Goal: Task Accomplishment & Management: Use online tool/utility

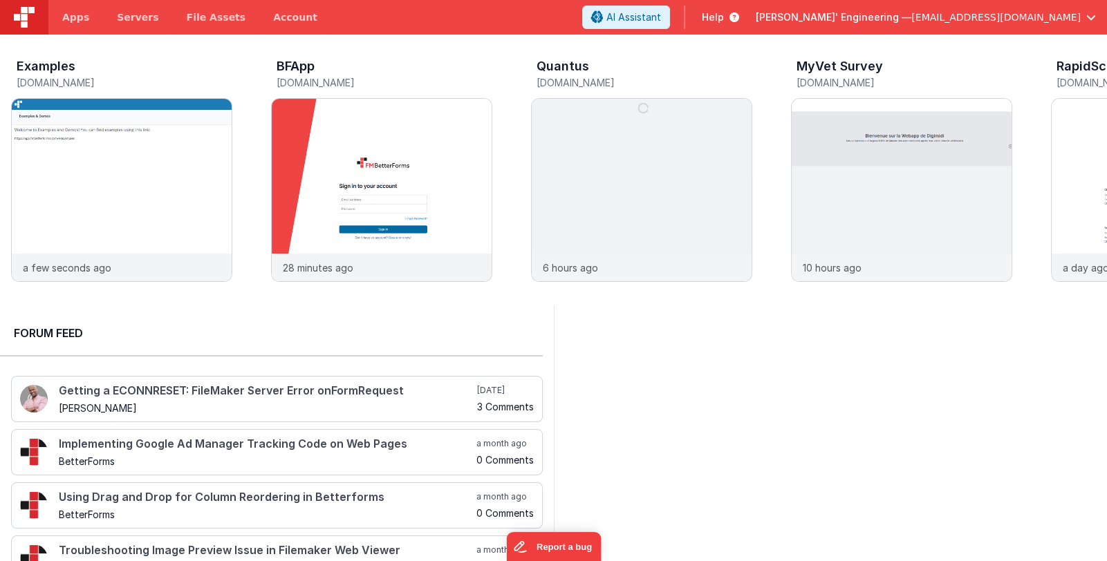
click at [1060, 16] on span "[EMAIL_ADDRESS][DOMAIN_NAME]" at bounding box center [995, 17] width 169 height 14
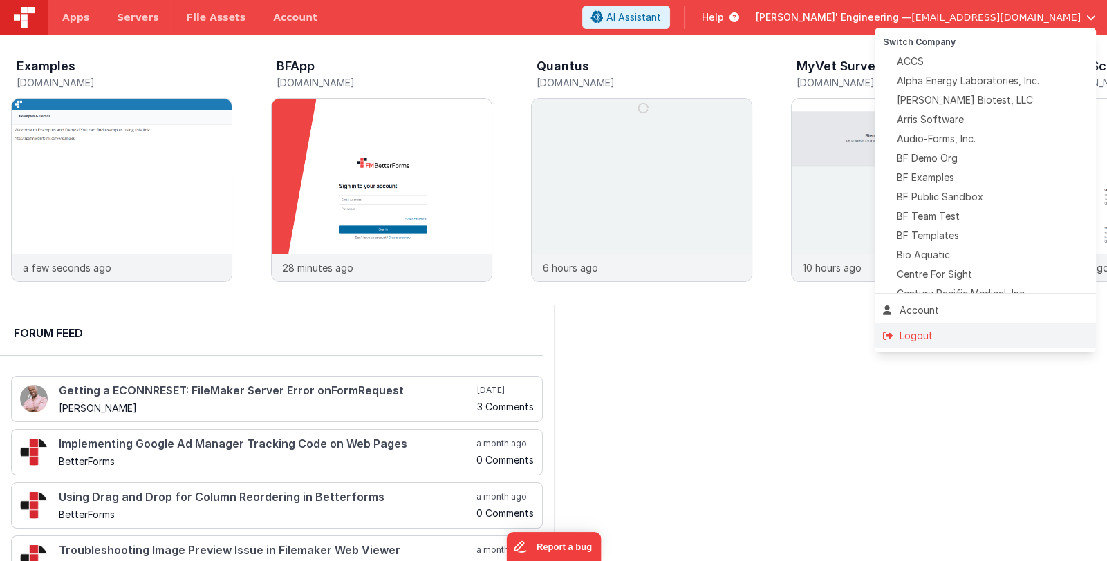
click at [970, 334] on div "Logout" at bounding box center [985, 336] width 205 height 14
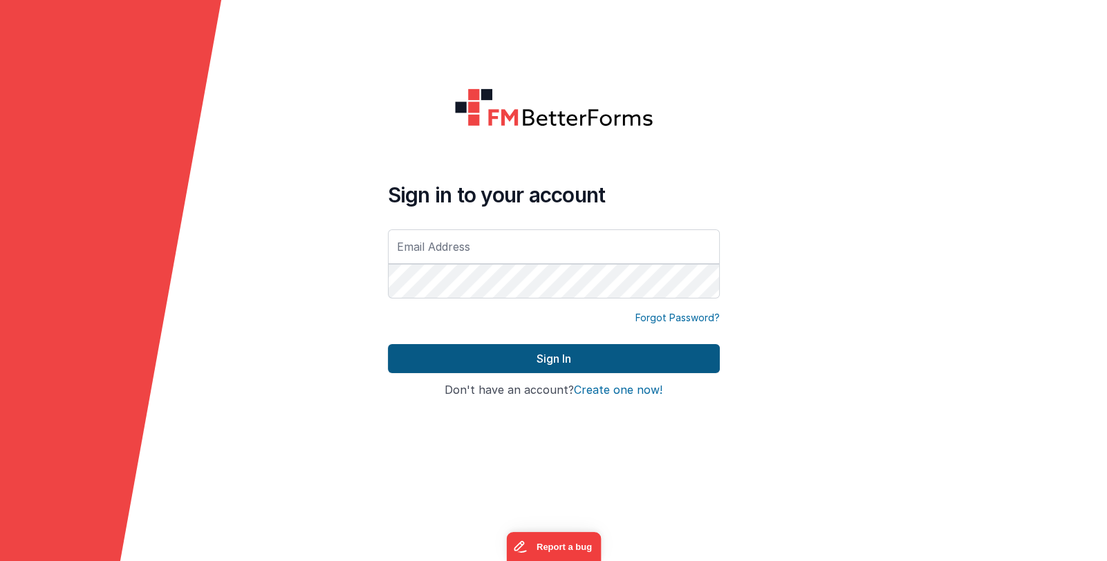
type input "[EMAIL_ADDRESS][DOMAIN_NAME]"
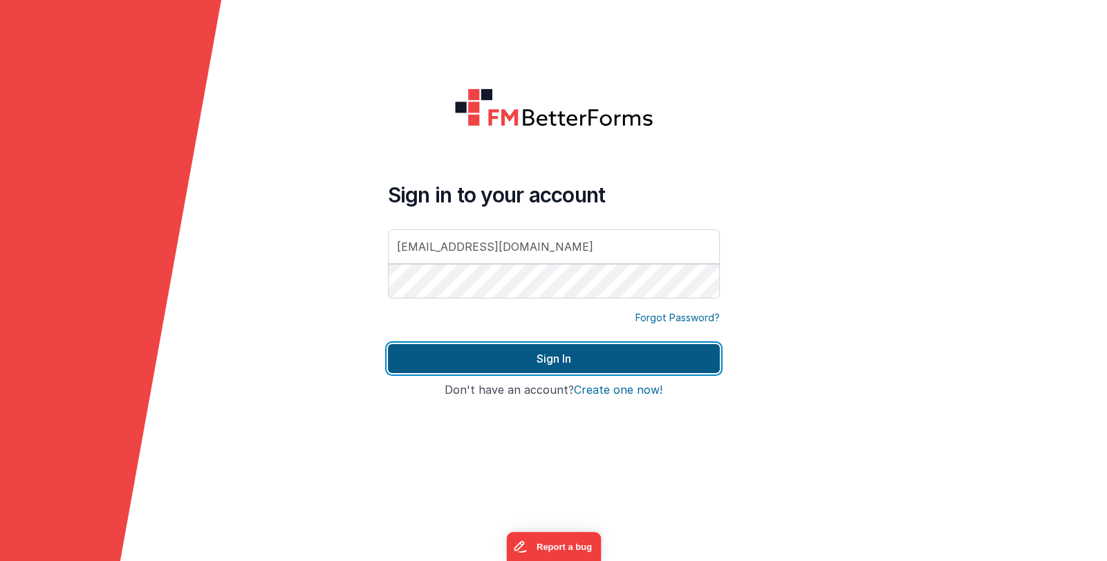
click at [576, 358] on button "Sign In" at bounding box center [554, 358] width 332 height 29
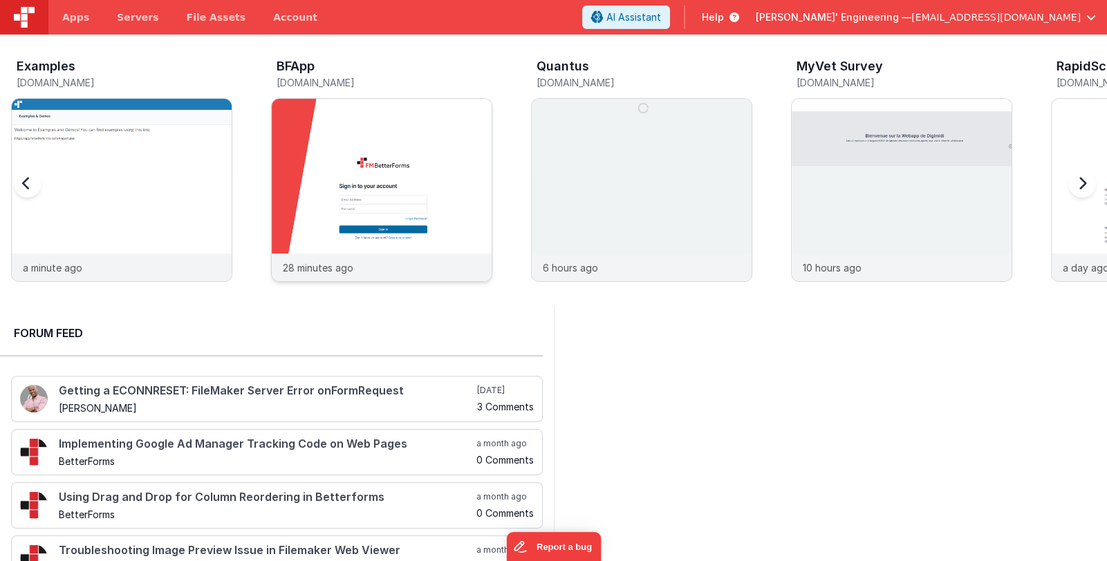
click at [397, 167] on img at bounding box center [382, 209] width 220 height 220
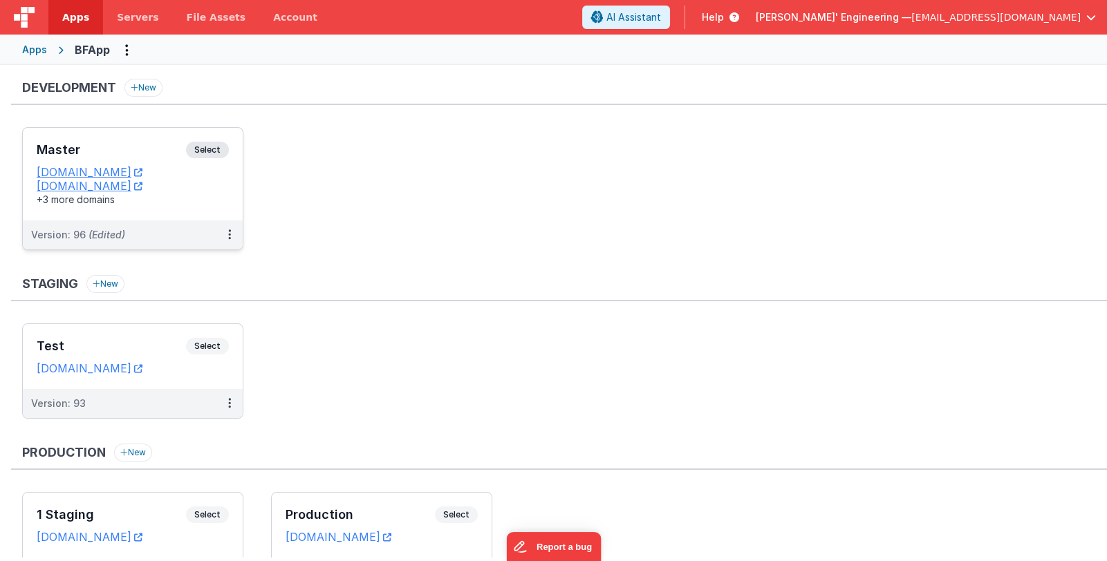
click at [128, 153] on h3 "Master" at bounding box center [111, 150] width 149 height 14
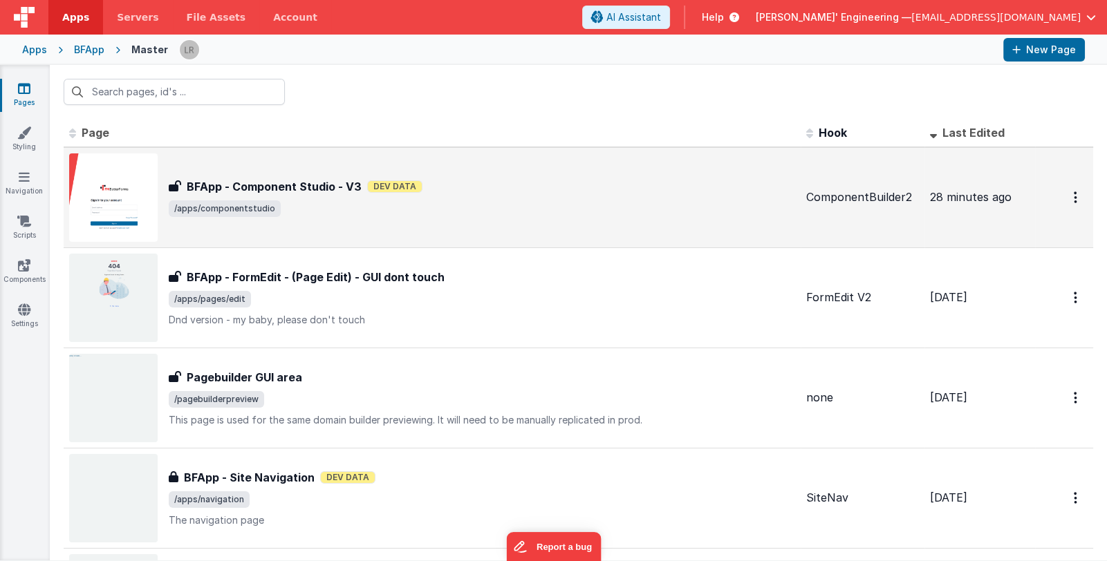
click at [354, 209] on span "/apps/componentstudio" at bounding box center [482, 208] width 626 height 17
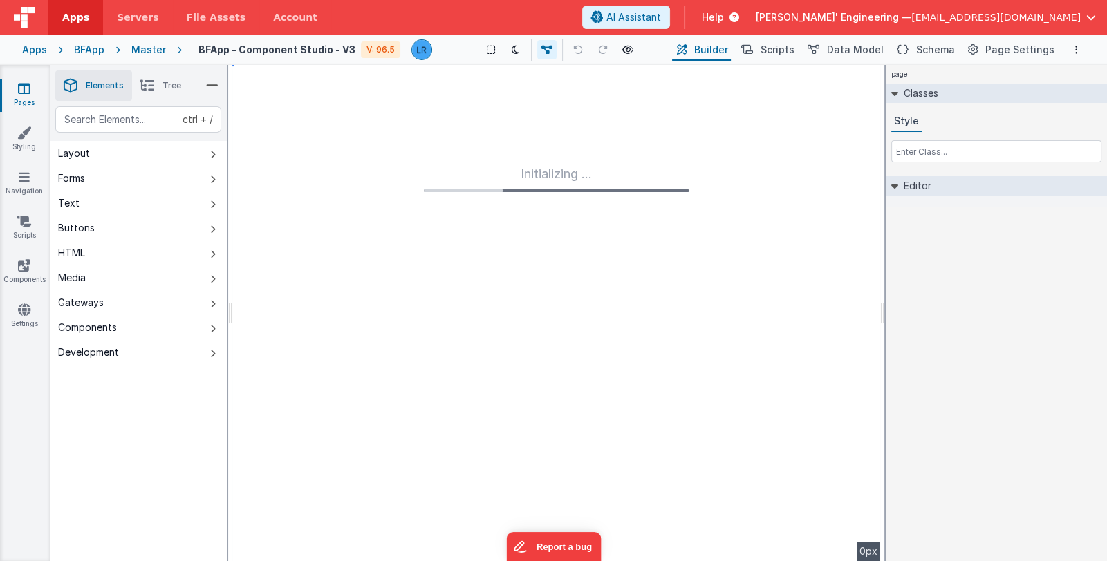
click at [150, 417] on div "ctrl + / Layout Forms Text Buttons HTML Media Gateways Components Development P…" at bounding box center [138, 366] width 177 height 520
click at [861, 47] on span "Data Model" at bounding box center [855, 50] width 57 height 14
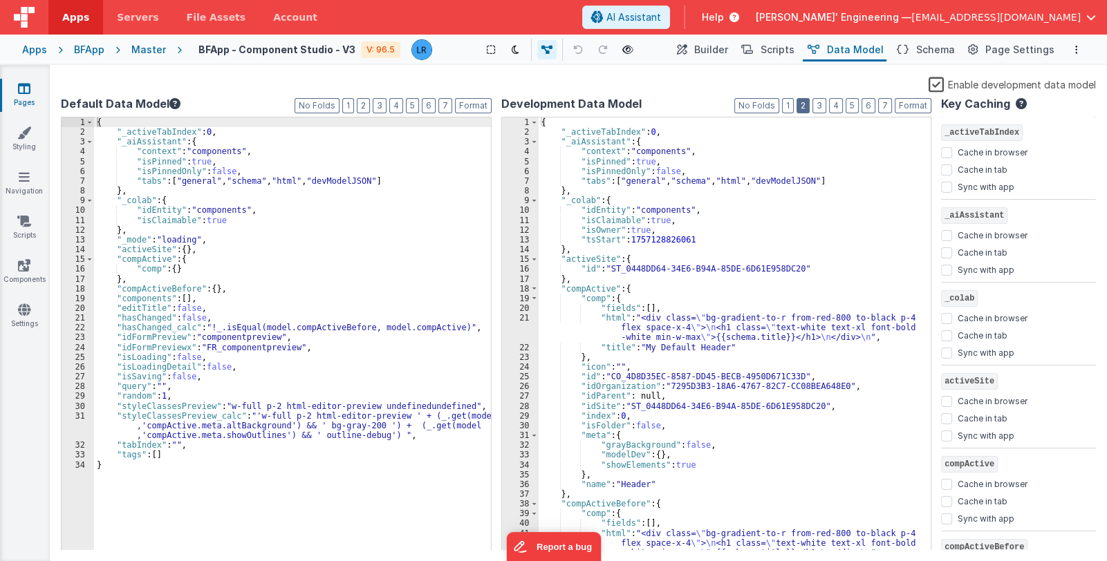
click at [805, 104] on button "2" at bounding box center [802, 105] width 13 height 15
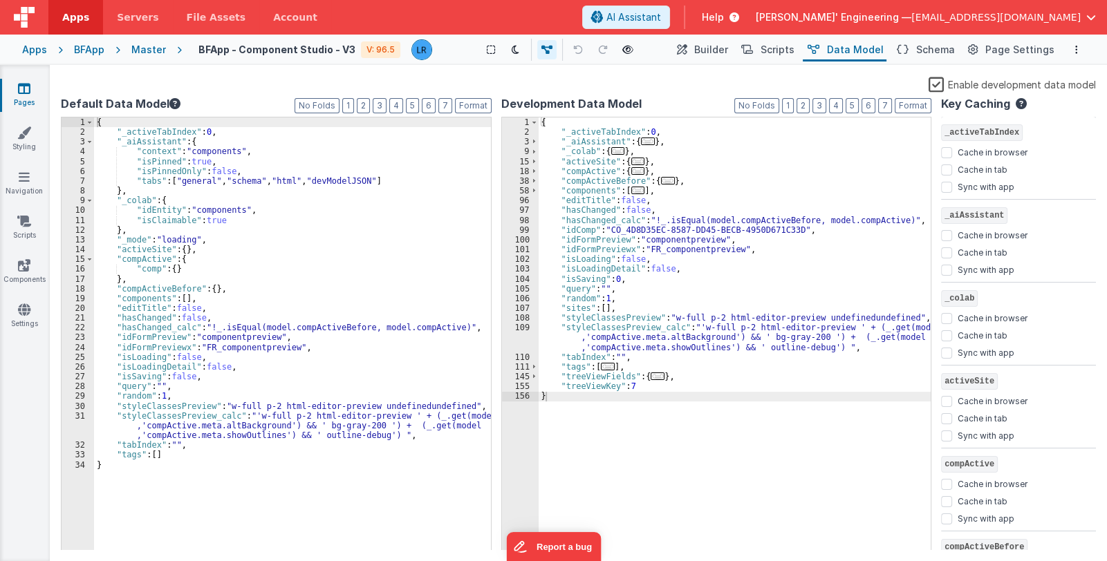
click at [612, 368] on span "..." at bounding box center [608, 367] width 14 height 8
click at [611, 366] on span "..." at bounding box center [608, 367] width 14 height 8
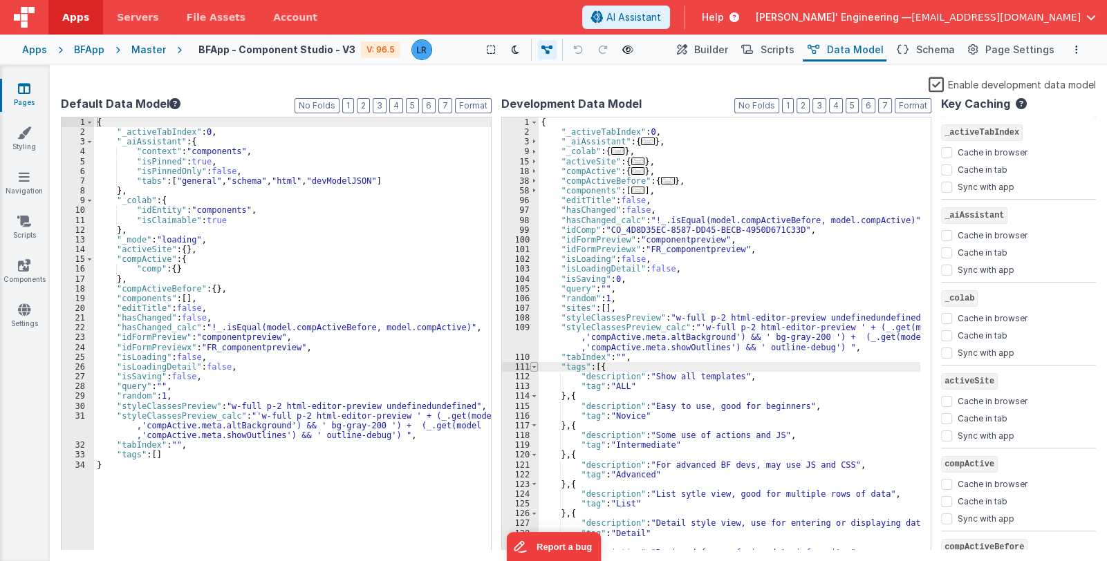
click at [534, 366] on span at bounding box center [534, 367] width 8 height 10
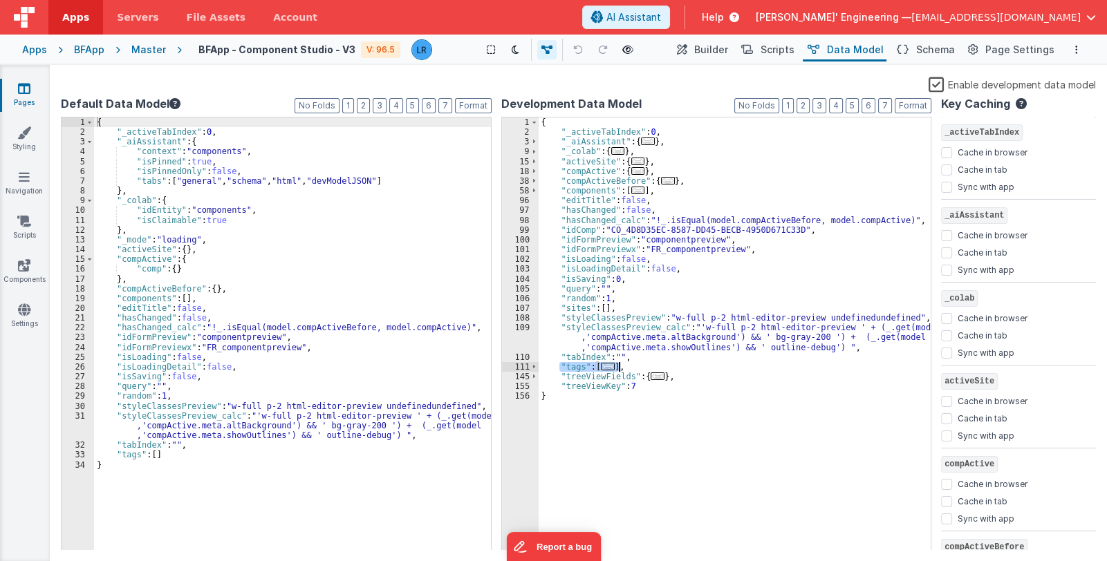
drag, startPoint x: 557, startPoint y: 368, endPoint x: 619, endPoint y: 366, distance: 61.5
click at [619, 366] on div "{ "_activeTabIndex" : 0 , "_aiAssistant" : { ... } , "_colab" : { ... } , "acti…" at bounding box center [734, 344] width 393 height 453
click at [156, 382] on div "{ "_activeTabIndex" : 0 , "_aiAssistant" : { "context" : "components" , "isPinn…" at bounding box center [292, 344] width 397 height 453
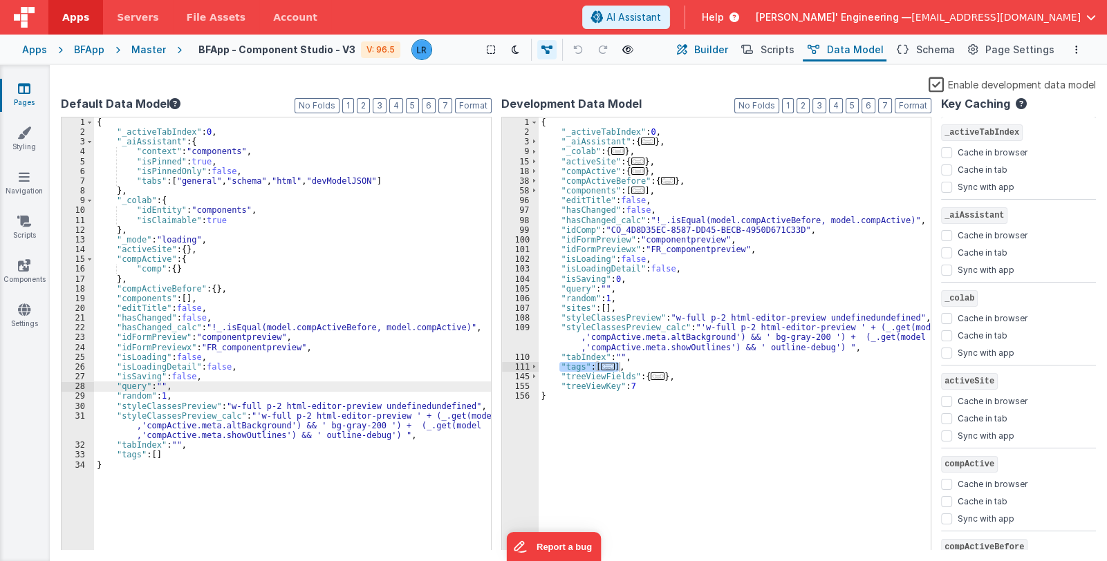
click at [703, 54] on button "Builder" at bounding box center [701, 50] width 59 height 24
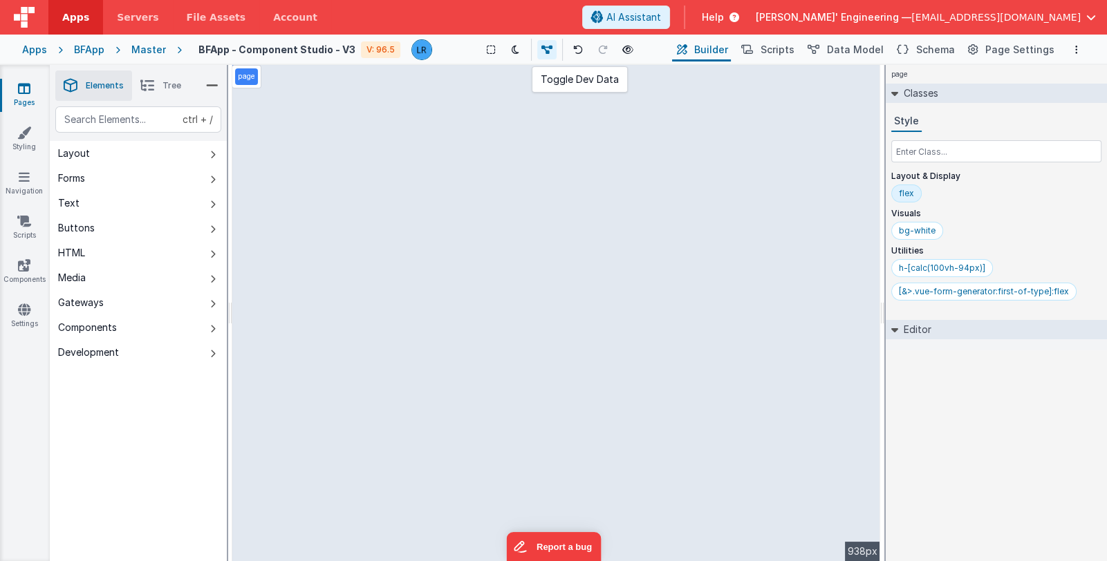
click at [545, 47] on icon at bounding box center [546, 50] width 11 height 10
click at [547, 47] on icon at bounding box center [548, 50] width 11 height 10
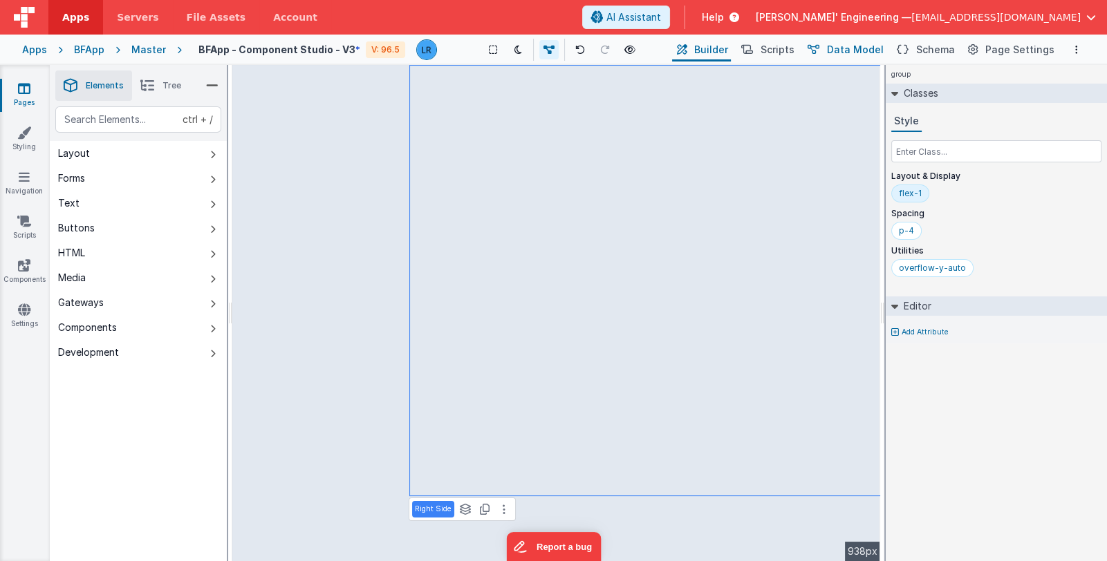
click at [843, 50] on span "Data Model" at bounding box center [855, 50] width 57 height 14
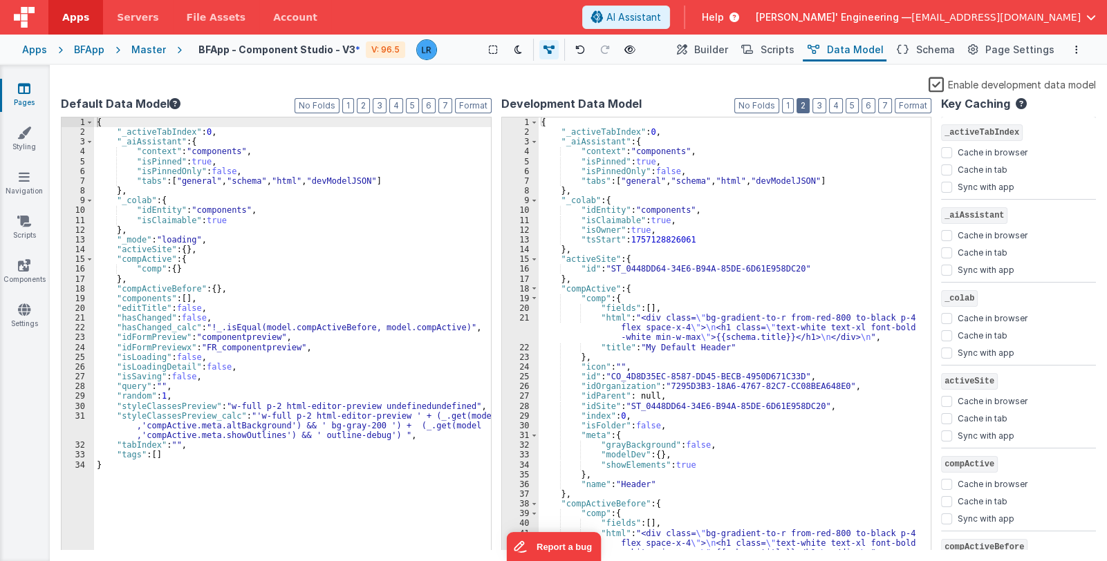
click at [801, 106] on button "2" at bounding box center [802, 105] width 13 height 15
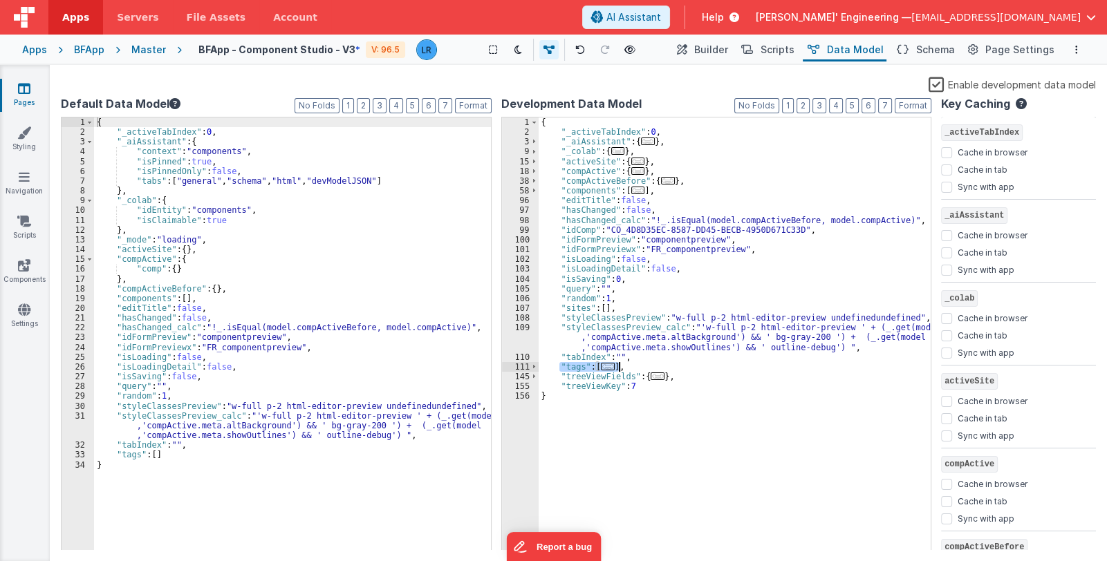
drag, startPoint x: 559, startPoint y: 366, endPoint x: 620, endPoint y: 365, distance: 60.8
click at [620, 365] on div "{ "_activeTabIndex" : 0 , "_aiAssistant" : { ... } , "_colab" : { ... } , "acti…" at bounding box center [734, 344] width 393 height 453
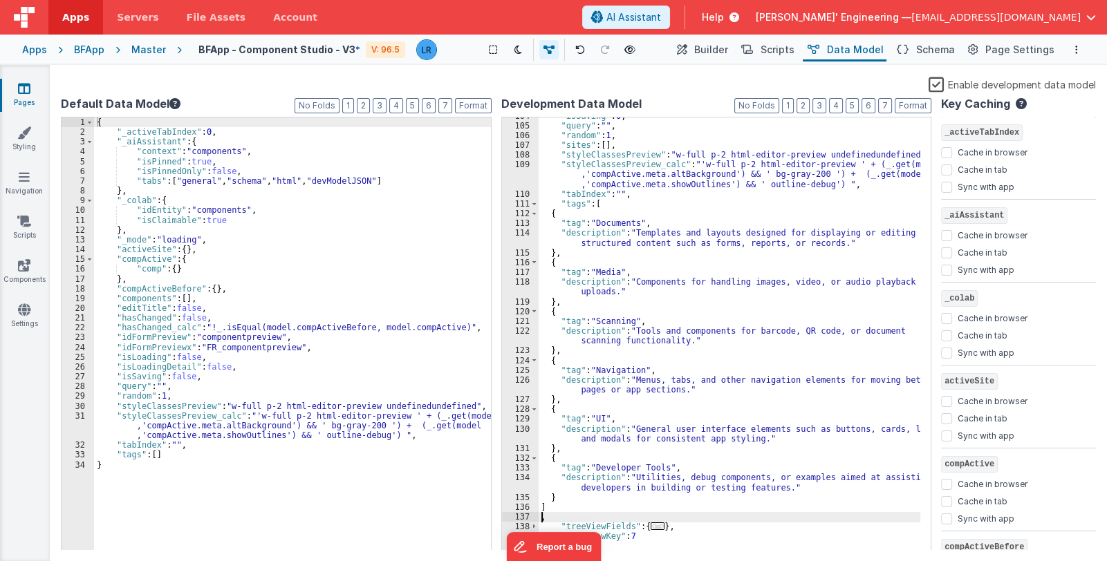
scroll to position [162, 0]
click at [711, 47] on span "Builder" at bounding box center [711, 50] width 34 height 14
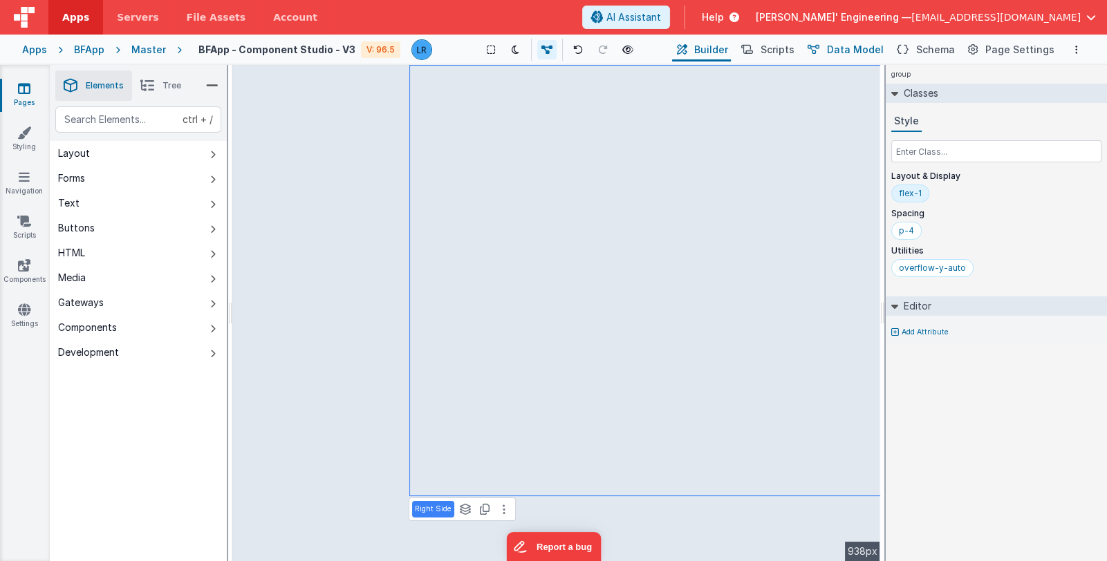
click at [842, 47] on span "Data Model" at bounding box center [855, 50] width 57 height 14
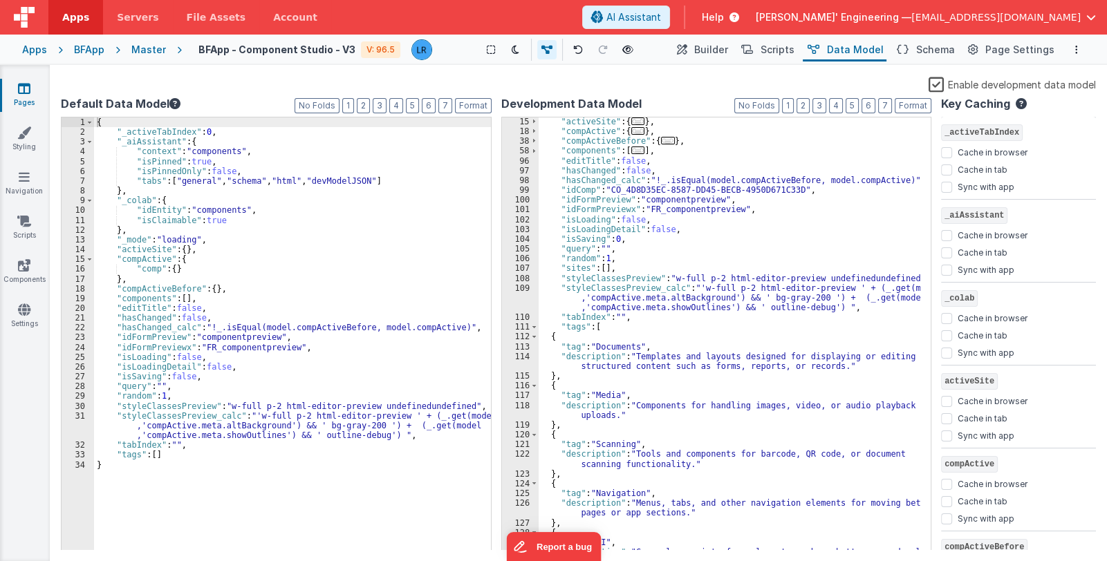
scroll to position [0, 0]
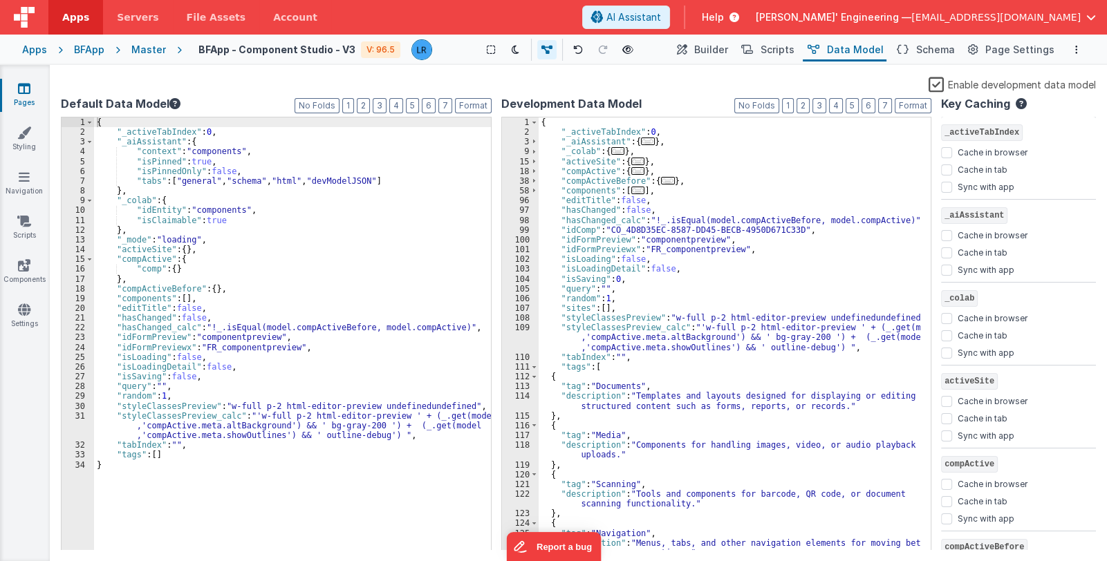
click at [726, 303] on div "{ "_activeTabIndex" : 0 , "_aiAssistant" : { ... } , "_colab" : { ... } , "acti…" at bounding box center [729, 344] width 382 height 453
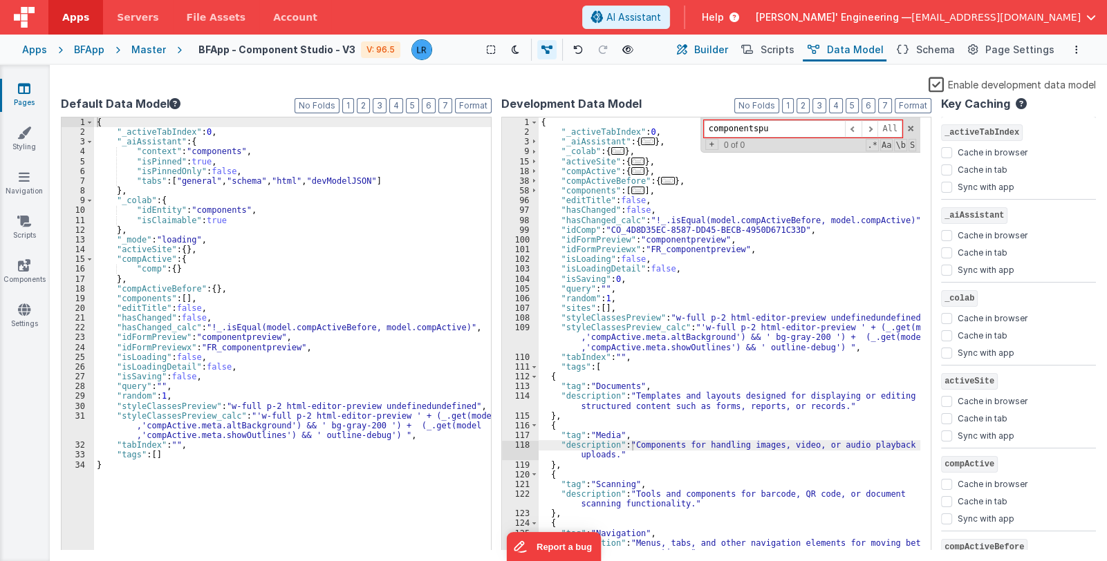
type input "componentspu"
click at [722, 53] on span "Builder" at bounding box center [711, 50] width 34 height 14
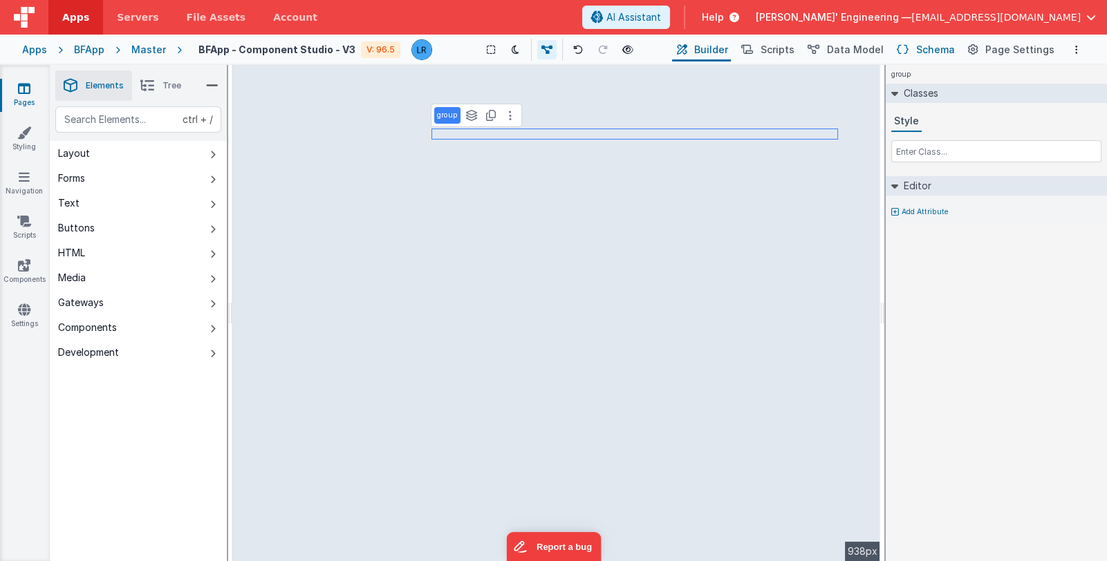
click at [928, 44] on span "Schema" at bounding box center [935, 50] width 39 height 14
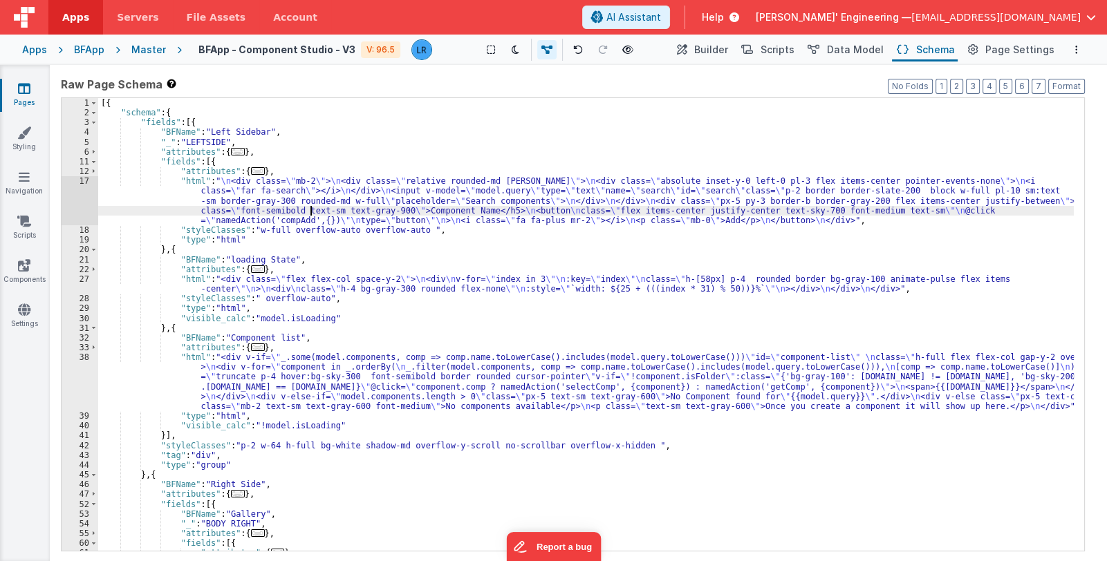
click at [311, 212] on div "[{ "schema" : { "fields" : [{ "BFName" : "Left Sidebar" , "_" : "LEFTSIDE" , "a…" at bounding box center [585, 334] width 975 height 473
click at [252, 388] on div "[{ "schema" : { "fields" : [{ "BFName" : "Left Sidebar" , "_" : "LEFTSIDE" , "a…" at bounding box center [585, 334] width 975 height 473
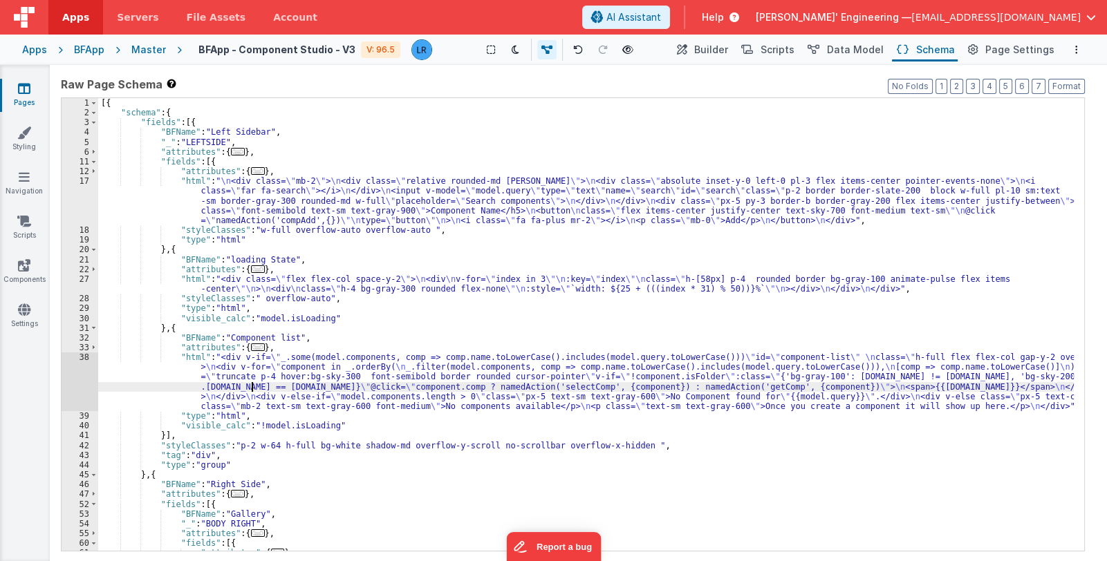
click at [79, 391] on div "38" at bounding box center [80, 382] width 37 height 59
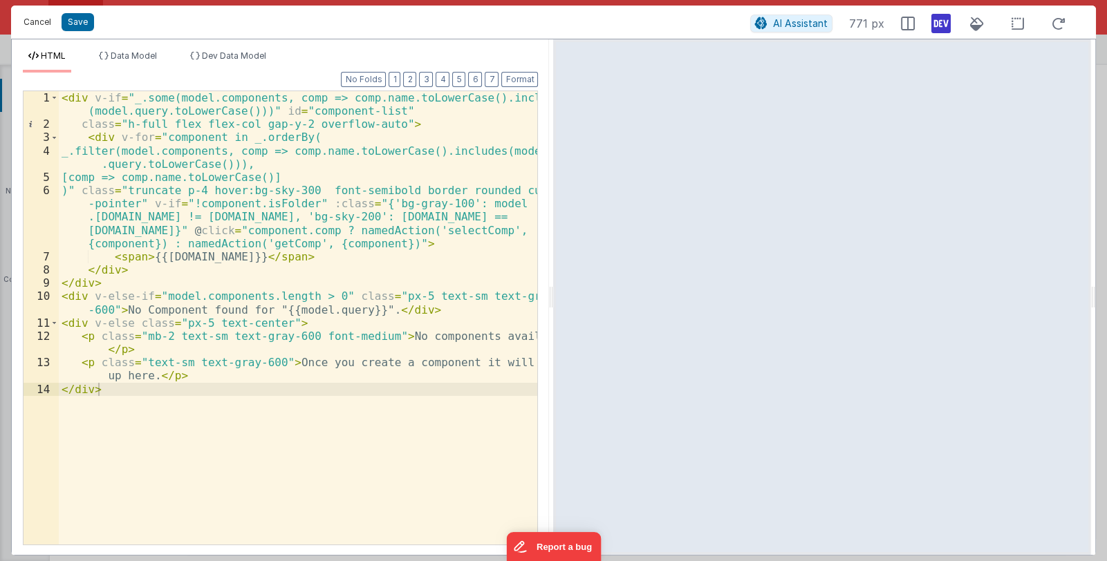
click at [41, 19] on button "Cancel" at bounding box center [37, 21] width 41 height 19
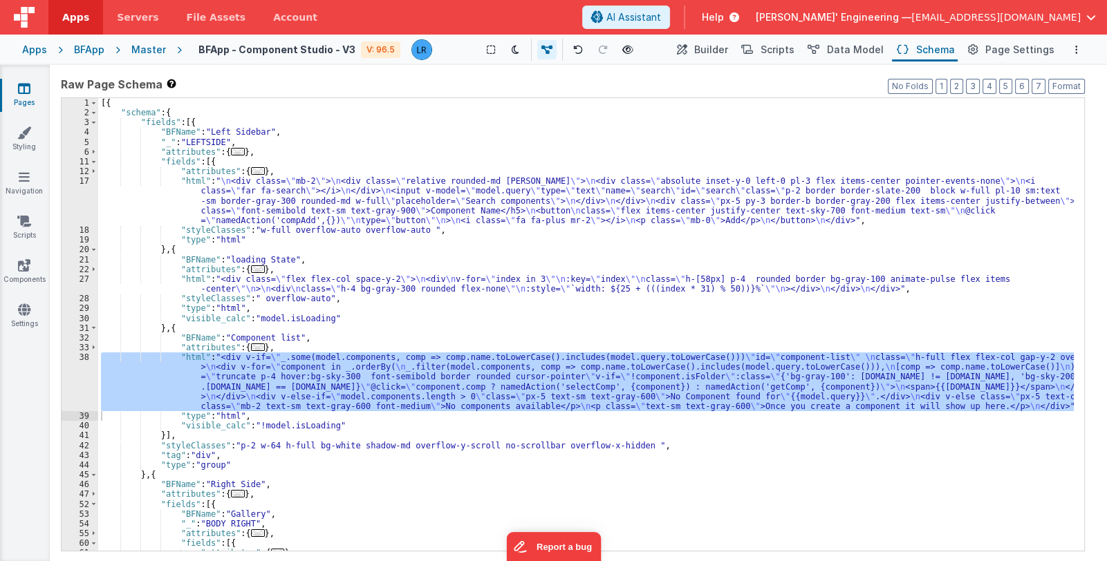
click at [302, 216] on div "[{ "schema" : { "fields" : [{ "BFName" : "Left Sidebar" , "_" : "LEFTSIDE" , "a…" at bounding box center [585, 334] width 975 height 473
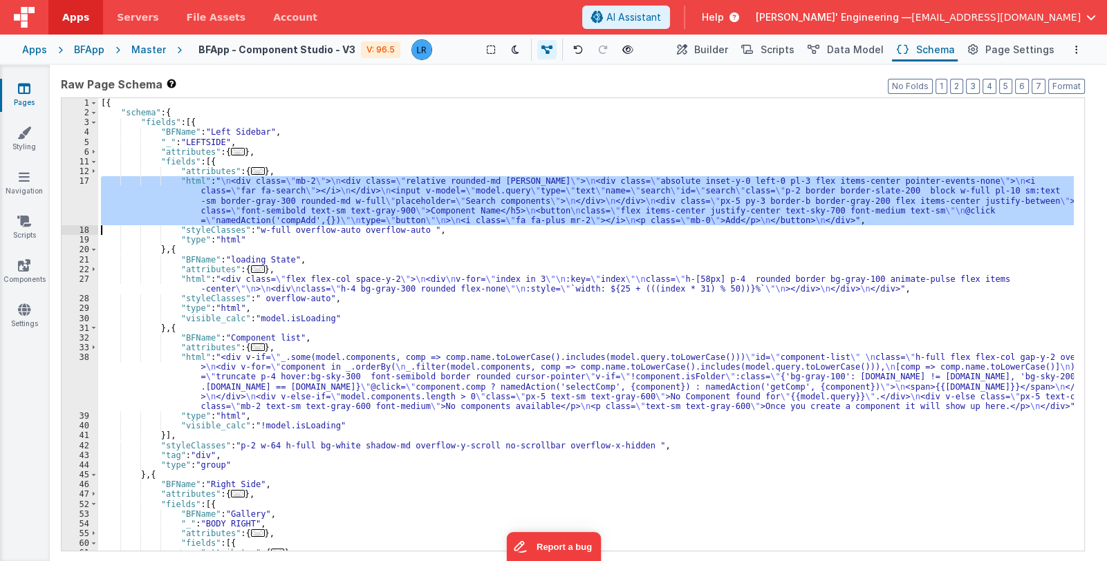
click at [79, 206] on div "17" at bounding box center [80, 200] width 37 height 49
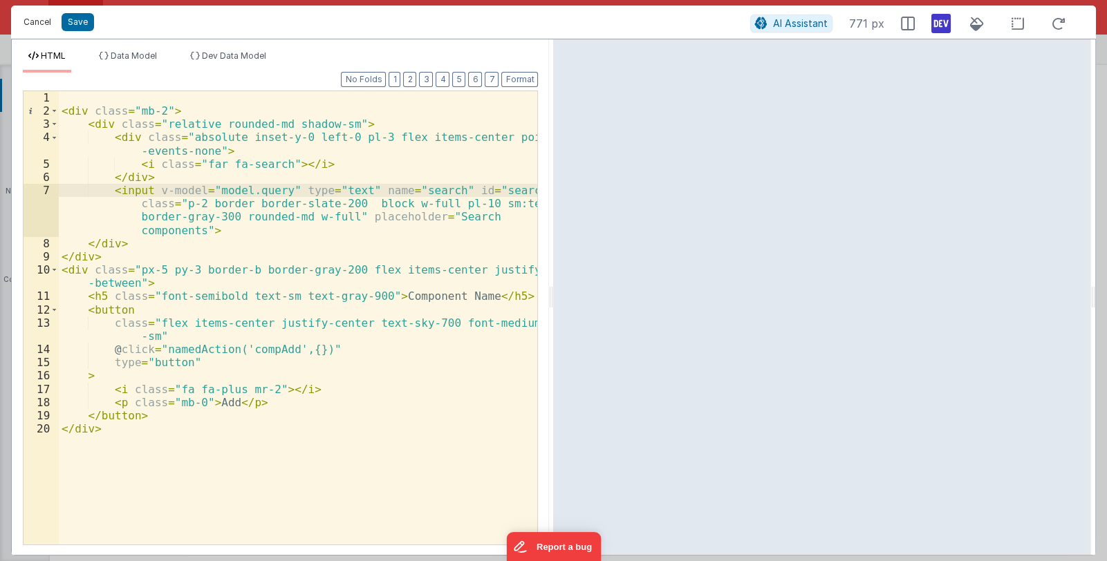
click at [40, 23] on button "Cancel" at bounding box center [37, 21] width 41 height 19
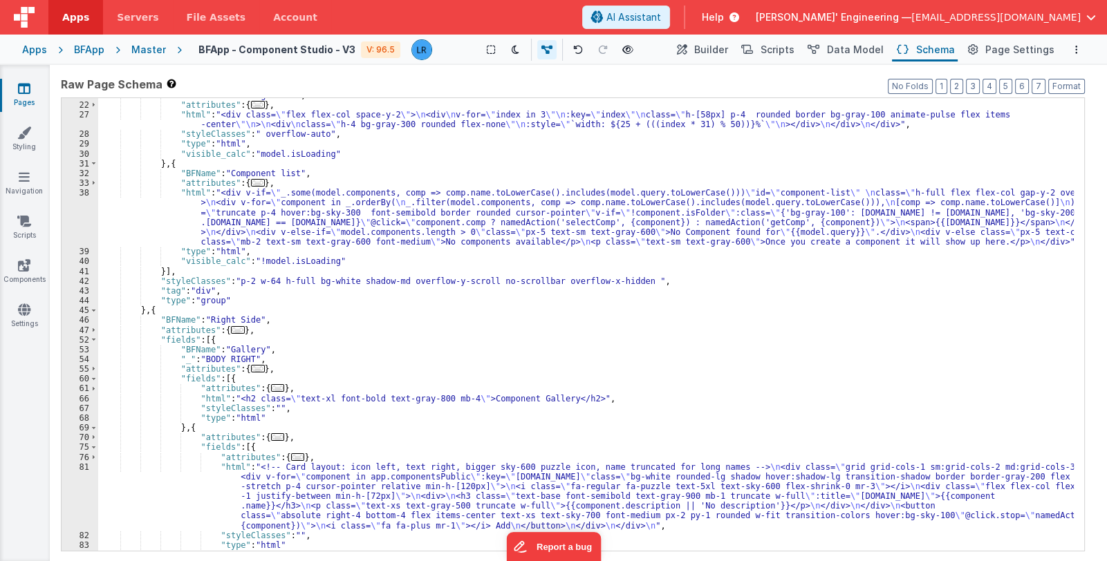
scroll to position [165, 0]
click at [297, 503] on div ""BFName" : "loading State" , "attributes" : { ... } , "html" : "<div class= \" …" at bounding box center [585, 327] width 975 height 473
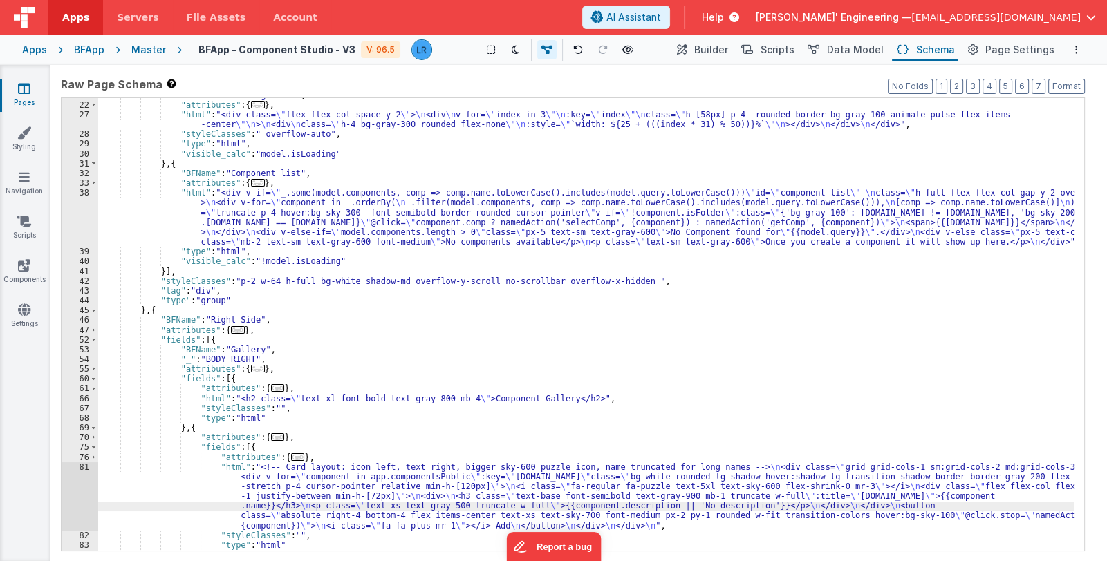
click at [84, 494] on div "81" at bounding box center [80, 496] width 37 height 68
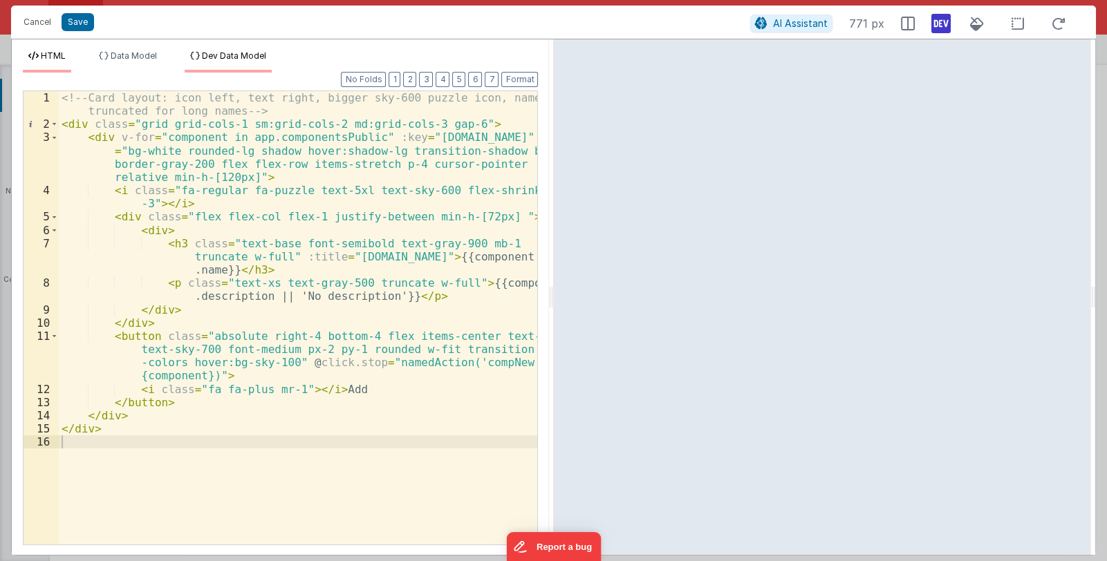
click at [247, 55] on span "Dev Data Model" at bounding box center [234, 55] width 64 height 10
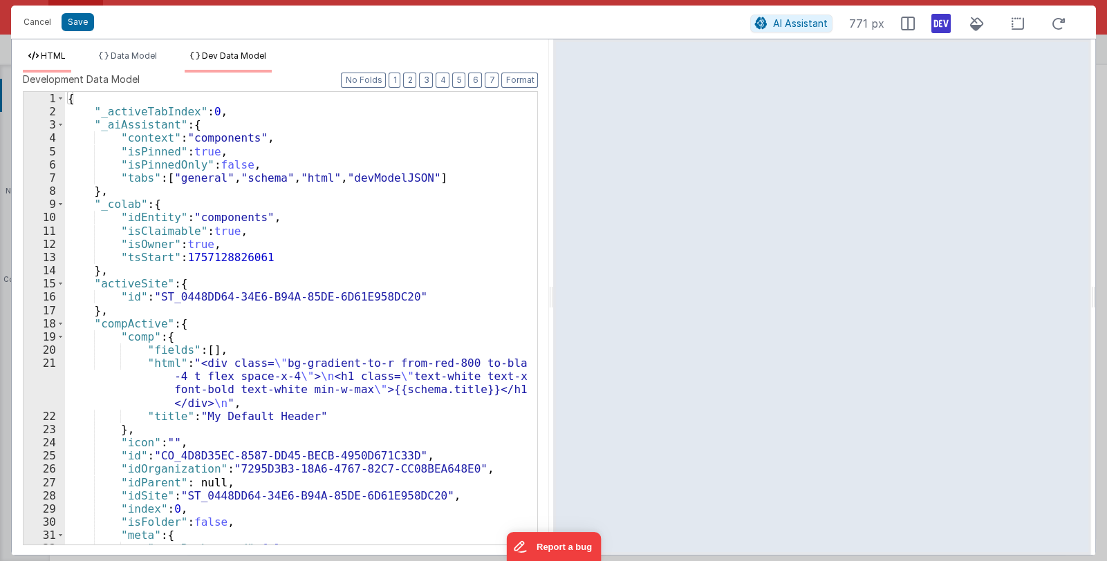
click at [56, 56] on span "HTML" at bounding box center [53, 55] width 25 height 10
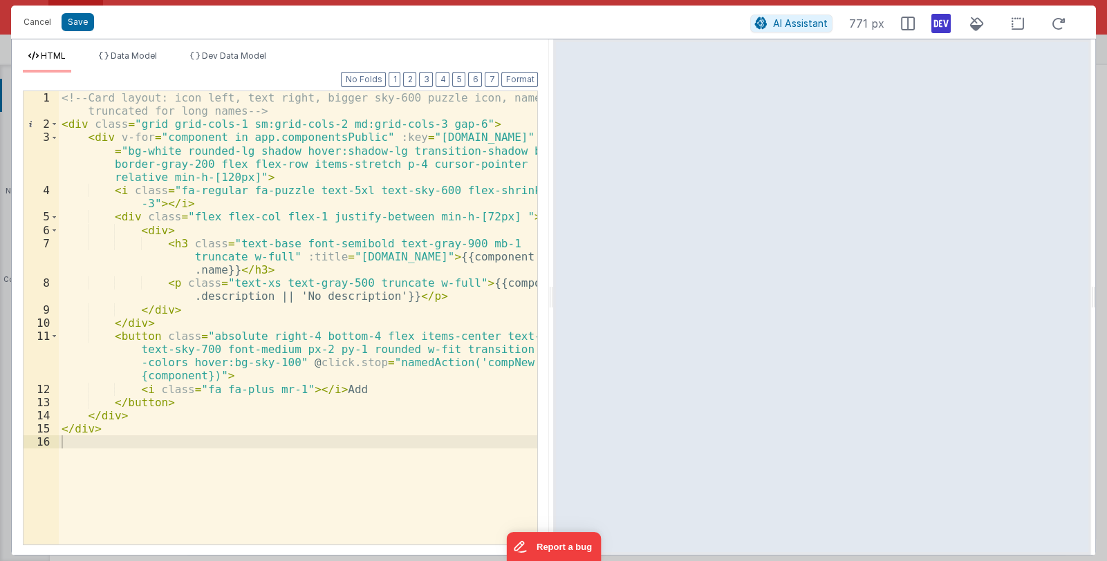
click at [282, 232] on div "<!-- Card layout: icon left, text right, bigger sky-600 puzzle icon, name trunc…" at bounding box center [298, 338] width 479 height 494
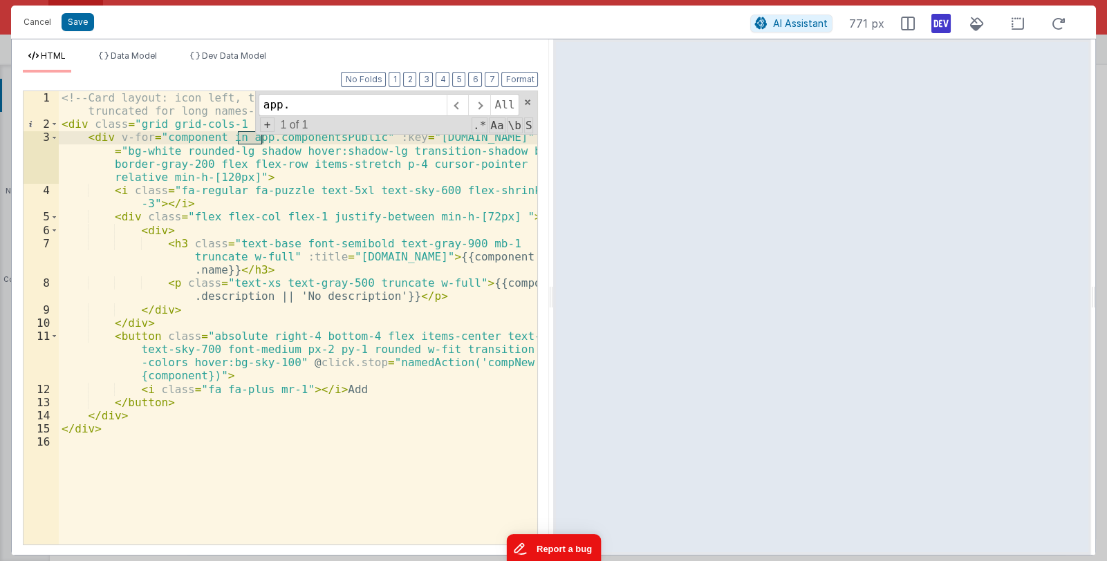
type input "app."
click at [186, 409] on div "<!-- Card layout: icon left, text right, bigger sky-600 puzzle icon, name trunc…" at bounding box center [298, 338] width 479 height 494
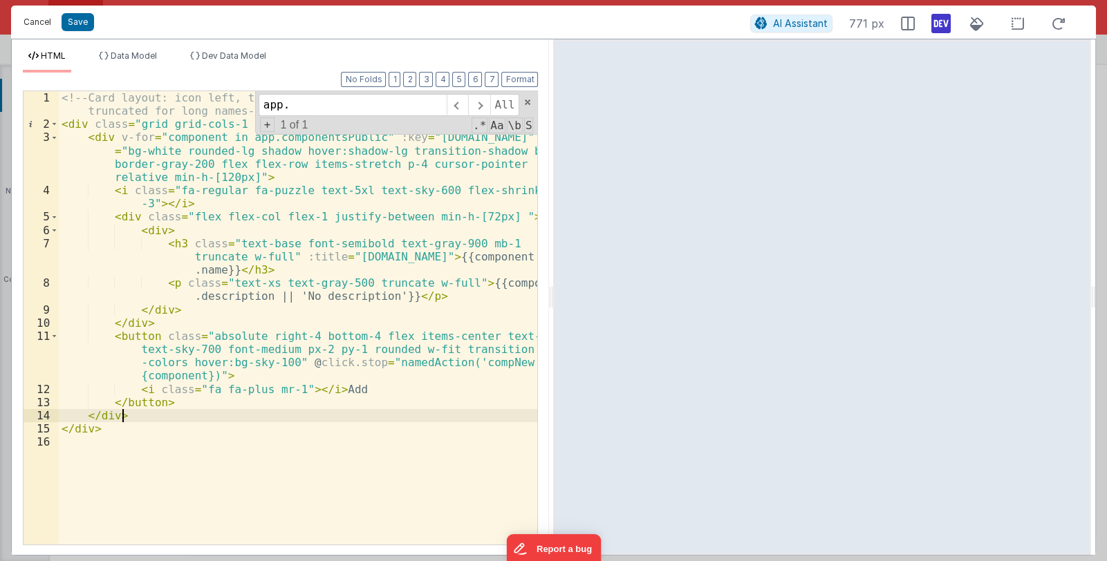
click at [25, 18] on button "Cancel" at bounding box center [37, 21] width 41 height 19
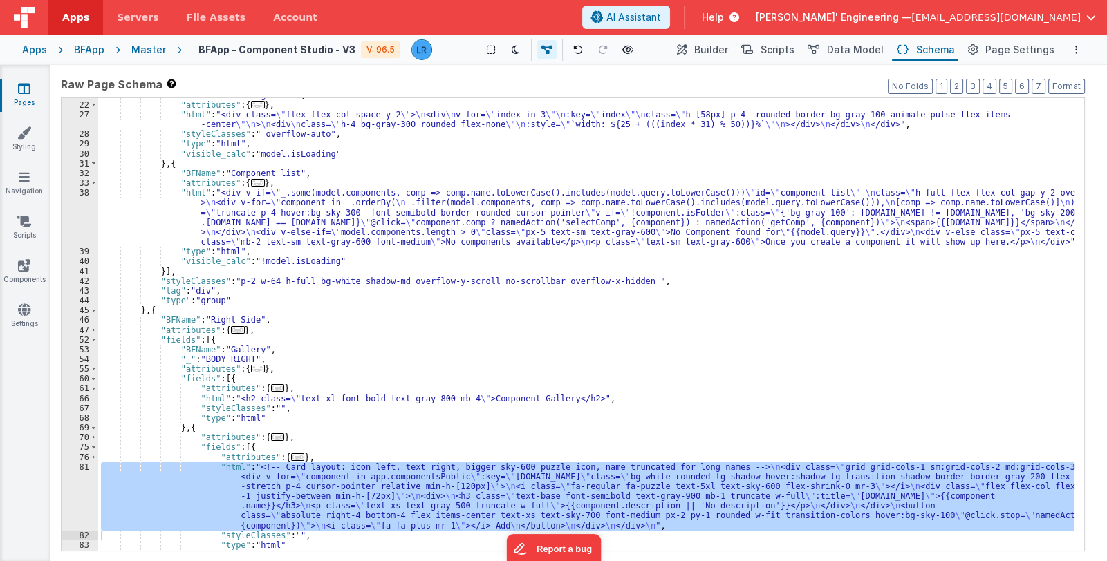
click at [478, 290] on div ""BFName" : "loading State" , "attributes" : { ... } , "html" : "<div class= \" …" at bounding box center [585, 327] width 975 height 473
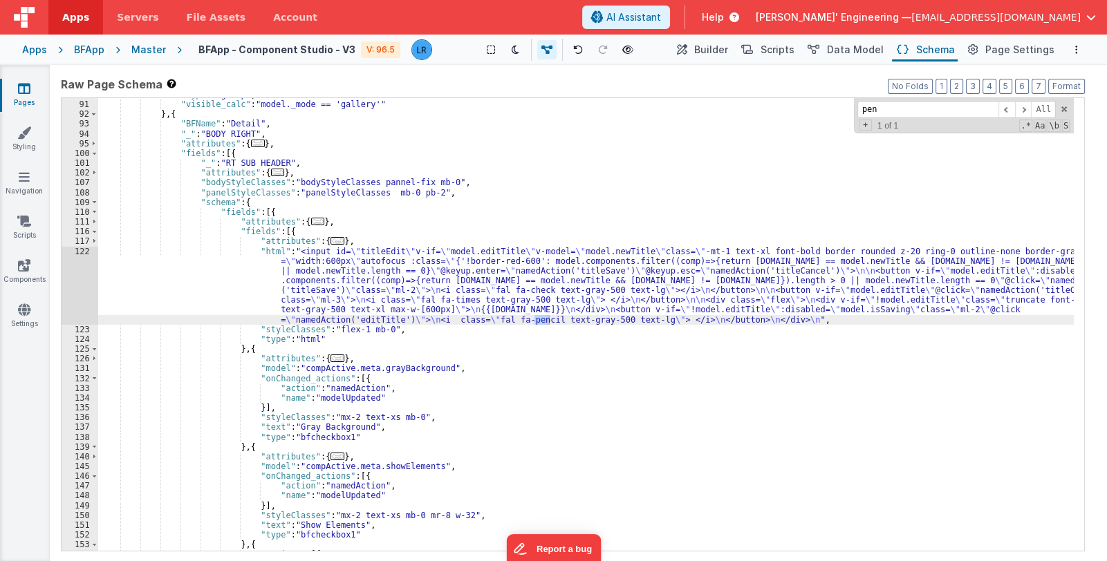
scroll to position [684, 0]
type input "penci"
click at [303, 288] on div ""type" : "group" , "visible_calc" : "model._mode == 'gallery'" } , { "BFName" :…" at bounding box center [585, 326] width 975 height 473
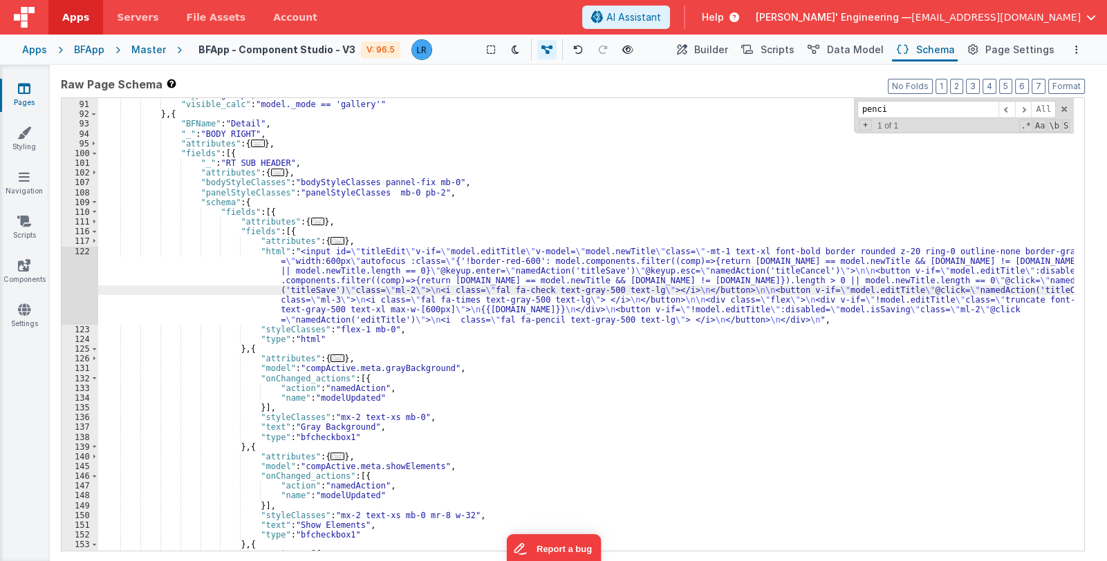
click at [84, 300] on div "122" at bounding box center [80, 286] width 37 height 78
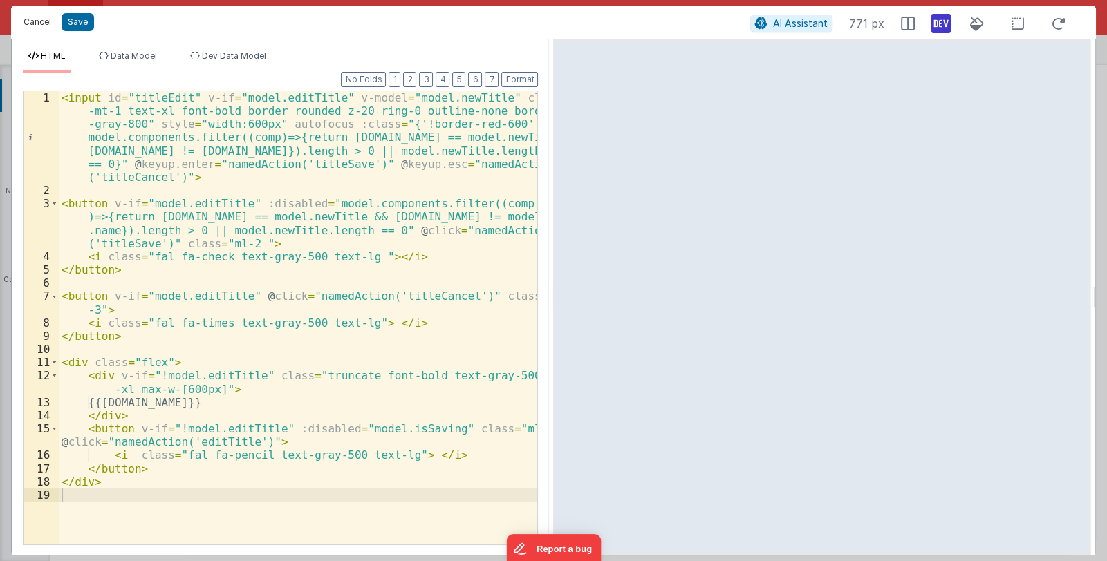
drag, startPoint x: 37, startPoint y: 26, endPoint x: 55, endPoint y: 28, distance: 18.2
click at [37, 25] on button "Cancel" at bounding box center [37, 21] width 41 height 19
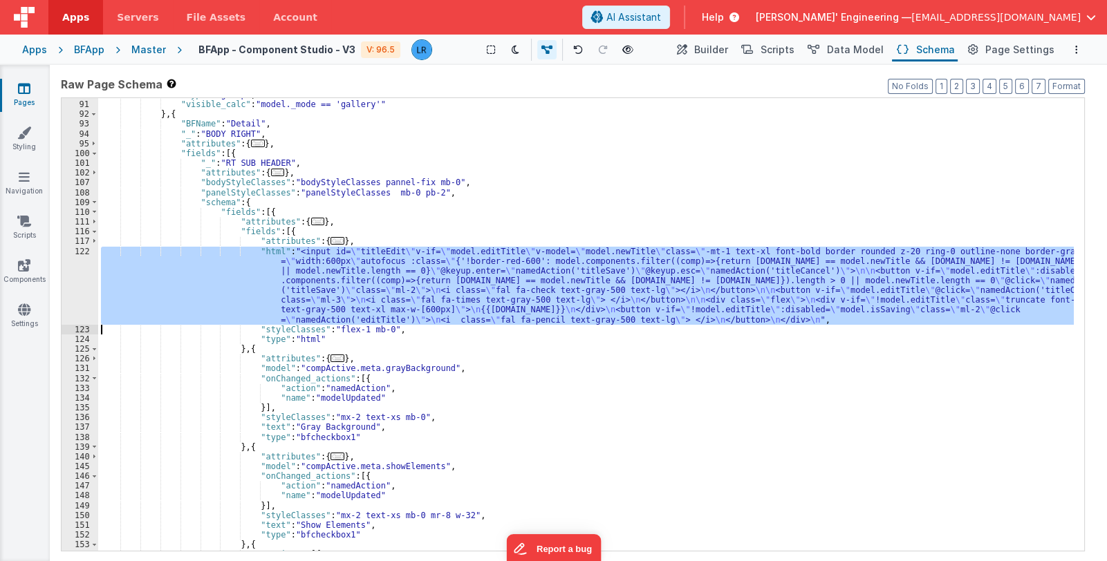
click at [348, 281] on div ""type" : "group" , "visible_calc" : "model._mode == 'gallery'" } , { "BFName" :…" at bounding box center [585, 324] width 975 height 453
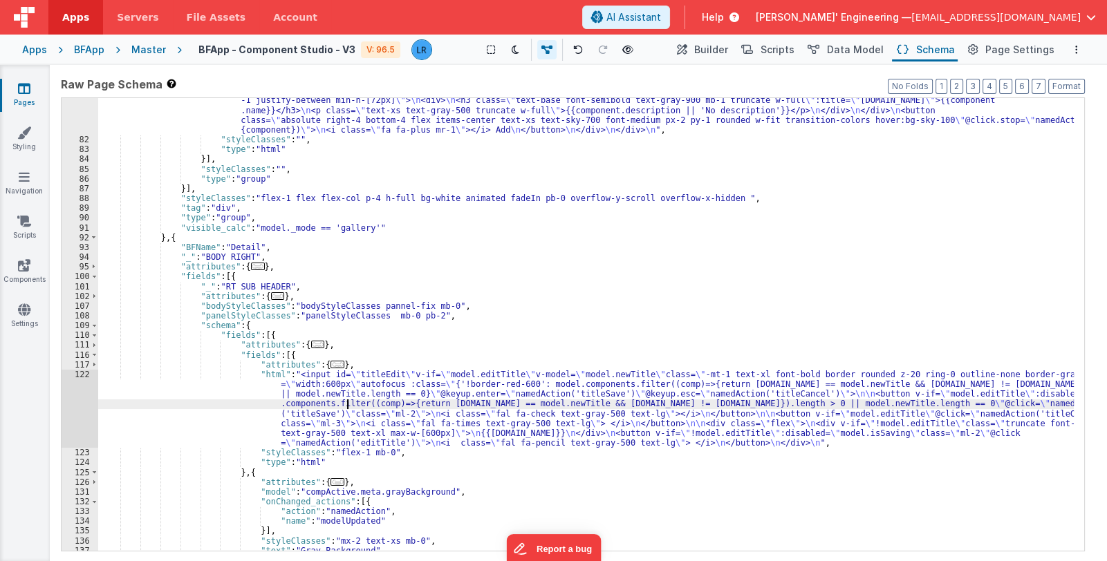
scroll to position [437, 0]
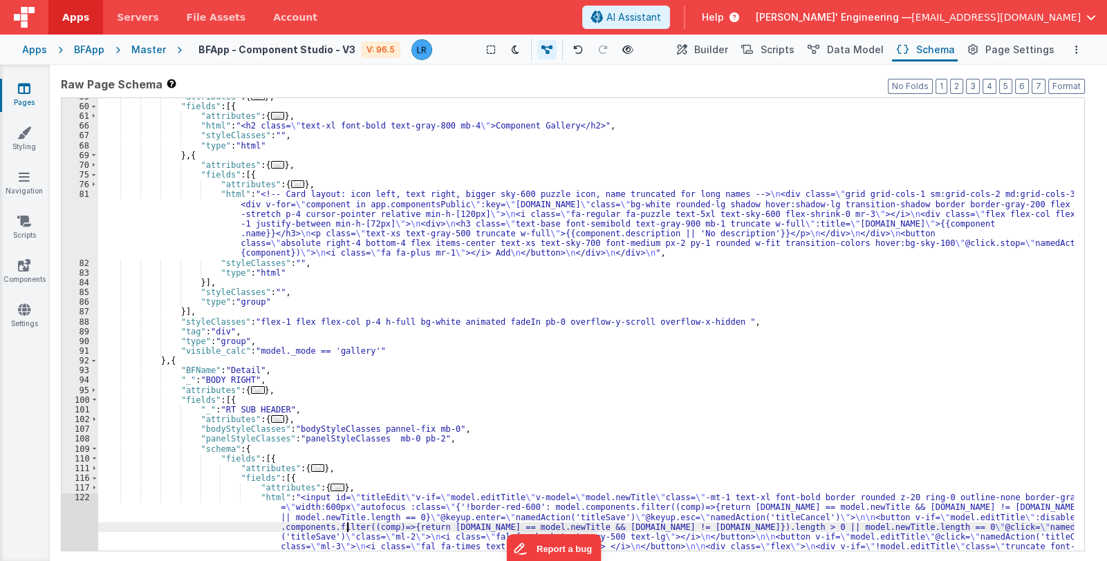
click at [342, 218] on div ""attributes" : { ... } , "fields" : [{ "attributes" : { ... } , "html" : "<h2 c…" at bounding box center [585, 363] width 975 height 542
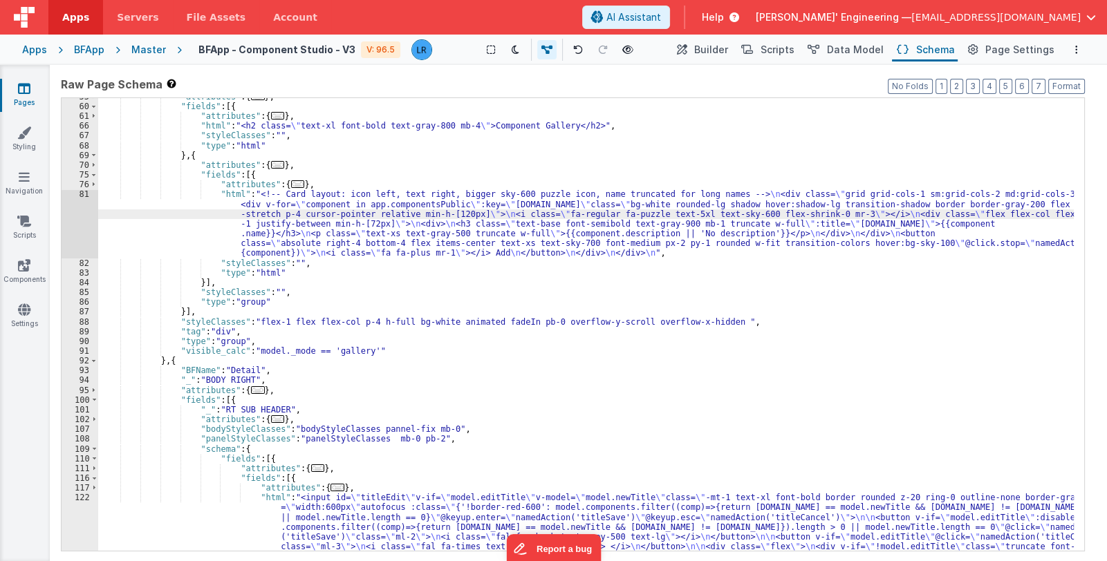
click at [75, 230] on div "81" at bounding box center [80, 223] width 37 height 68
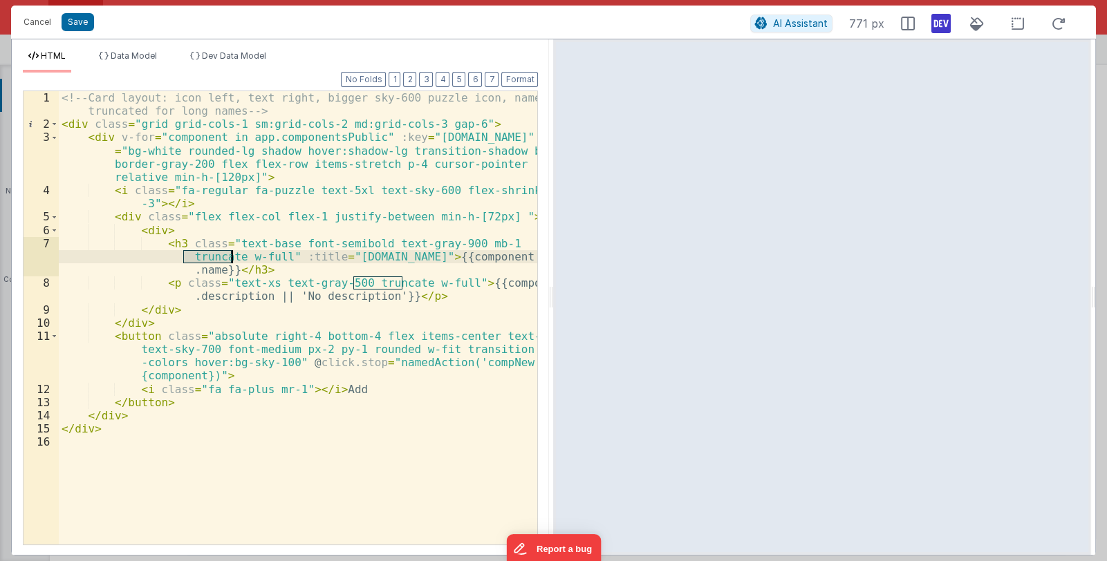
drag, startPoint x: 181, startPoint y: 254, endPoint x: 232, endPoint y: 259, distance: 51.3
click at [232, 259] on div "<!-- Card layout: icon left, text right, bigger sky-600 puzzle icon, name trunc…" at bounding box center [298, 338] width 479 height 494
click at [768, 15] on button "AI Assistant" at bounding box center [791, 24] width 82 height 18
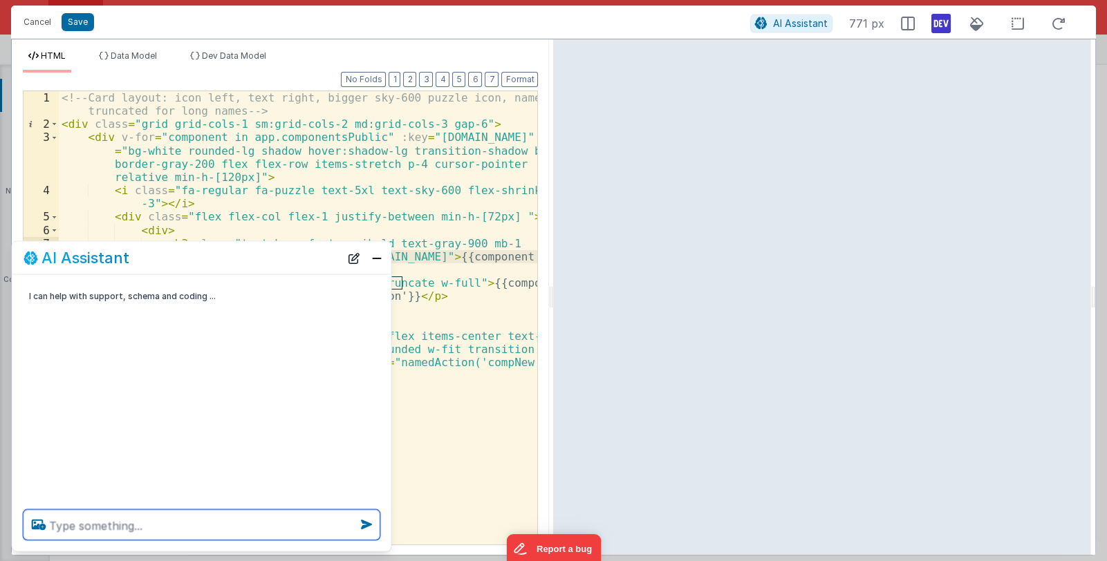
click at [220, 535] on textarea at bounding box center [202, 525] width 357 height 30
type textarea "this description looks overflowed the card in small screen"
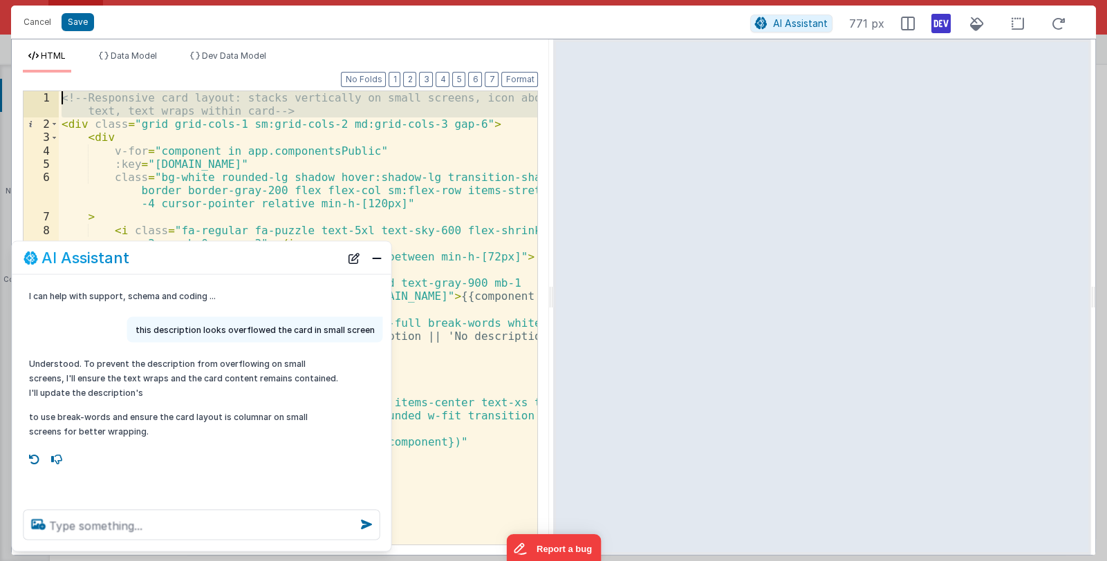
drag, startPoint x: 59, startPoint y: 122, endPoint x: 55, endPoint y: 92, distance: 30.0
click at [55, 92] on div "1 2 3 4 5 6 7 8 9 10 11 12 13 14 15 16 17 18 19 20 21 22 23 <!-- Responsive car…" at bounding box center [280, 318] width 515 height 455
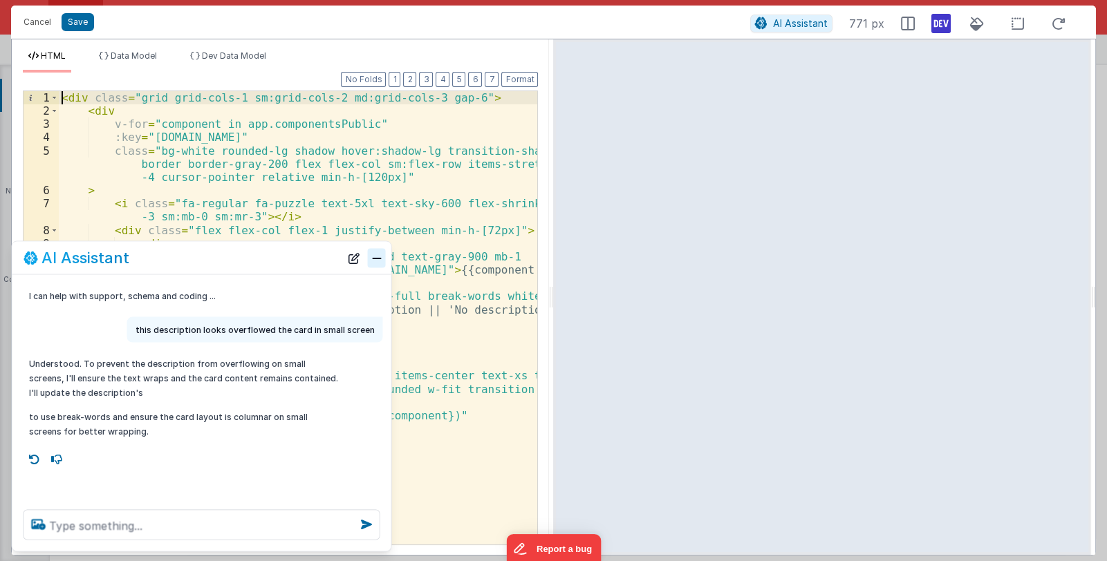
click at [374, 262] on button "Close" at bounding box center [377, 257] width 18 height 19
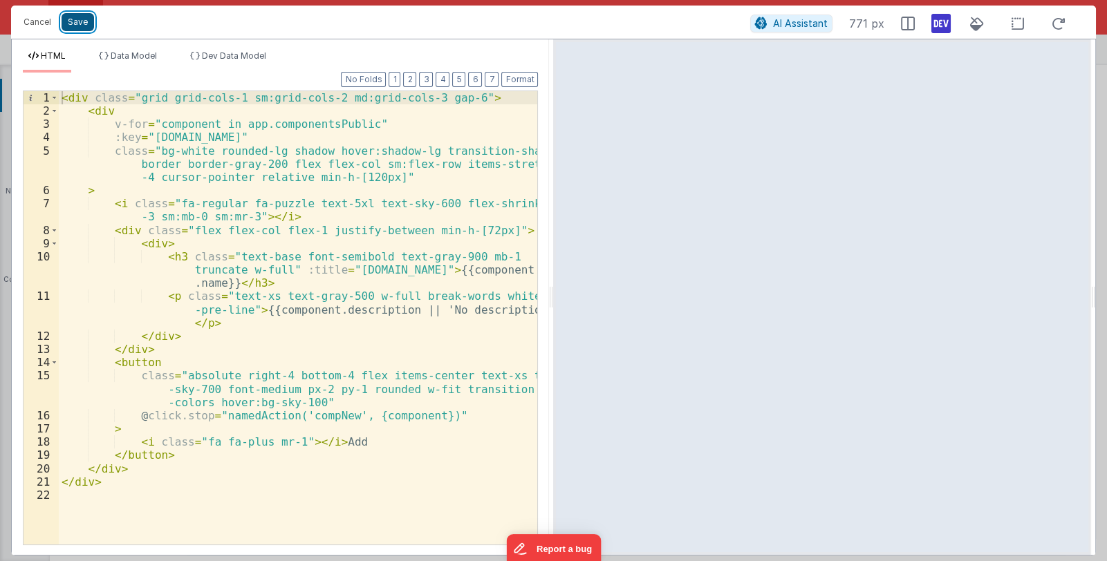
click at [87, 16] on button "Save" at bounding box center [78, 22] width 32 height 18
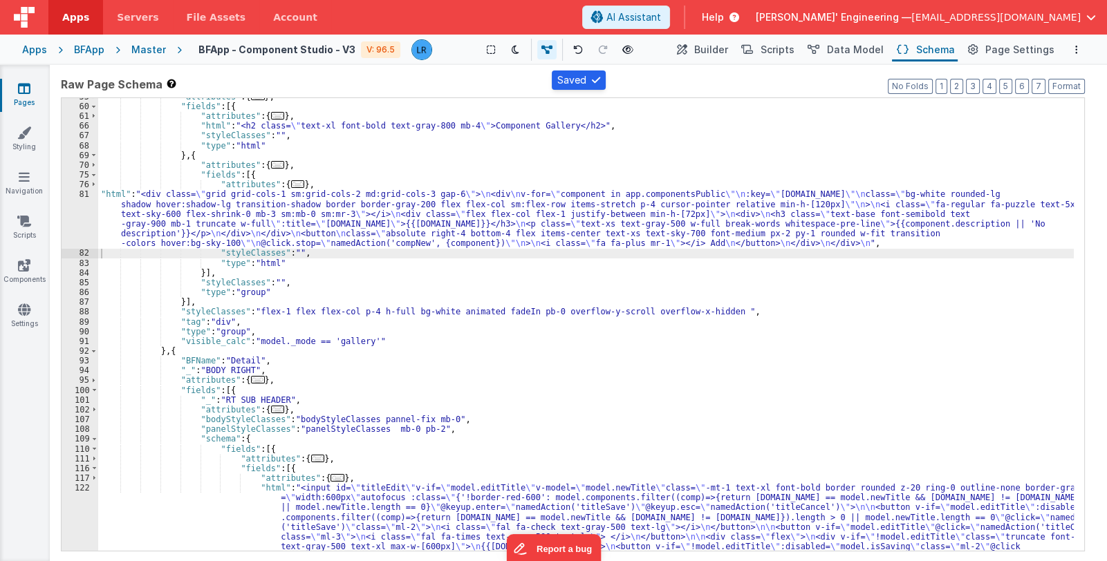
click at [30, 92] on icon at bounding box center [24, 89] width 12 height 14
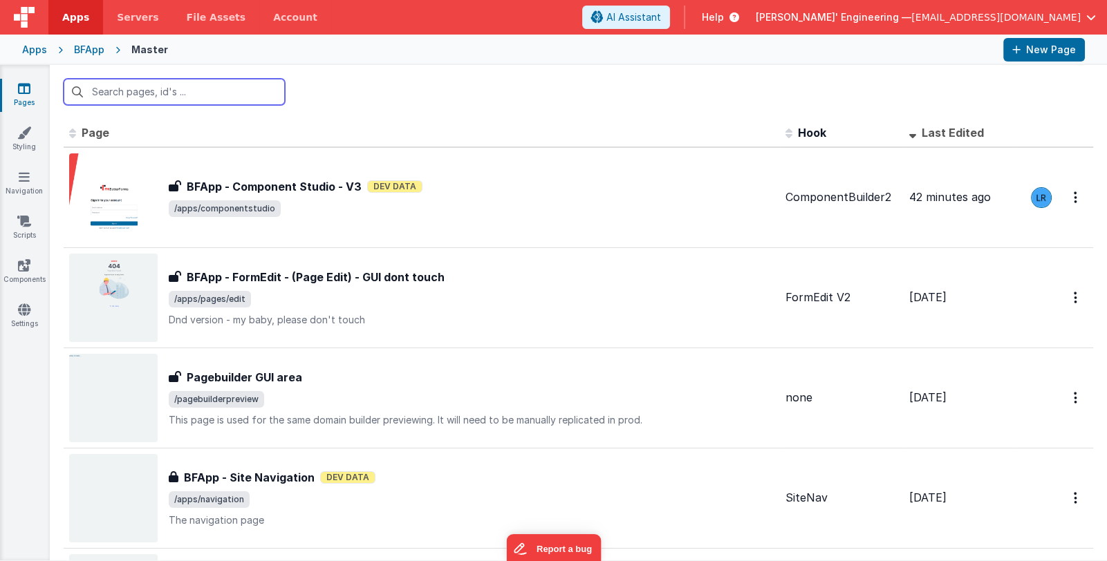
click at [183, 91] on input "text" at bounding box center [174, 92] width 221 height 26
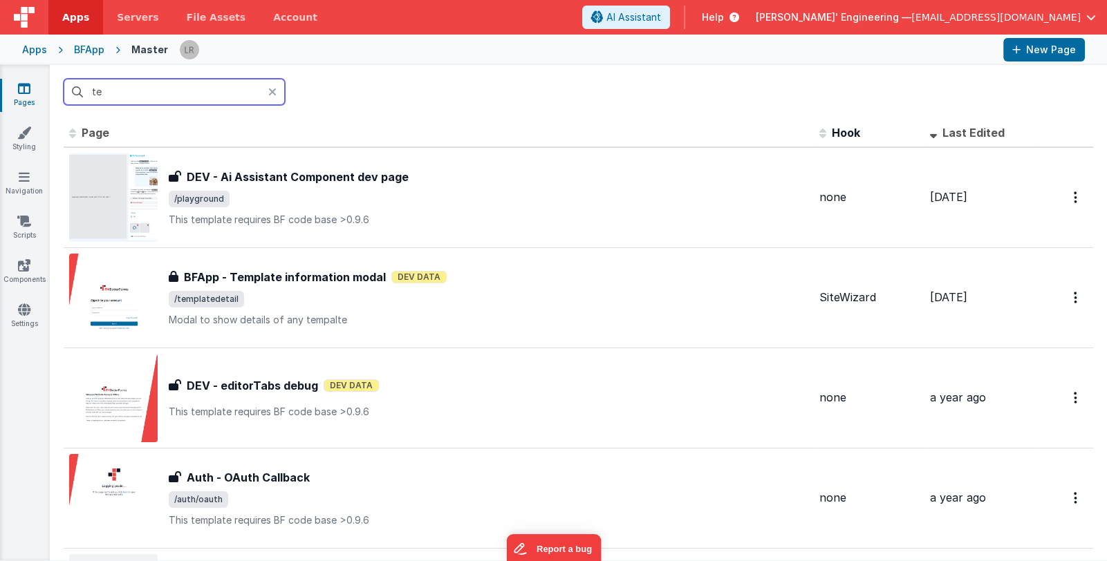
type input "t"
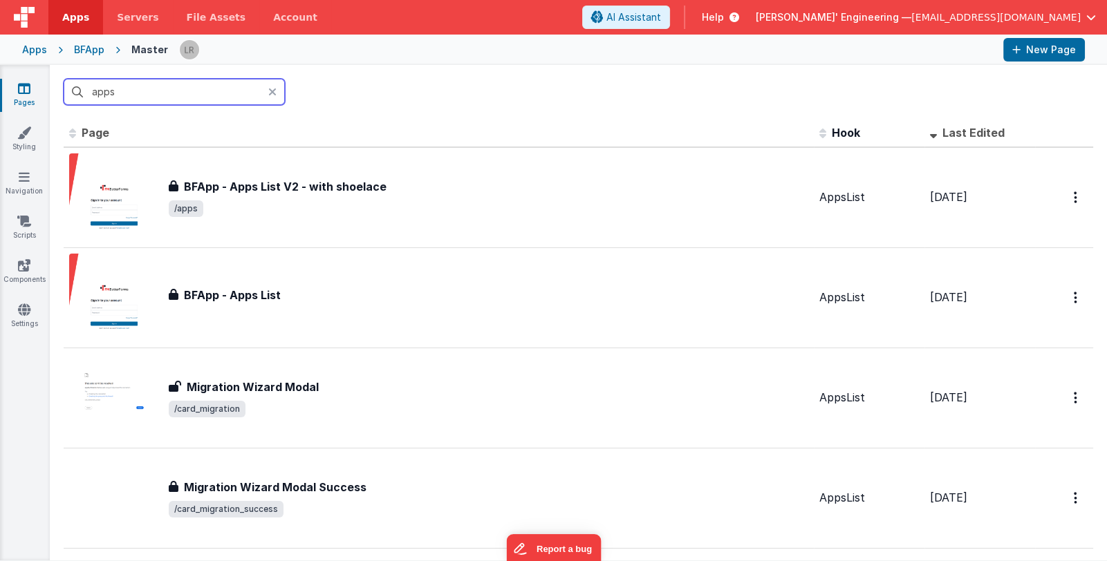
drag, startPoint x: 138, startPoint y: 93, endPoint x: 83, endPoint y: 88, distance: 55.5
click at [83, 88] on input "apps" at bounding box center [174, 92] width 221 height 26
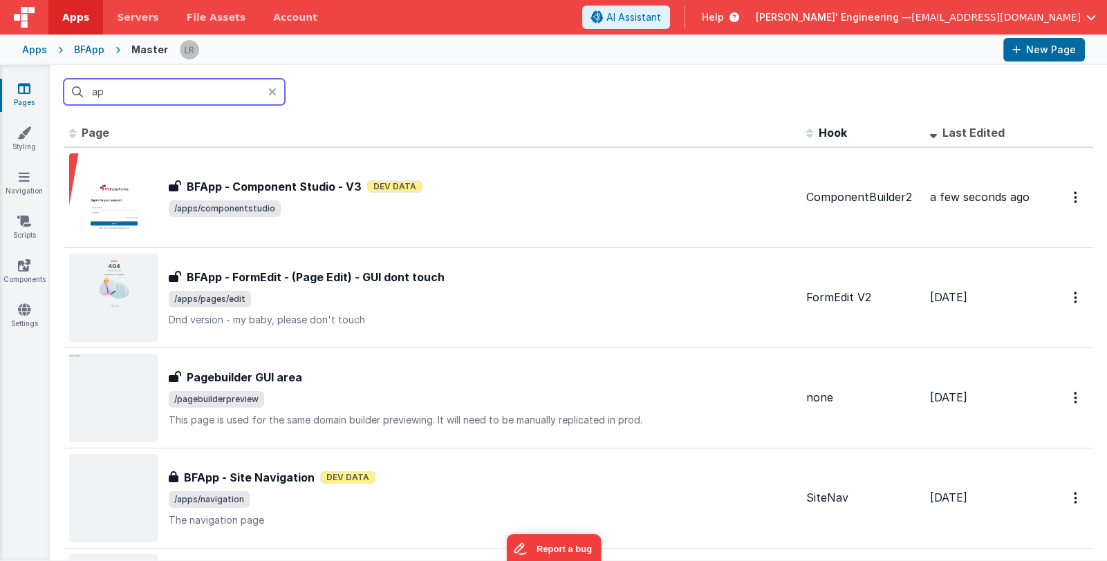
type input "a"
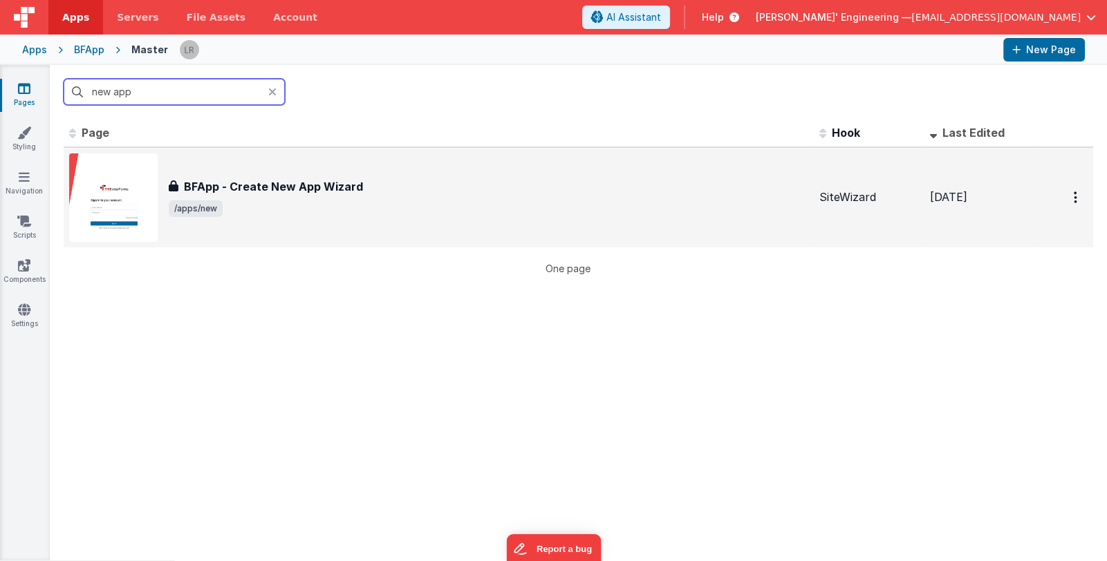
type input "new app"
click at [357, 186] on h3 "BFApp - Create New App Wizard" at bounding box center [273, 186] width 179 height 17
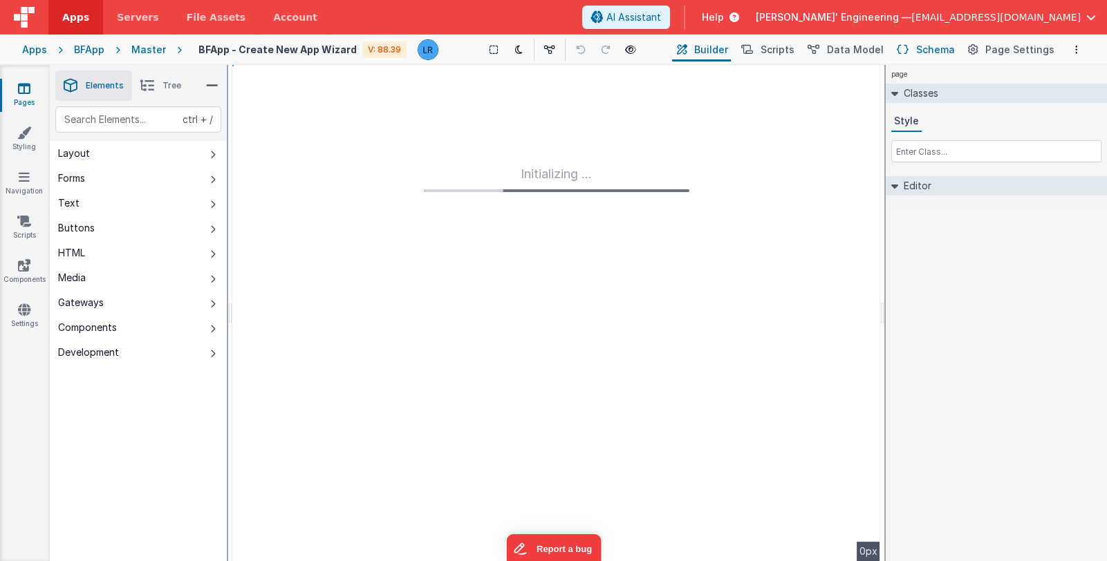
click at [923, 48] on span "Schema" at bounding box center [935, 50] width 39 height 14
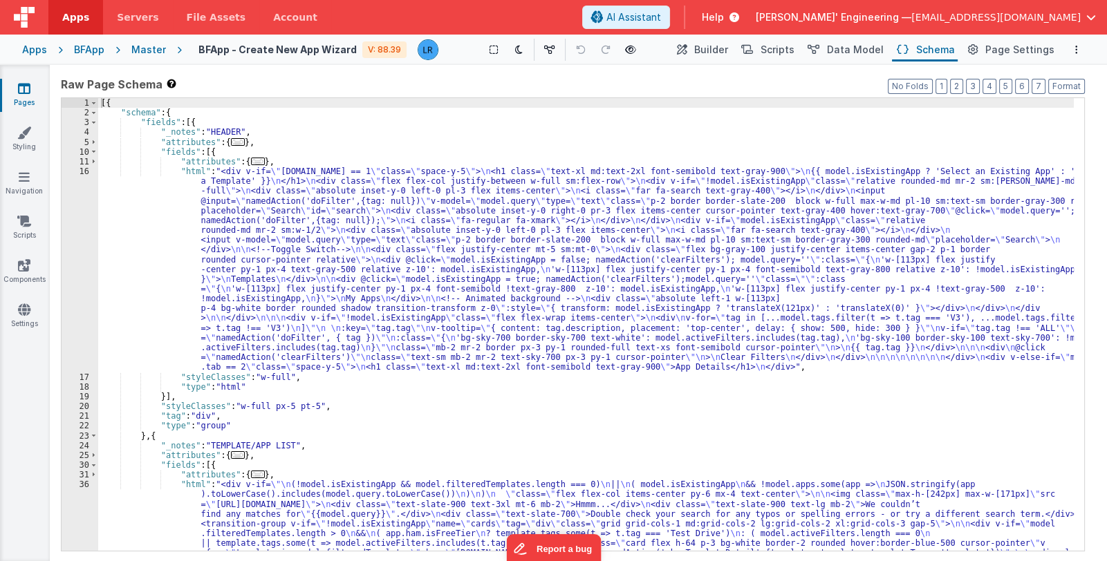
scroll to position [82, 0]
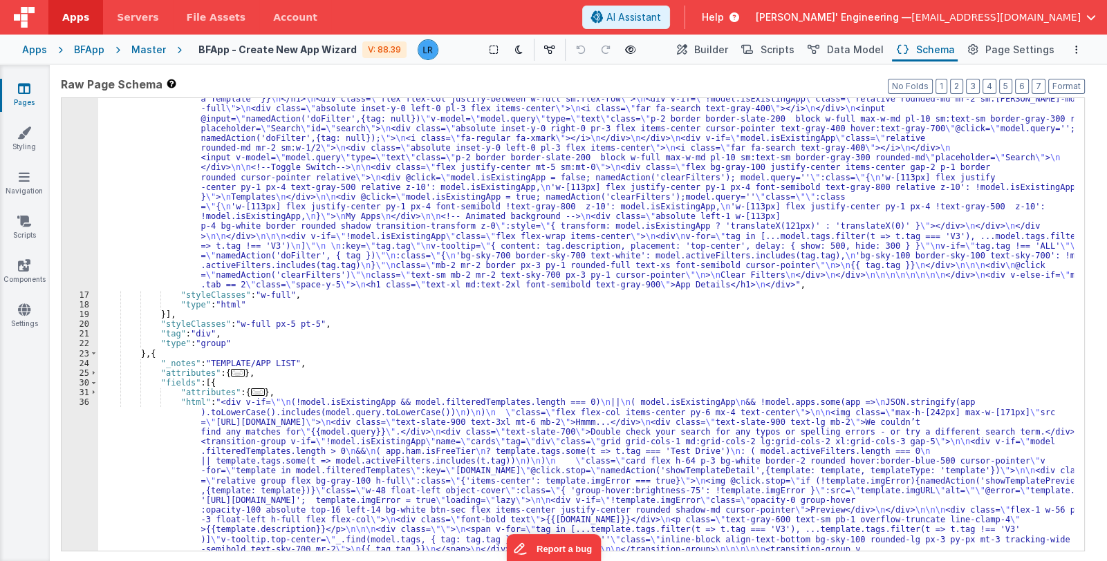
click at [493, 356] on div ""html" : "<div v-if= \" model.tab == 1 \" class= \" space-y-5 \" > \n <h1 class…" at bounding box center [585, 536] width 975 height 904
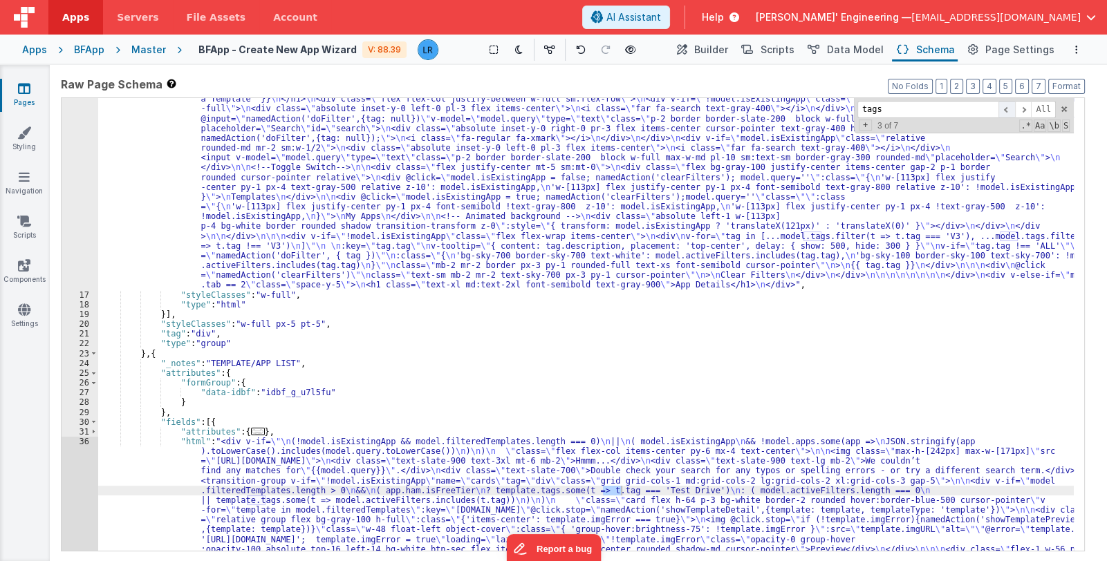
type input "tags"
click at [1012, 109] on span at bounding box center [1006, 109] width 17 height 17
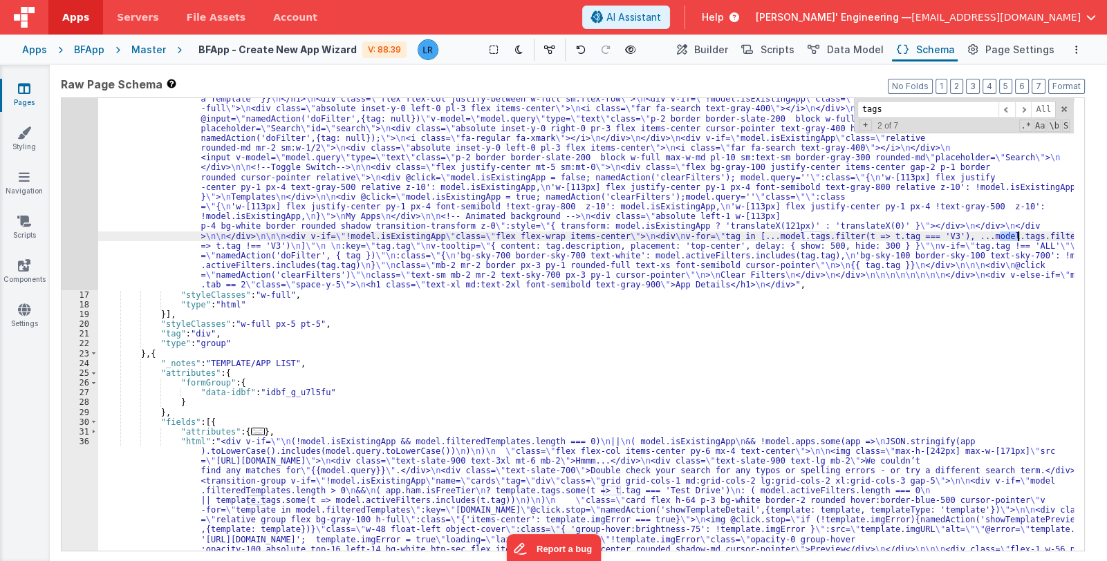
click at [75, 233] on div "16" at bounding box center [80, 187] width 37 height 206
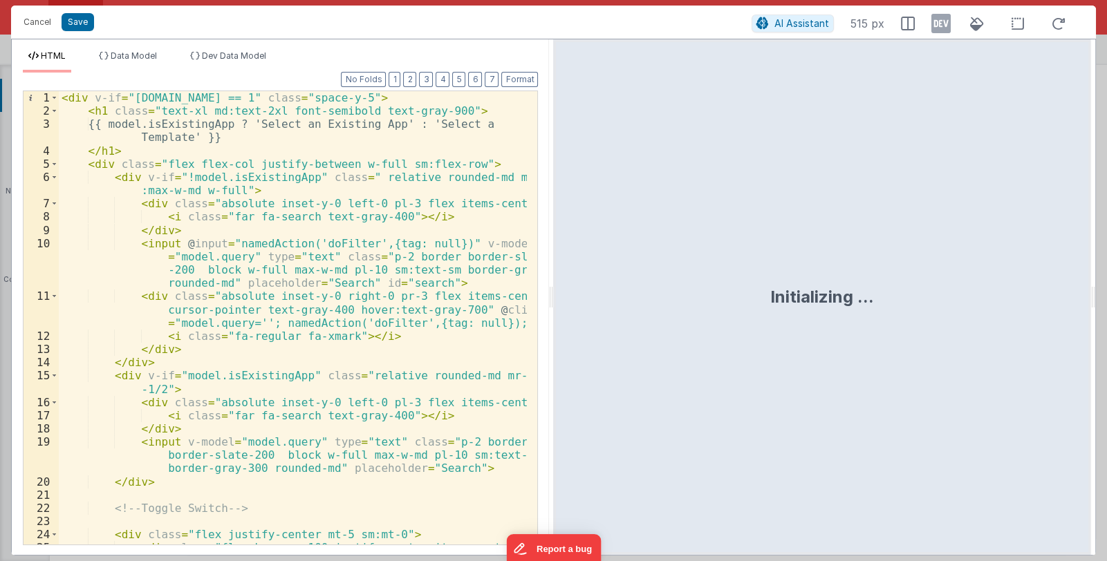
click at [370, 323] on div "< div v-if = "model.tab == 1" class = "space-y-5" > < h1 class = "text-xl md:te…" at bounding box center [293, 338] width 469 height 494
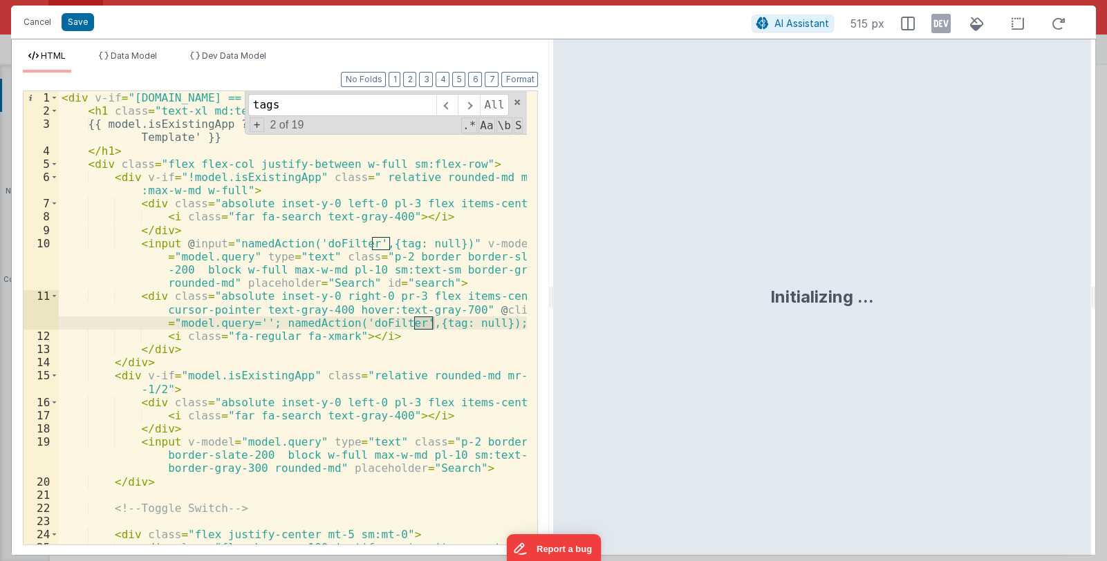
scroll to position [700, 0]
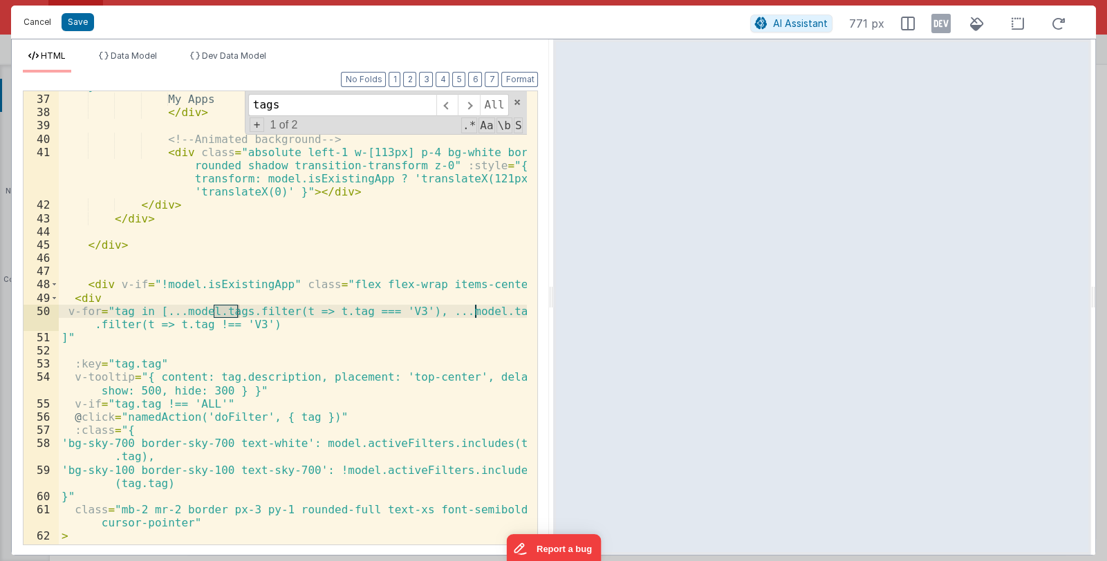
type input "tags"
click at [45, 24] on button "Cancel" at bounding box center [37, 21] width 41 height 19
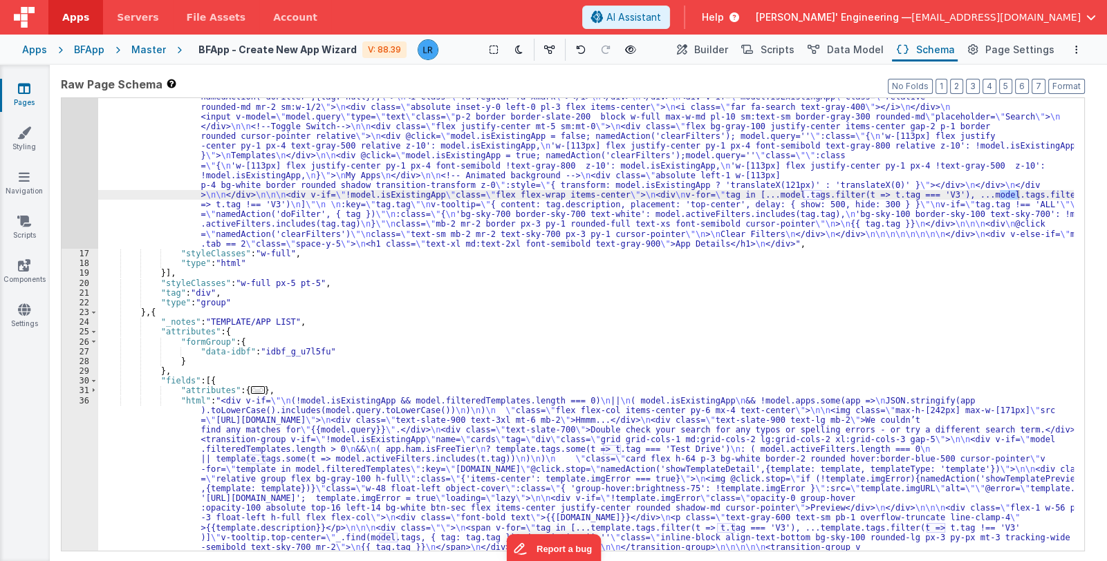
scroll to position [205, 0]
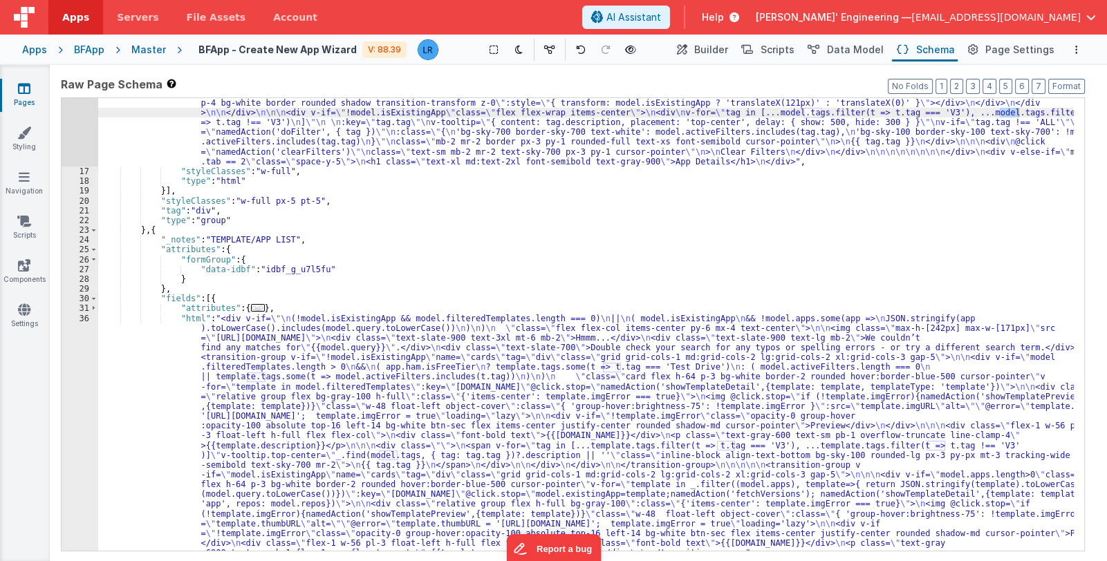
click at [304, 465] on div ""html" : "<div v-if= \" model.tab == 1 \" class= \" space-y-5 \" > \n <h1 class…" at bounding box center [585, 295] width 975 height 669
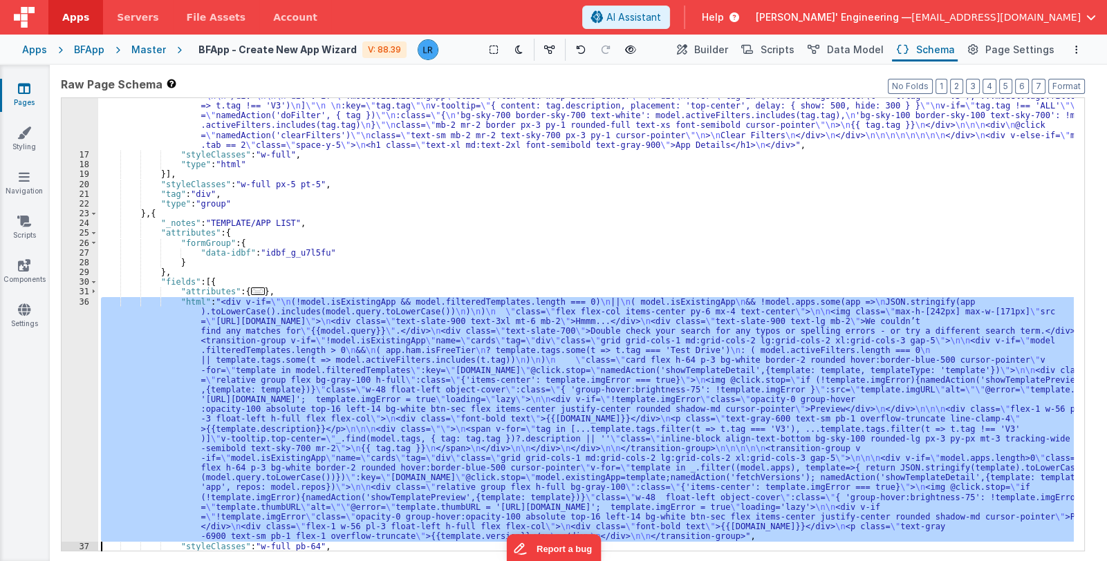
click at [76, 479] on div "36" at bounding box center [80, 419] width 37 height 245
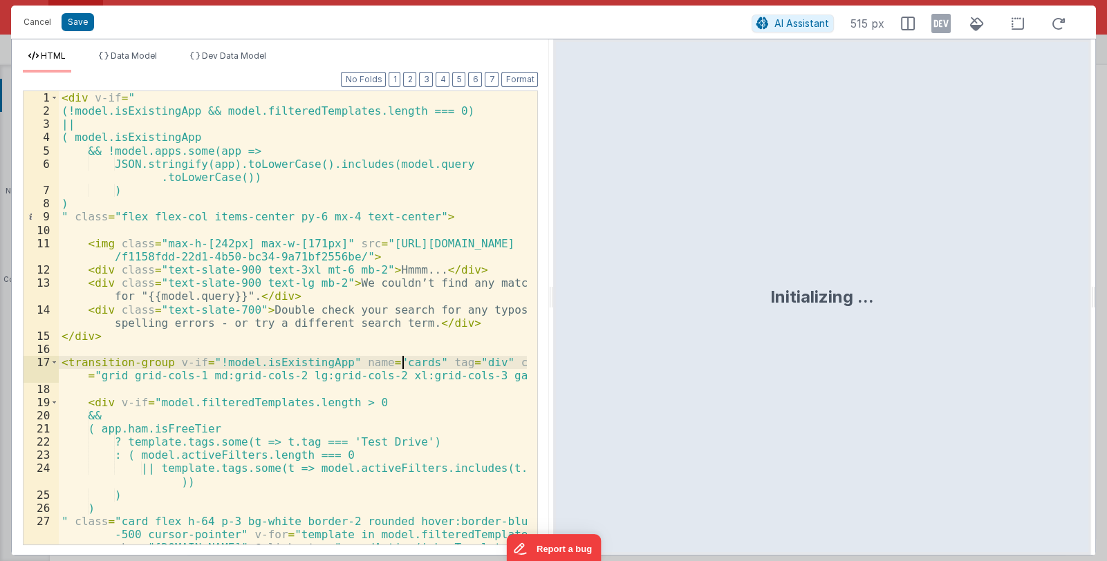
click at [401, 358] on div "< div v-if = " (!model.isExistingApp && model.filteredTemplates.length === 0) |…" at bounding box center [293, 351] width 469 height 520
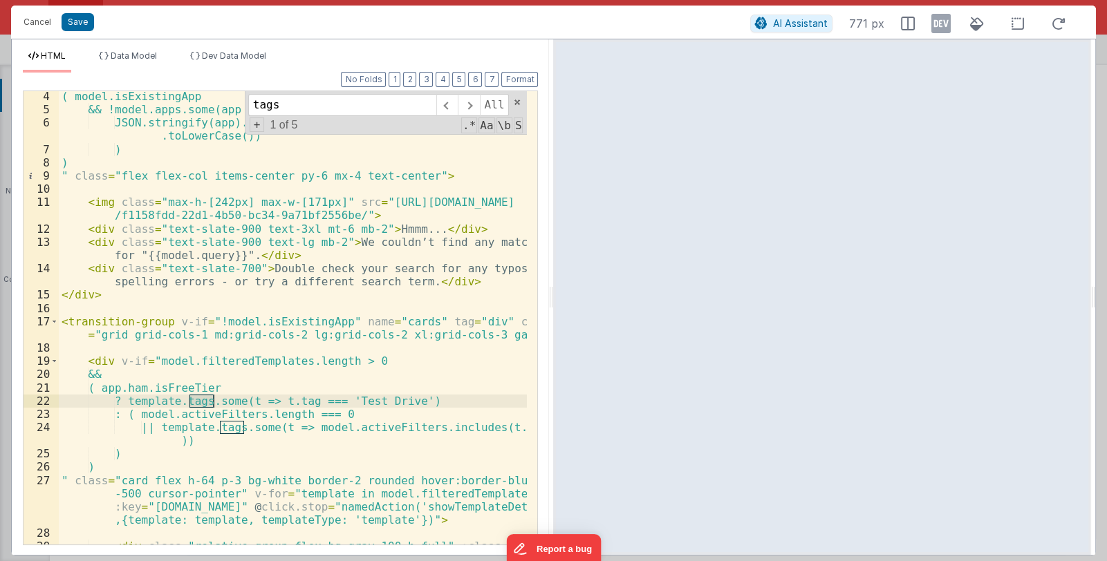
scroll to position [123, 0]
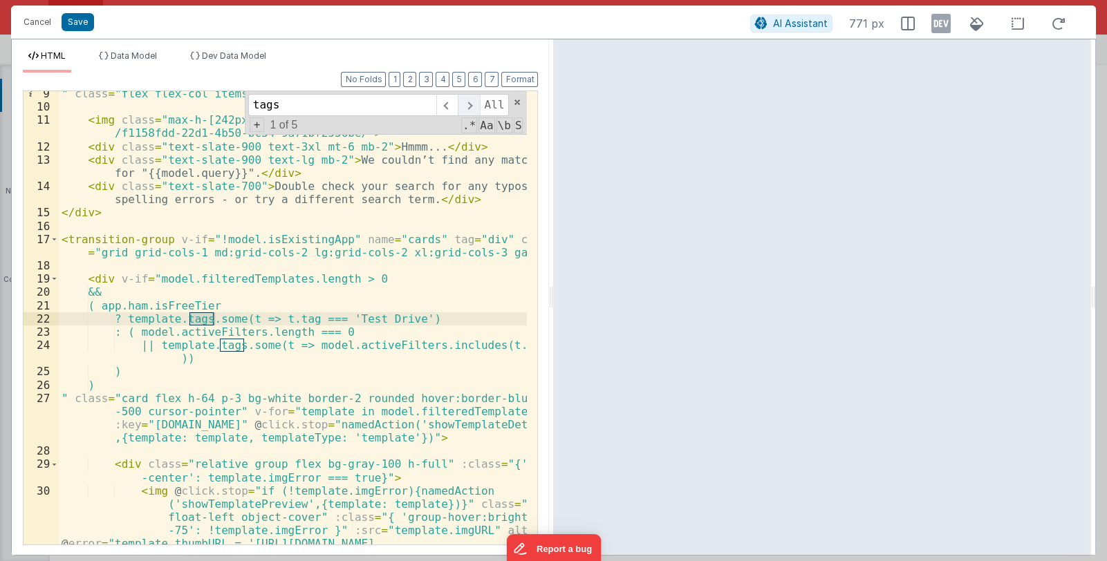
type input "tags"
click at [471, 109] on span at bounding box center [468, 105] width 21 height 22
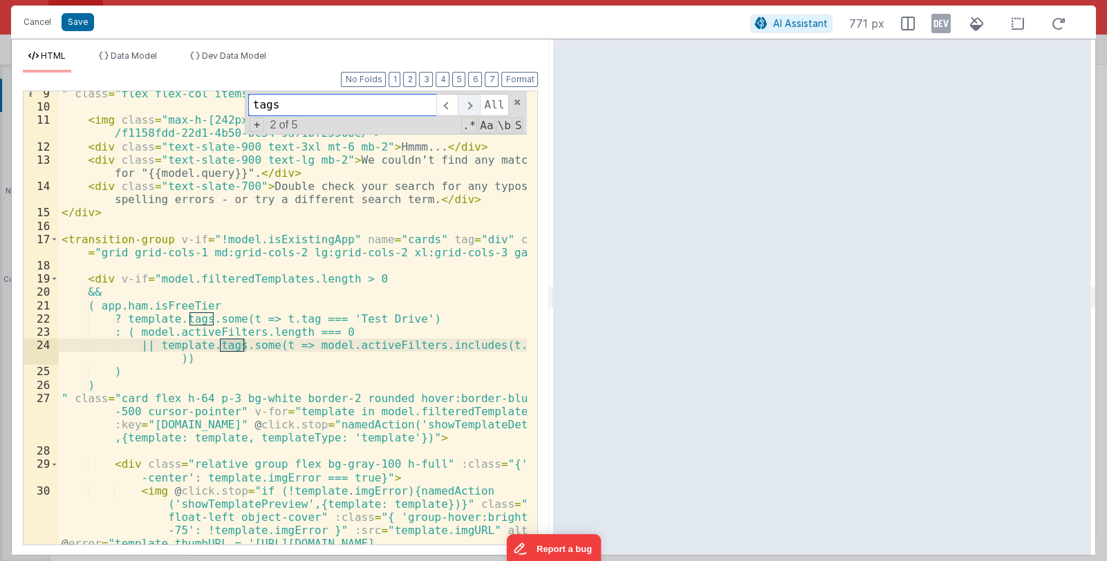
click at [471, 107] on span at bounding box center [468, 105] width 21 height 22
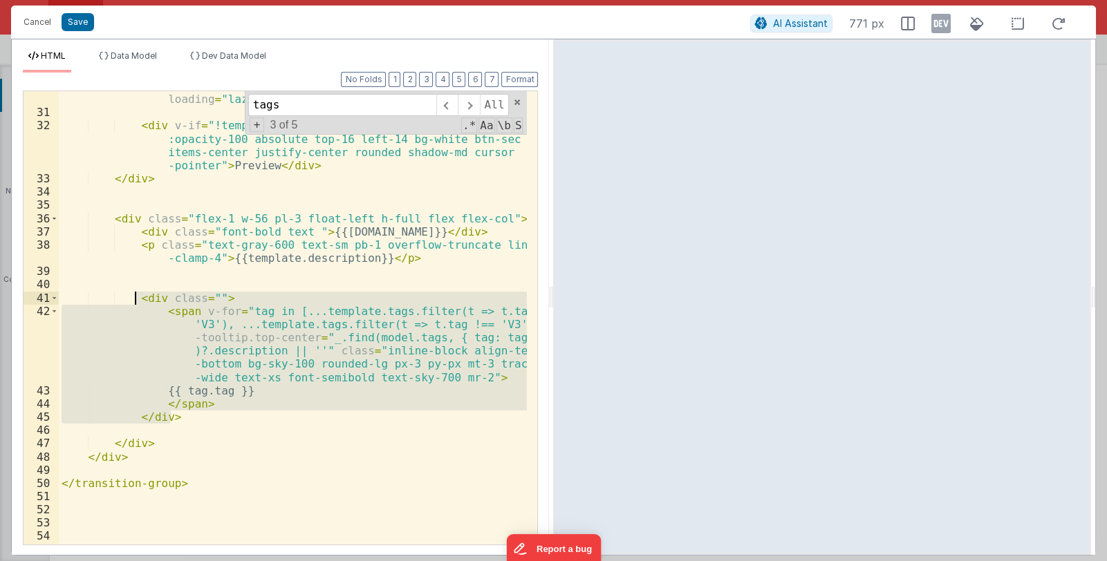
drag, startPoint x: 169, startPoint y: 415, endPoint x: 135, endPoint y: 302, distance: 118.3
click at [135, 302] on div "< img @ click.stop = "if (!template.imgError){namedAction ('showTemplatePreview…" at bounding box center [293, 299] width 469 height 573
click at [37, 26] on button "Cancel" at bounding box center [37, 21] width 41 height 19
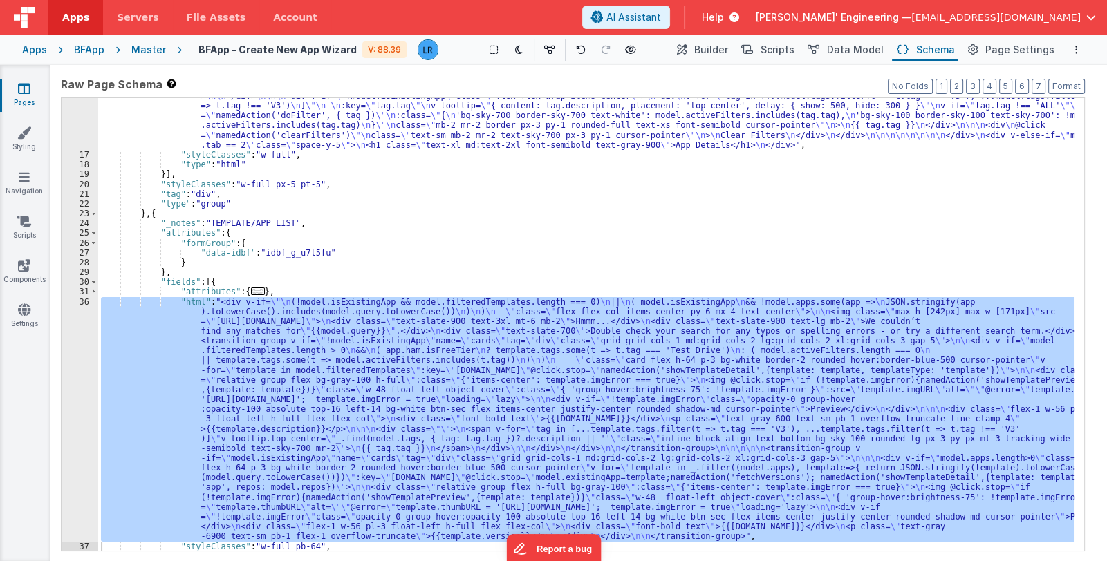
click at [28, 93] on icon at bounding box center [24, 89] width 12 height 14
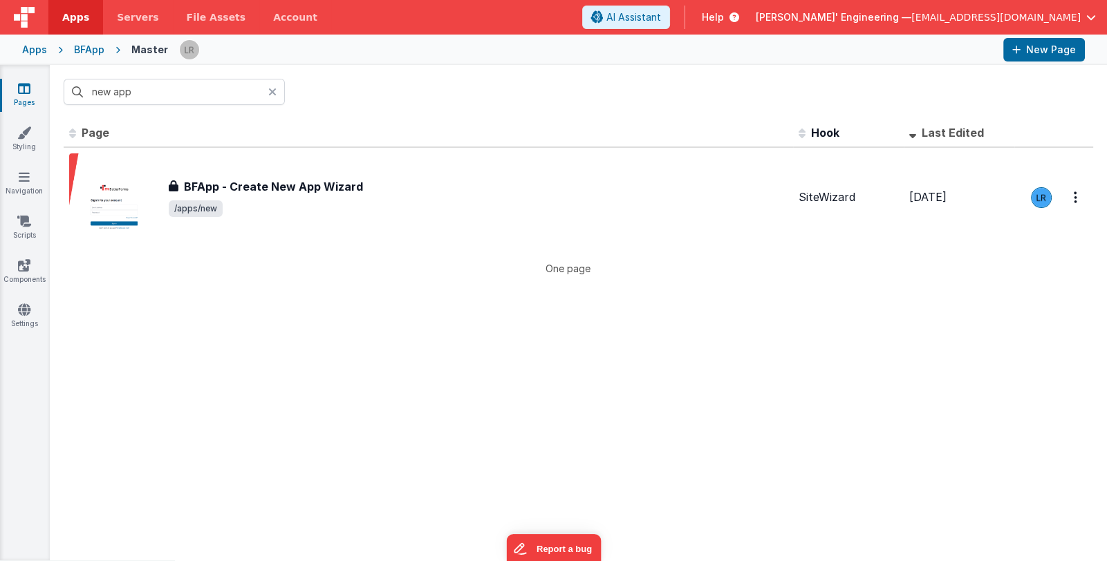
click at [273, 88] on icon at bounding box center [272, 91] width 8 height 11
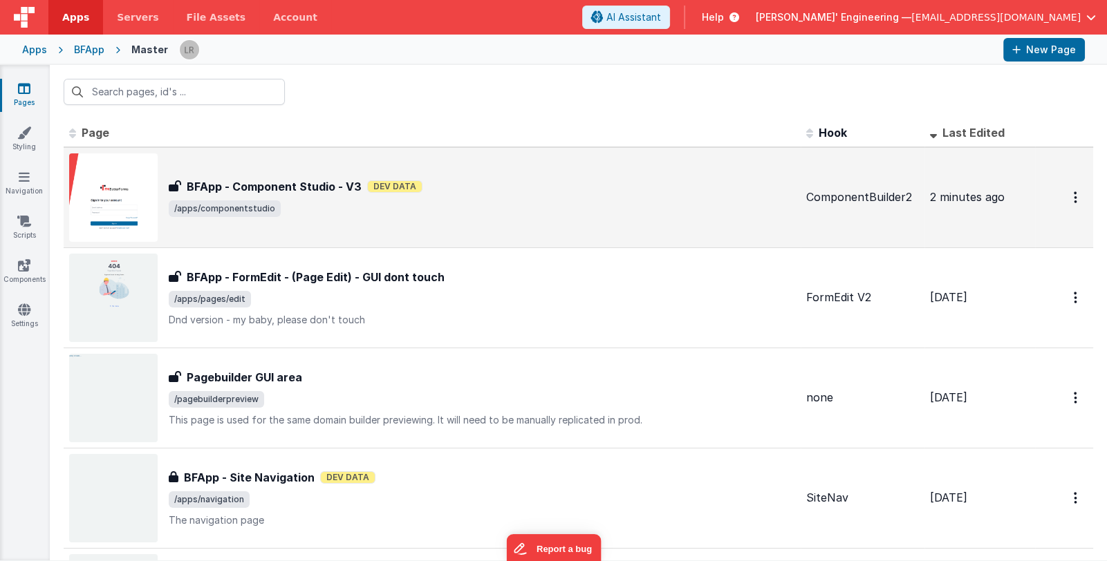
click at [530, 191] on div "BFApp - Component Studio - V3 Dev Data" at bounding box center [482, 186] width 626 height 17
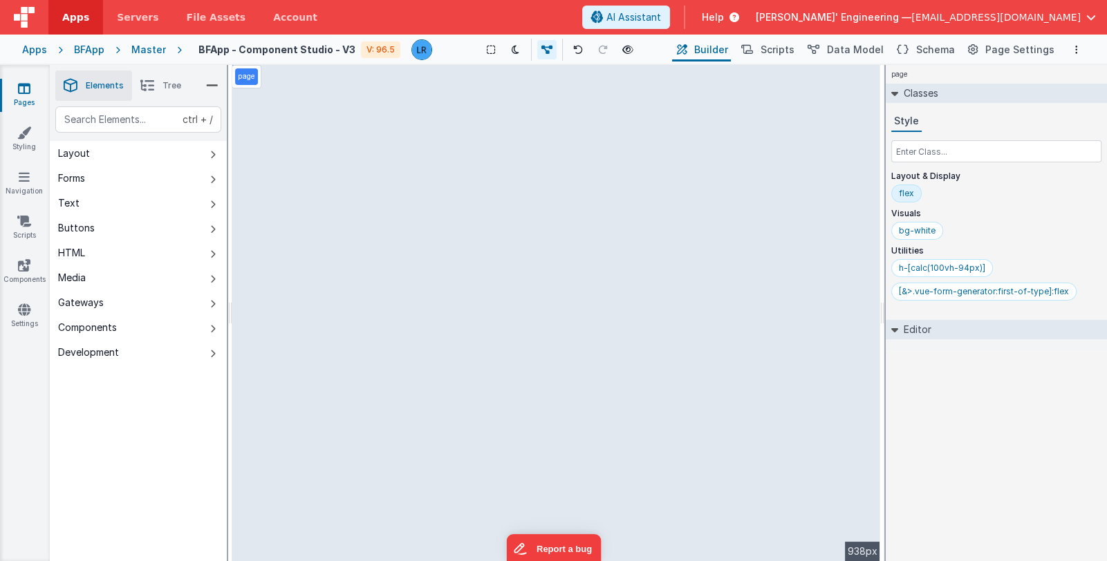
click at [657, 173] on div "page --> 938px" at bounding box center [556, 313] width 648 height 496
click at [666, 112] on div "page --> 938px" at bounding box center [556, 313] width 648 height 496
drag, startPoint x: 876, startPoint y: 180, endPoint x: 863, endPoint y: 207, distance: 30.3
click at [874, 201] on div "page --> 938px" at bounding box center [556, 313] width 648 height 496
click at [679, 239] on div "page --> 938px" at bounding box center [556, 313] width 648 height 496
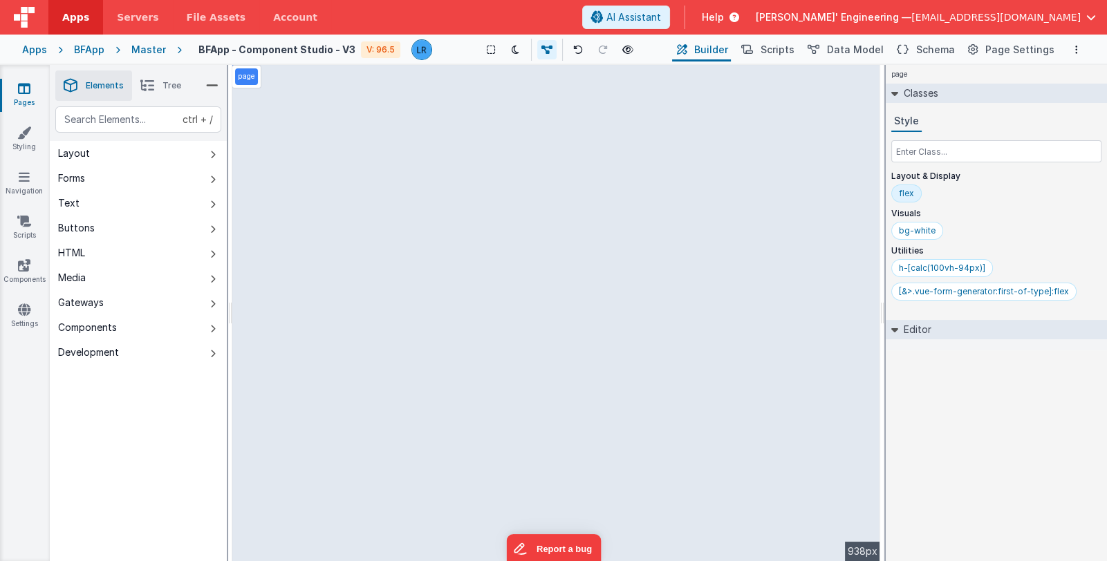
click at [679, 237] on div "page --> 938px" at bounding box center [556, 313] width 648 height 496
click at [719, 119] on div "page --> 938px" at bounding box center [556, 313] width 648 height 496
click at [498, 102] on div "page --> 938px" at bounding box center [556, 313] width 648 height 496
click at [917, 51] on button "Schema" at bounding box center [925, 50] width 66 height 24
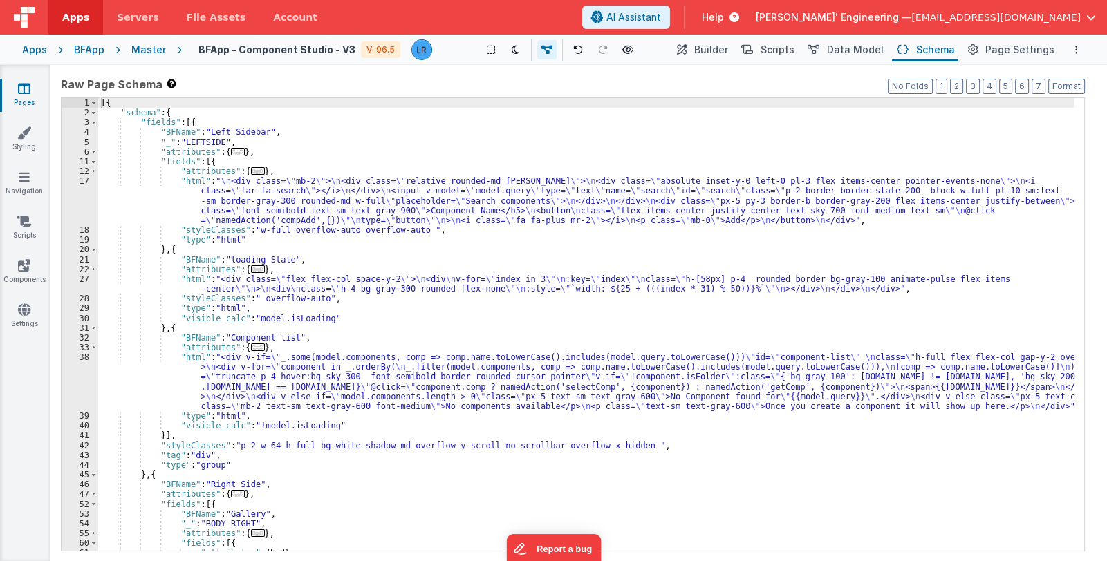
click at [275, 395] on div "[{ "schema" : { "fields" : [{ "BFName" : "Left Sidebar" , "_" : "LEFTSIDE" , "a…" at bounding box center [585, 334] width 975 height 473
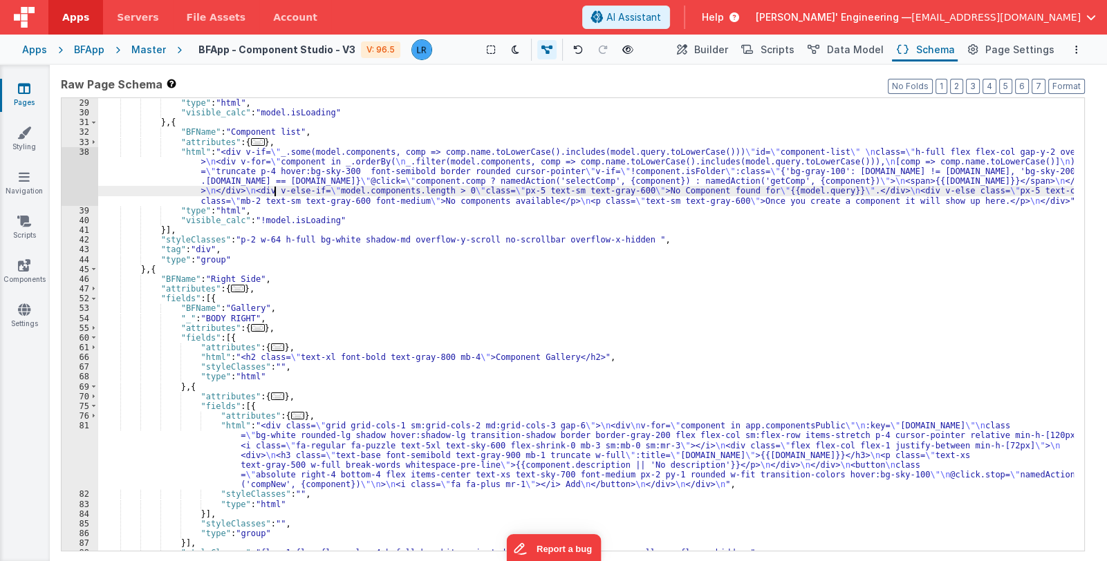
scroll to position [288, 0]
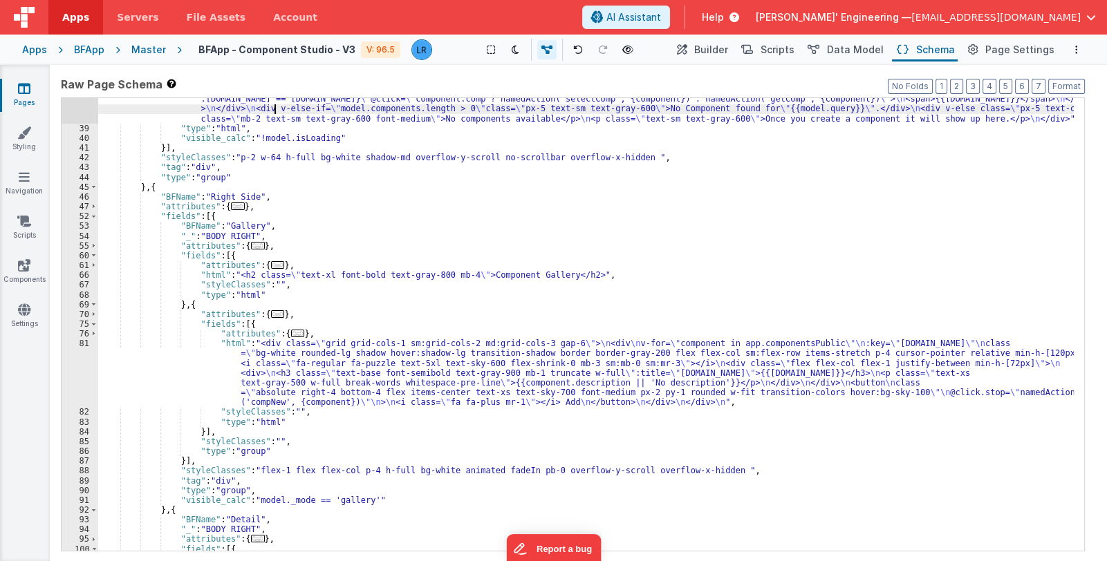
click at [311, 382] on div ""html" : "<div v-if= \" _.some(model.components, comp => comp.name.toLowerCase(…" at bounding box center [585, 326] width 975 height 522
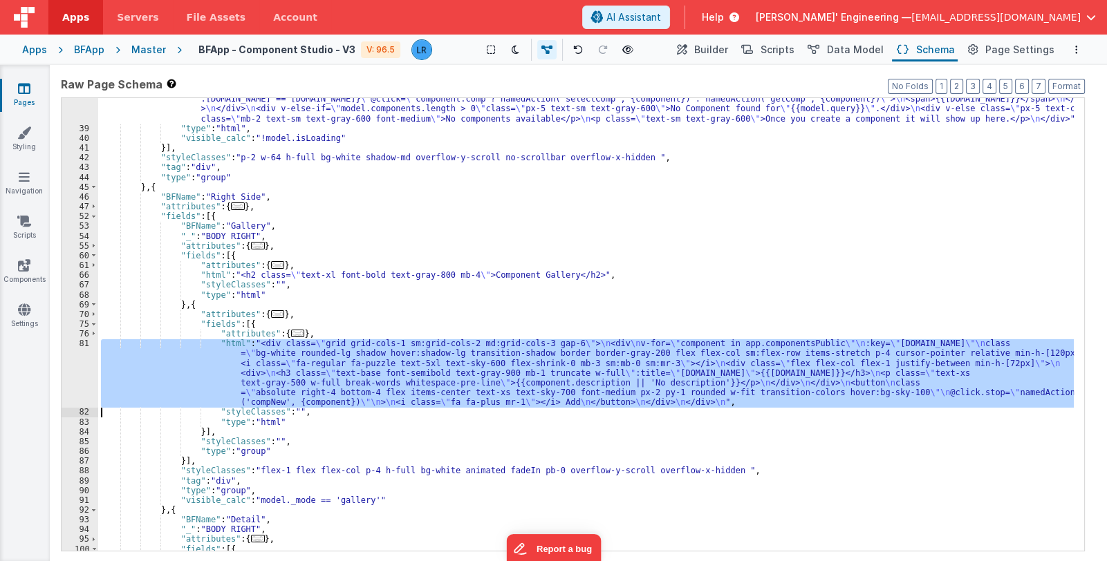
click at [81, 386] on div "81" at bounding box center [80, 373] width 37 height 68
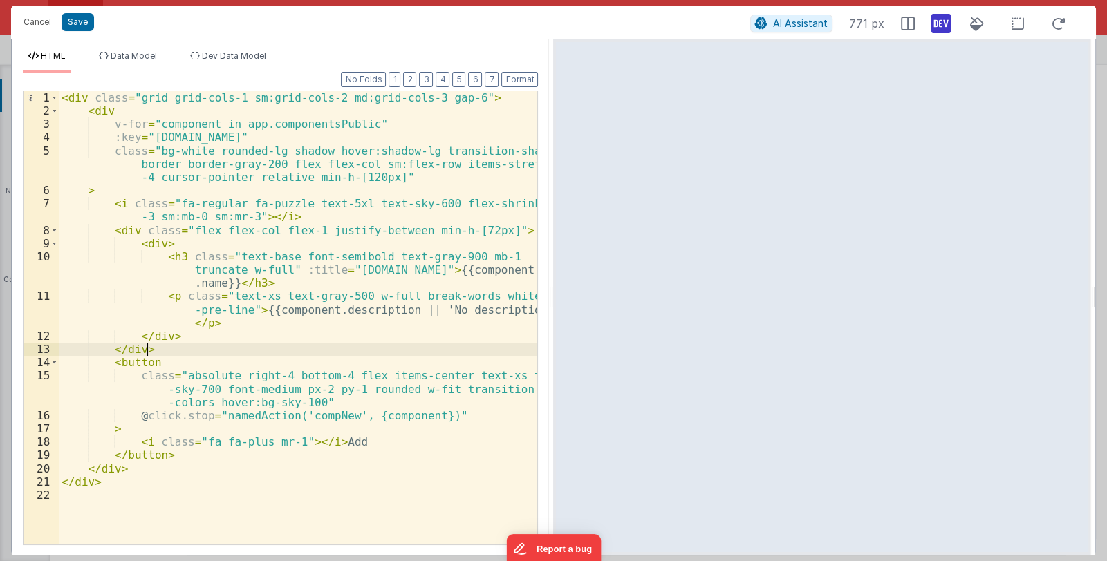
click at [152, 353] on div "< div class = "grid grid-cols-1 sm:grid-cols-2 md:grid-cols-3 gap-6" > < div v-…" at bounding box center [298, 331] width 479 height 480
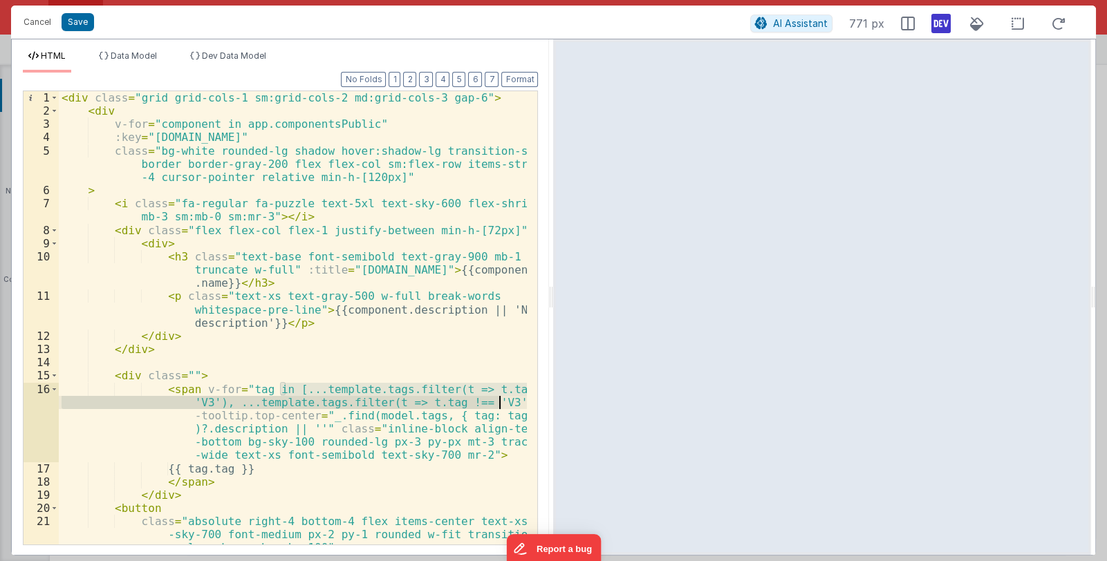
drag, startPoint x: 279, startPoint y: 386, endPoint x: 500, endPoint y: 400, distance: 222.3
click at [500, 400] on div "< div class = "grid grid-cols-1 sm:grid-cols-2 md:grid-cols-3 gap-6" > < div v-…" at bounding box center [293, 331] width 469 height 480
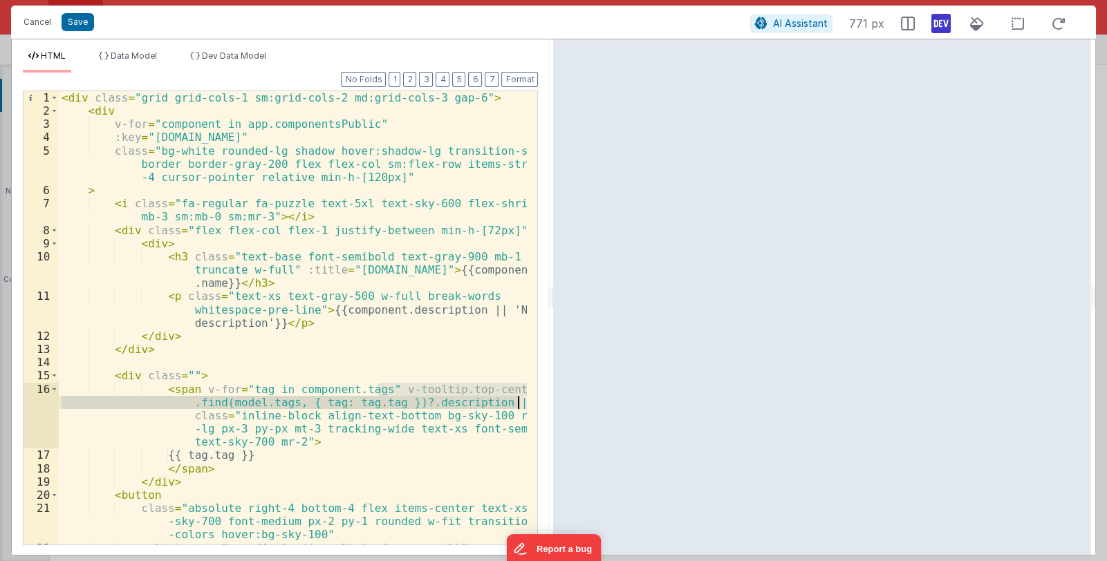
drag, startPoint x: 377, startPoint y: 390, endPoint x: 518, endPoint y: 402, distance: 142.2
click at [518, 402] on div "< div class = "grid grid-cols-1 sm:grid-cols-2 md:grid-cols-3 gap-6" > < div v-…" at bounding box center [293, 331] width 469 height 480
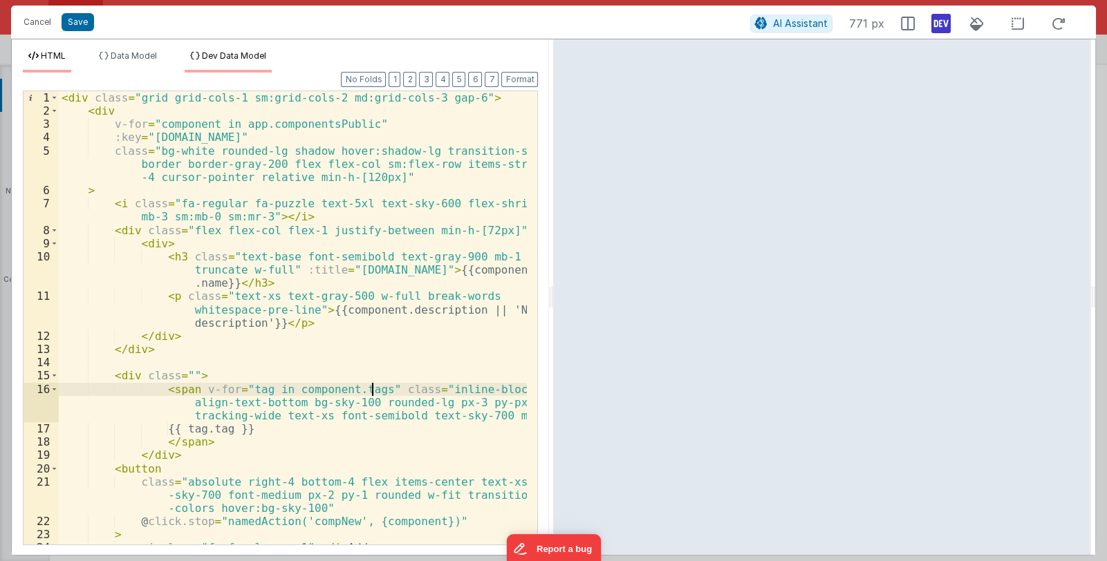
click at [229, 61] on li "Dev Data Model" at bounding box center [228, 61] width 87 height 22
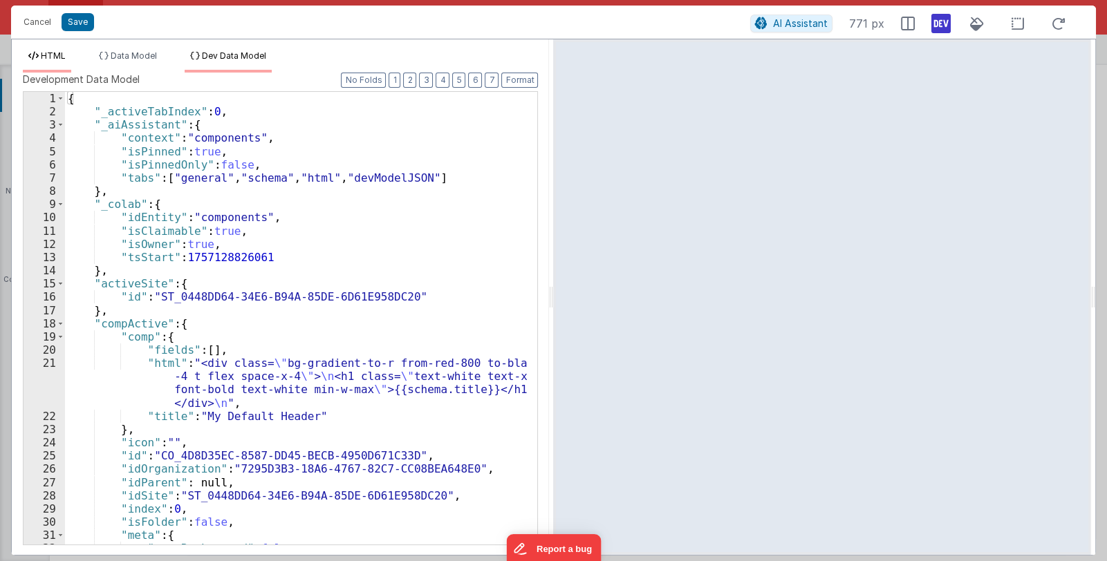
click at [64, 57] on span "HTML" at bounding box center [53, 55] width 25 height 10
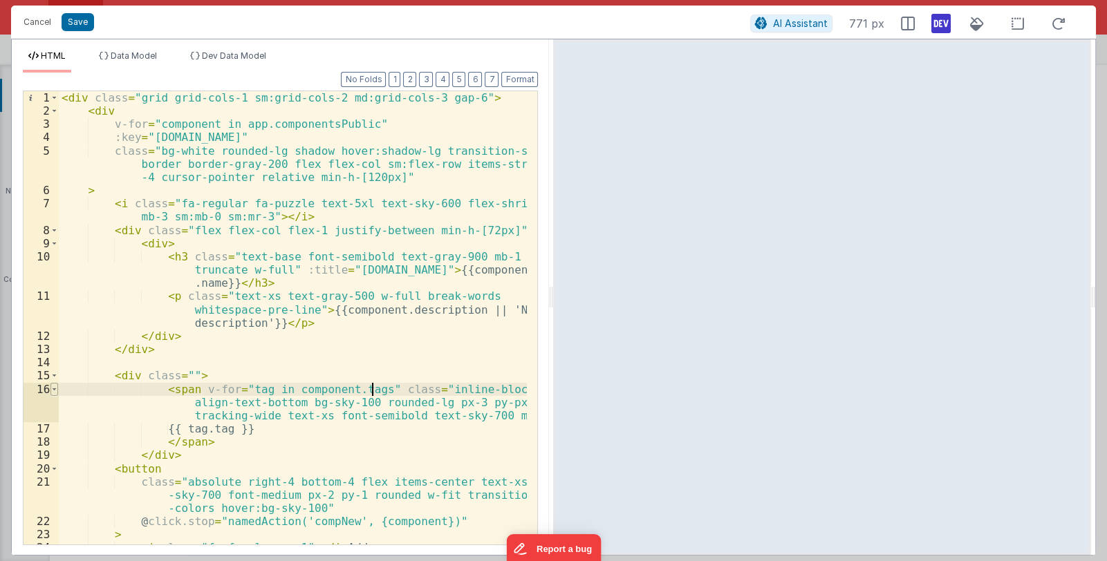
click at [51, 386] on span at bounding box center [54, 389] width 8 height 13
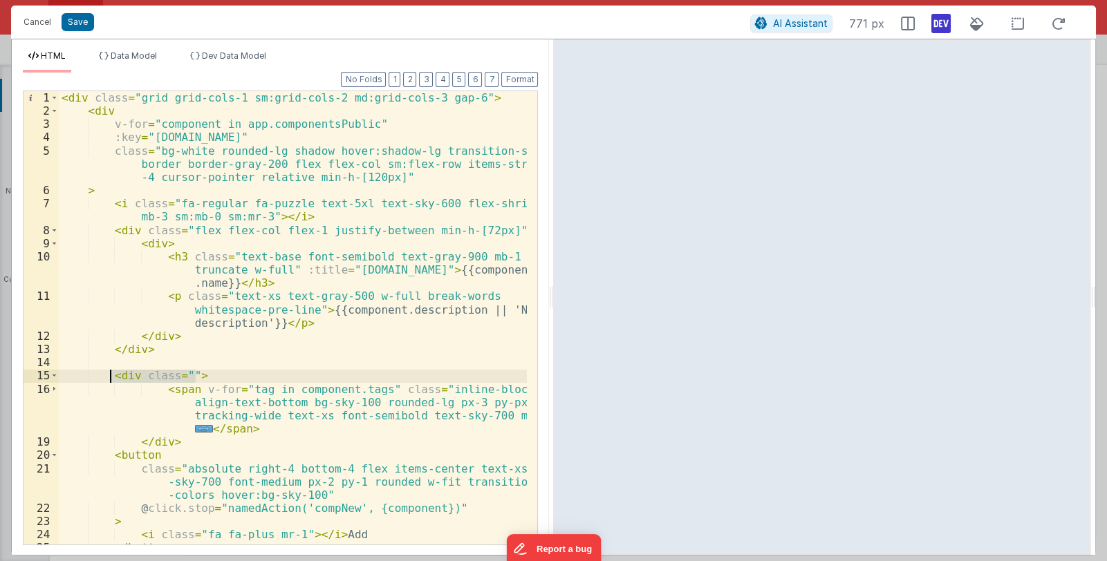
drag, startPoint x: 203, startPoint y: 373, endPoint x: 110, endPoint y: 377, distance: 92.7
click at [110, 377] on div "< div class = "grid grid-cols-1 sm:grid-cols-2 md:grid-cols-3 gap-6" > < div v-…" at bounding box center [293, 331] width 469 height 480
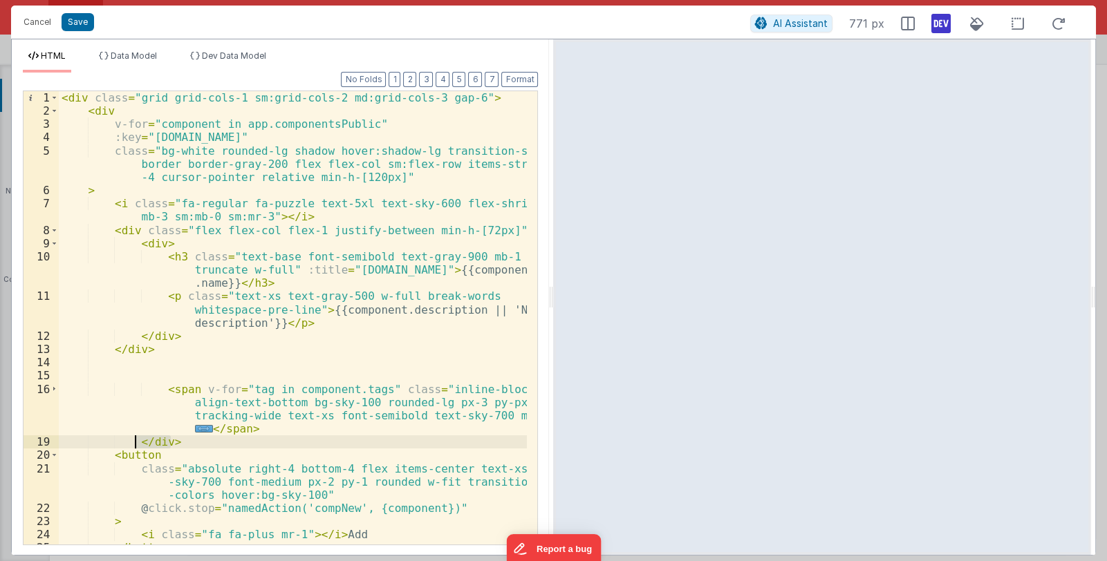
drag, startPoint x: 161, startPoint y: 441, endPoint x: 133, endPoint y: 440, distance: 27.7
click at [133, 440] on div "< div class = "grid grid-cols-1 sm:grid-cols-2 md:grid-cols-3 gap-6" > < div v-…" at bounding box center [293, 331] width 469 height 480
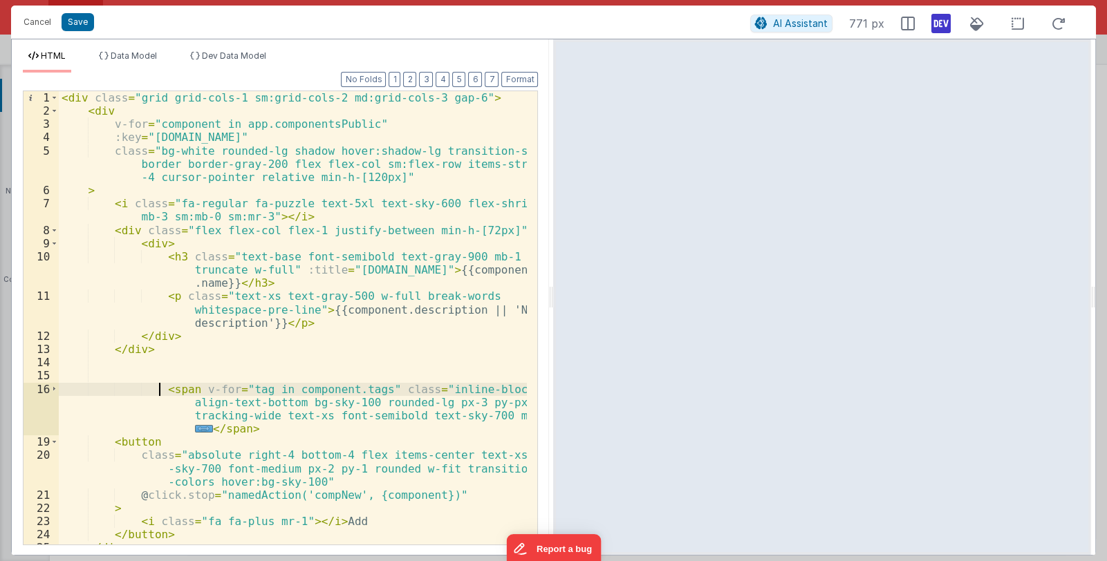
click at [159, 389] on div "< div class = "grid grid-cols-1 sm:grid-cols-2 md:grid-cols-3 gap-6" > < div v-…" at bounding box center [293, 331] width 469 height 480
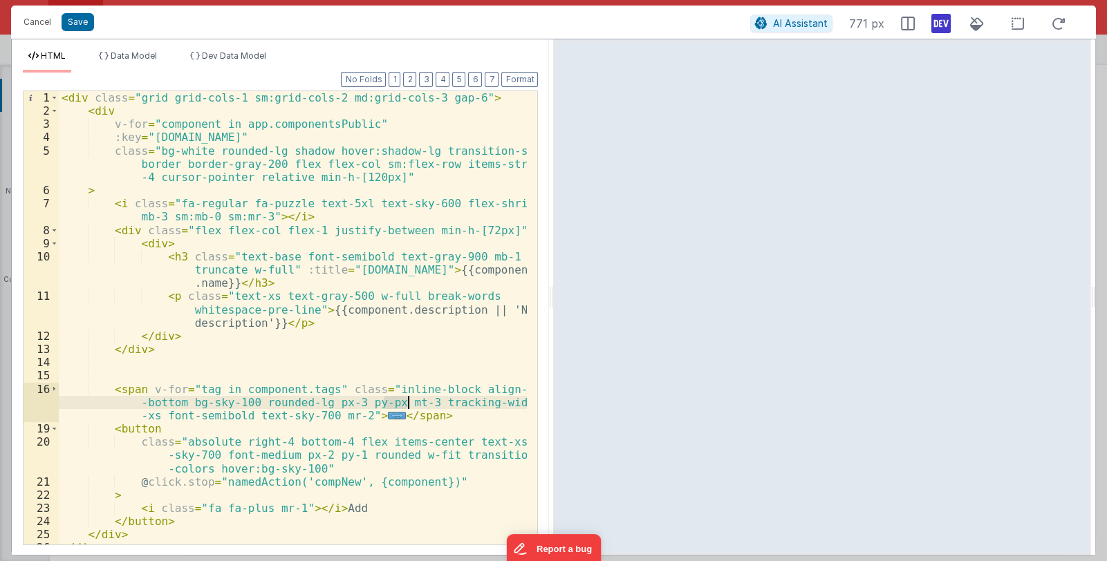
drag, startPoint x: 382, startPoint y: 400, endPoint x: 405, endPoint y: 401, distance: 22.8
click at [405, 401] on div "< div class = "grid grid-cols-1 sm:grid-cols-2 md:grid-cols-3 gap-6" > < div v-…" at bounding box center [293, 331] width 469 height 480
drag, startPoint x: 390, startPoint y: 402, endPoint x: 467, endPoint y: 404, distance: 77.4
click at [467, 404] on div "< div class = "grid grid-cols-1 sm:grid-cols-2 md:grid-cols-3 gap-6" > < div v-…" at bounding box center [293, 331] width 469 height 480
click at [359, 403] on div "< div class = "grid grid-cols-1 sm:grid-cols-2 md:grid-cols-3 gap-6" > < div v-…" at bounding box center [293, 331] width 469 height 480
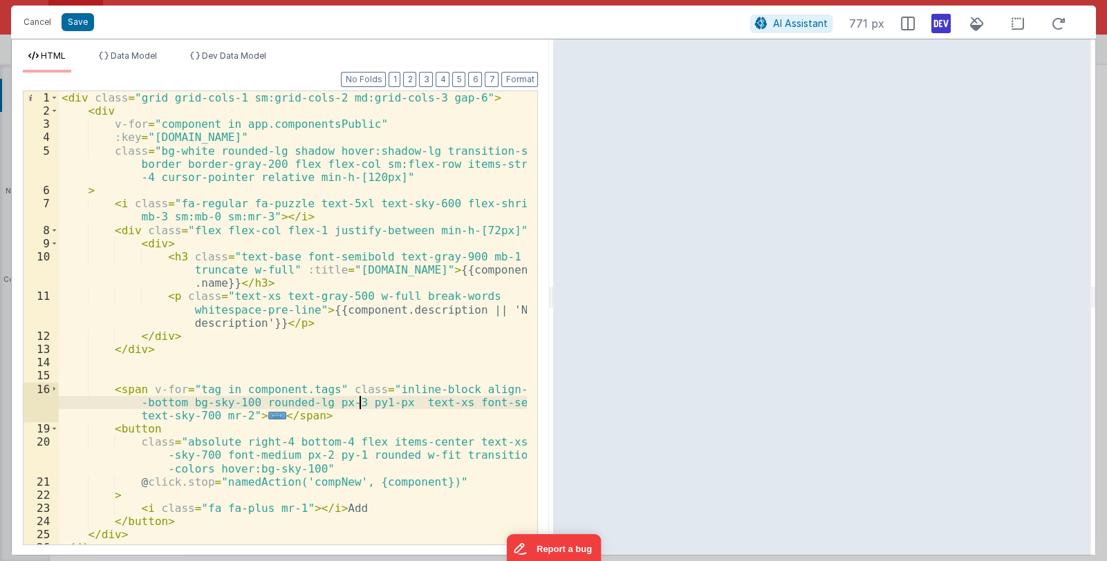
click at [359, 403] on div "< div class = "grid grid-cols-1 sm:grid-cols-2 md:grid-cols-3 gap-6" > < div v-…" at bounding box center [293, 331] width 469 height 480
drag, startPoint x: 453, startPoint y: 388, endPoint x: 177, endPoint y: 406, distance: 277.1
click at [177, 406] on div "< div class = "grid grid-cols-1 sm:grid-cols-2 md:grid-cols-3 gap-6" > < div v-…" at bounding box center [293, 331] width 469 height 480
drag, startPoint x: 444, startPoint y: 389, endPoint x: 373, endPoint y: 388, distance: 70.5
click at [373, 388] on div "< div class = "grid grid-cols-1 sm:grid-cols-2 md:grid-cols-3 gap-6" > < div v-…" at bounding box center [293, 331] width 469 height 480
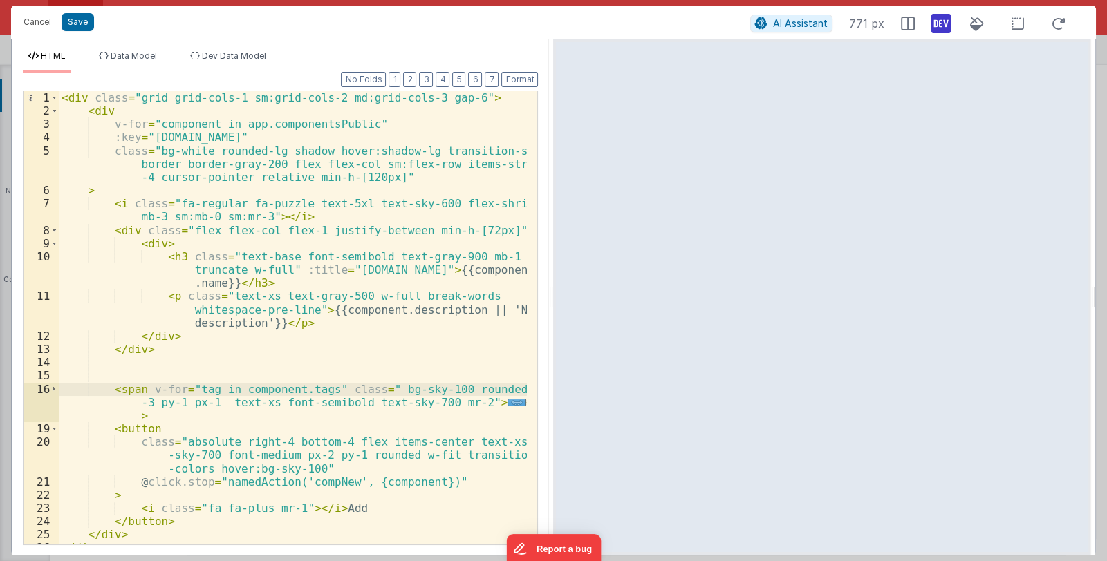
click at [379, 388] on div "< div class = "grid grid-cols-1 sm:grid-cols-2 md:grid-cols-3 gap-6" > < div v-…" at bounding box center [293, 331] width 469 height 480
drag, startPoint x: 505, startPoint y: 393, endPoint x: 147, endPoint y: 404, distance: 358.2
click at [147, 404] on div "< div class = "grid grid-cols-1 sm:grid-cols-2 md:grid-cols-3 gap-6" > < div v-…" at bounding box center [293, 331] width 469 height 480
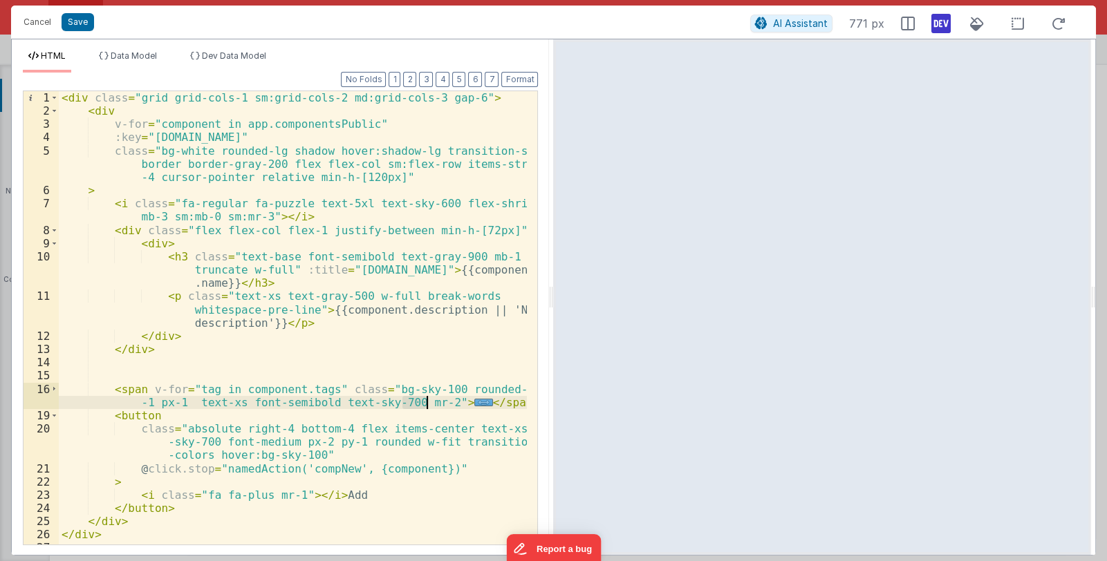
drag, startPoint x: 402, startPoint y: 403, endPoint x: 425, endPoint y: 404, distance: 23.5
click at [425, 404] on div "< div class = "grid grid-cols-1 sm:grid-cols-2 md:grid-cols-3 gap-6" > < div v-…" at bounding box center [293, 331] width 469 height 480
drag, startPoint x: 236, startPoint y: 402, endPoint x: 316, endPoint y: 406, distance: 79.6
click at [316, 406] on div "< div class = "grid grid-cols-1 sm:grid-cols-2 md:grid-cols-3 gap-6" > < div v-…" at bounding box center [293, 331] width 469 height 480
click at [122, 375] on div "< div class = "grid grid-cols-1 sm:grid-cols-2 md:grid-cols-3 gap-6" > < div v-…" at bounding box center [293, 331] width 469 height 480
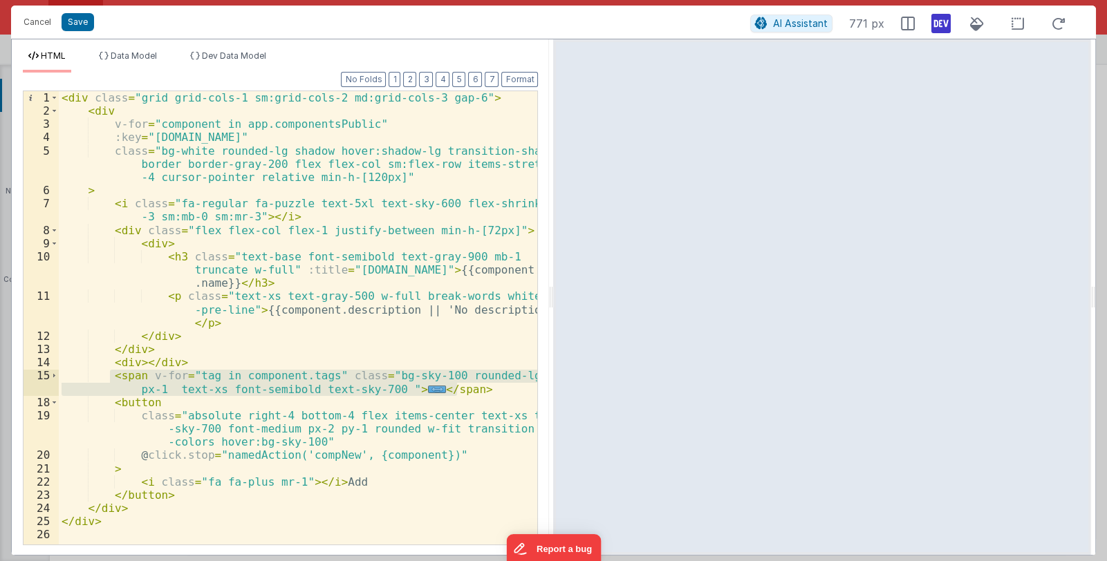
drag, startPoint x: 461, startPoint y: 390, endPoint x: 112, endPoint y: 373, distance: 349.5
click at [112, 373] on div "< div class = "grid grid-cols-1 sm:grid-cols-2 md:grid-cols-3 gap-6" > < div v-…" at bounding box center [298, 331] width 479 height 480
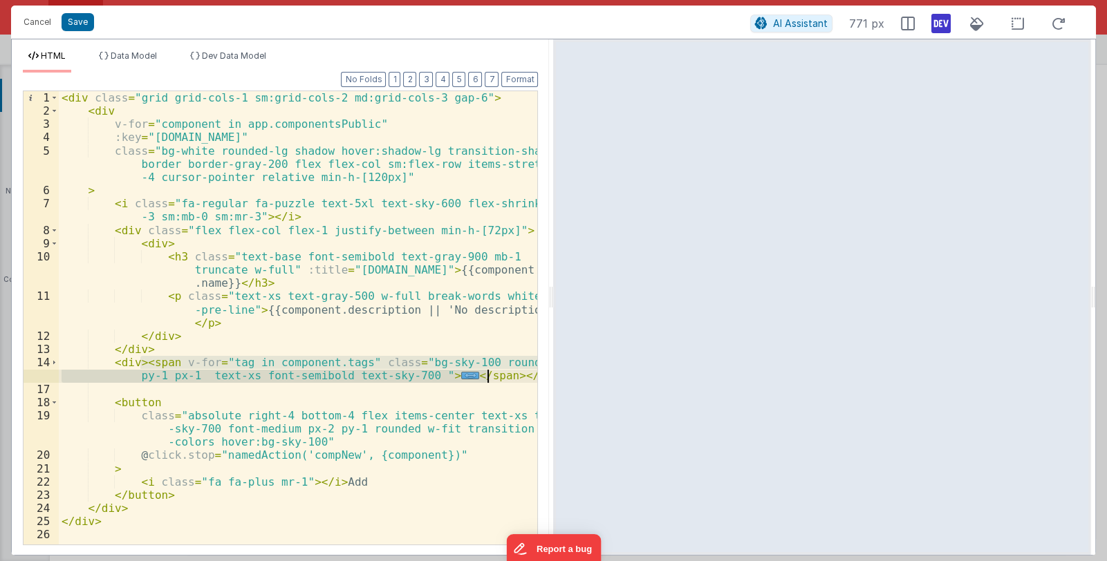
click at [487, 377] on div "< div class = "grid grid-cols-1 sm:grid-cols-2 md:grid-cols-3 gap-6" > < div v-…" at bounding box center [298, 317] width 478 height 453
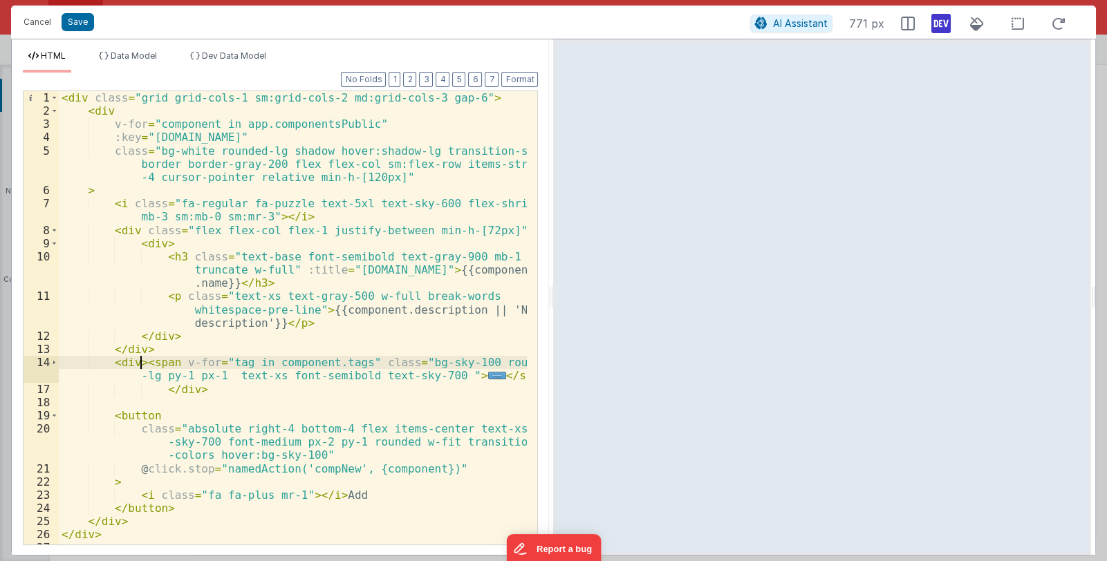
click at [140, 365] on div "< div class = "grid grid-cols-1 sm:grid-cols-2 md:grid-cols-3 gap-6" > < div v-…" at bounding box center [293, 331] width 469 height 480
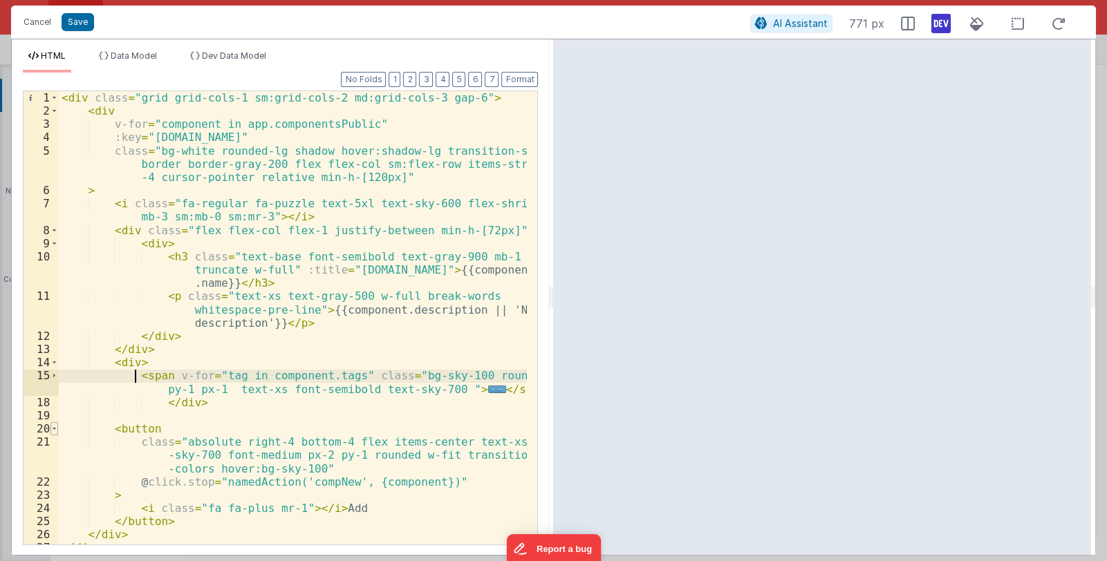
click at [55, 431] on span at bounding box center [54, 428] width 8 height 13
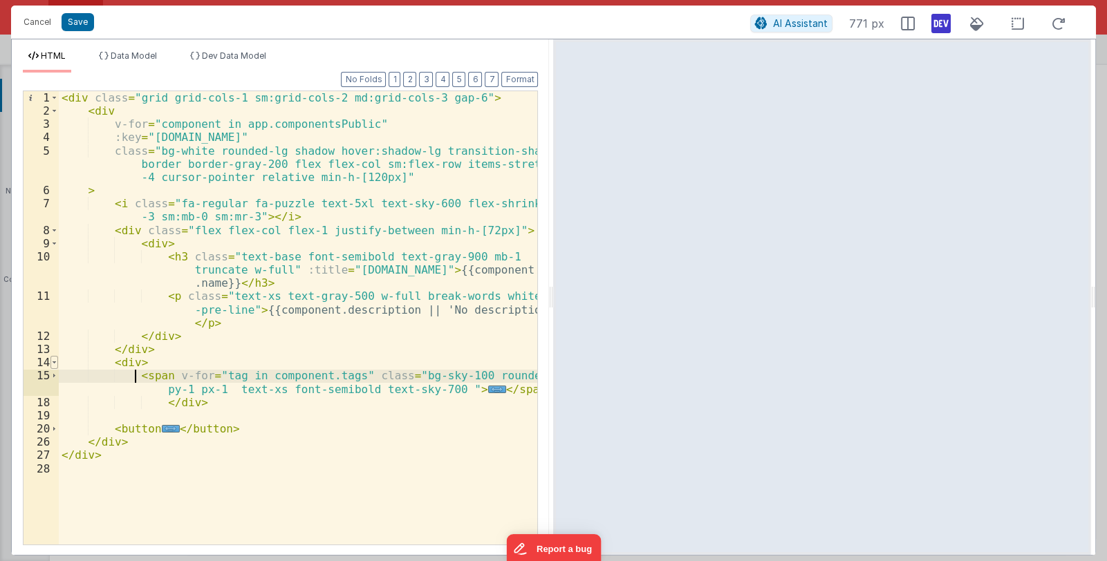
click at [52, 362] on span at bounding box center [54, 362] width 8 height 13
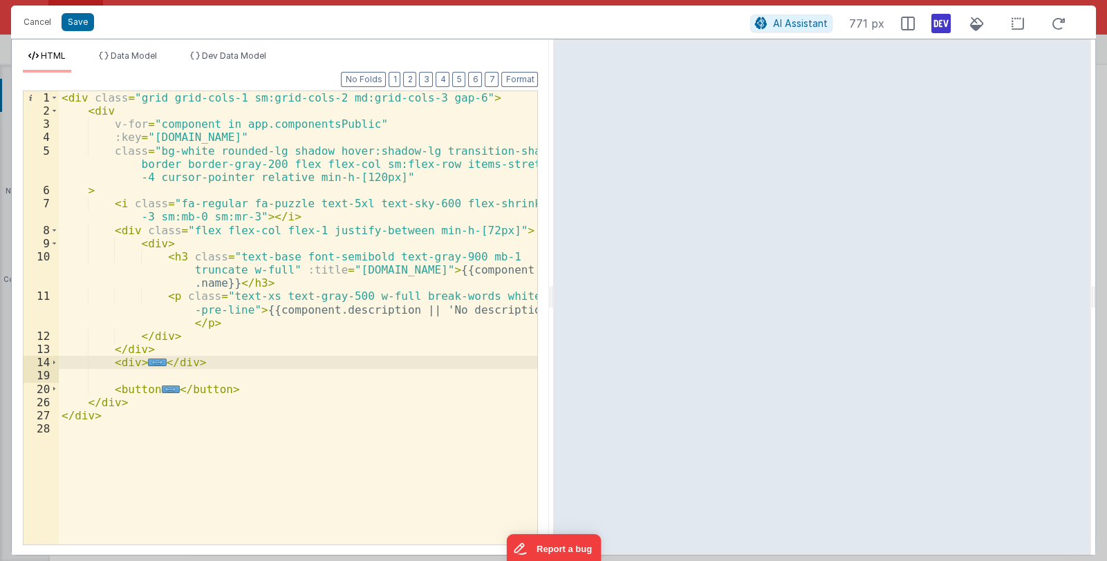
click at [162, 351] on div "< div class = "grid grid-cols-1 sm:grid-cols-2 md:grid-cols-3 gap-6" > < div v-…" at bounding box center [298, 331] width 479 height 480
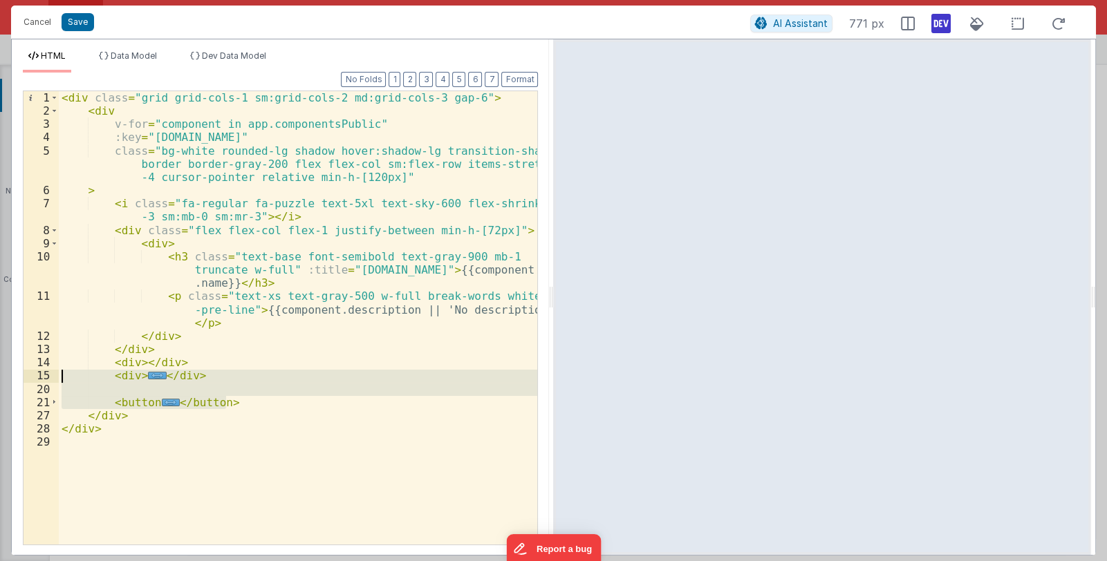
drag, startPoint x: 234, startPoint y: 404, endPoint x: 59, endPoint y: 375, distance: 177.3
click at [59, 375] on div "< div class = "grid grid-cols-1 sm:grid-cols-2 md:grid-cols-3 gap-6" > < div v-…" at bounding box center [298, 331] width 479 height 480
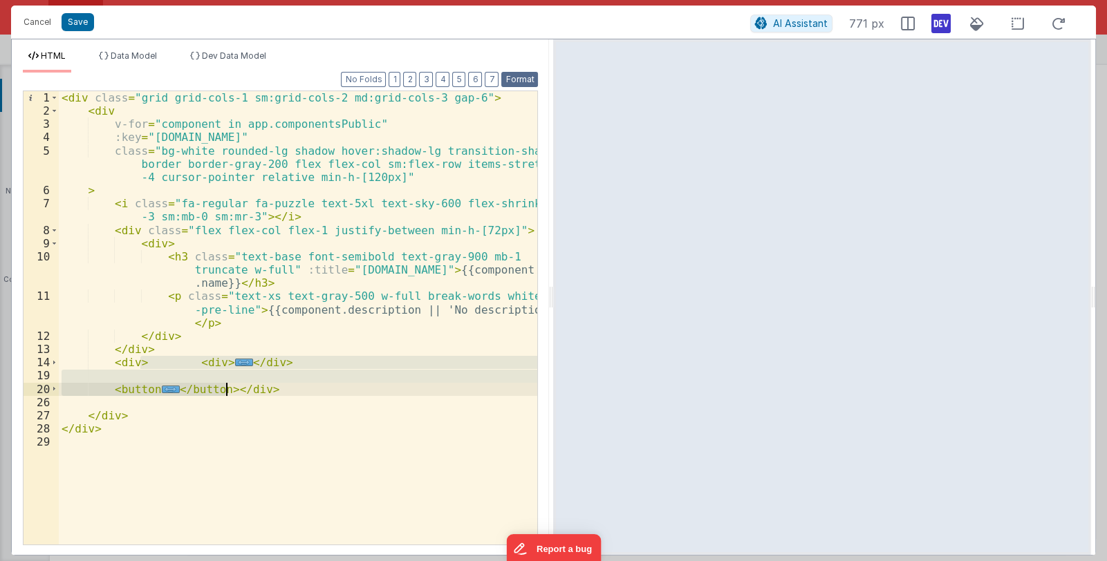
click at [518, 79] on button "Format" at bounding box center [519, 79] width 37 height 15
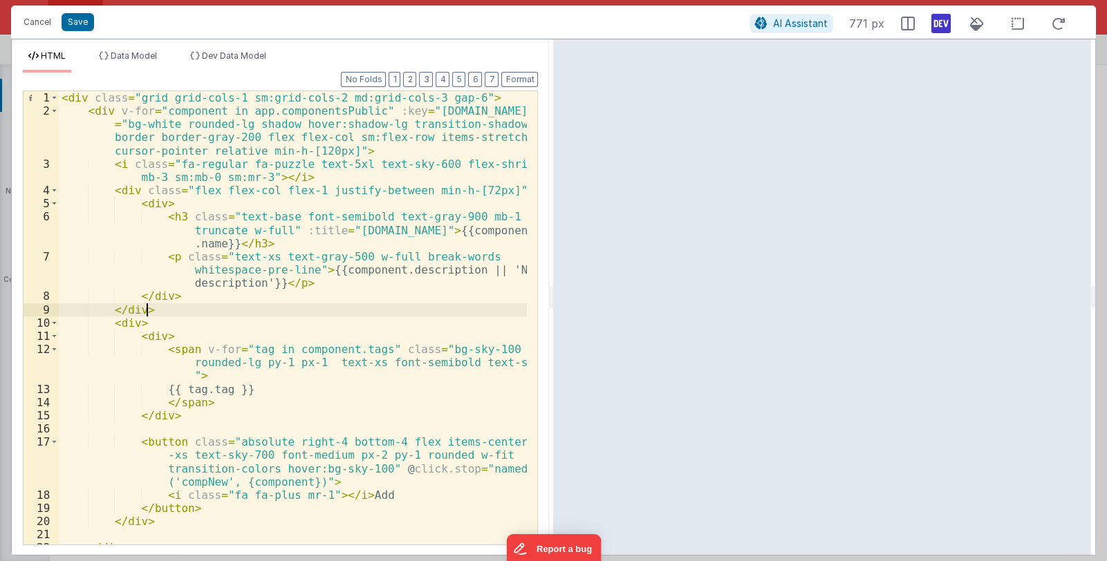
click at [152, 311] on div "< div class = "grid grid-cols-1 sm:grid-cols-2 md:grid-cols-3 gap-6" > < div v-…" at bounding box center [293, 331] width 469 height 480
click at [108, 189] on div "< div class = "grid grid-cols-1 sm:grid-cols-2 md:grid-cols-3 gap-6" > < div v-…" at bounding box center [293, 331] width 469 height 480
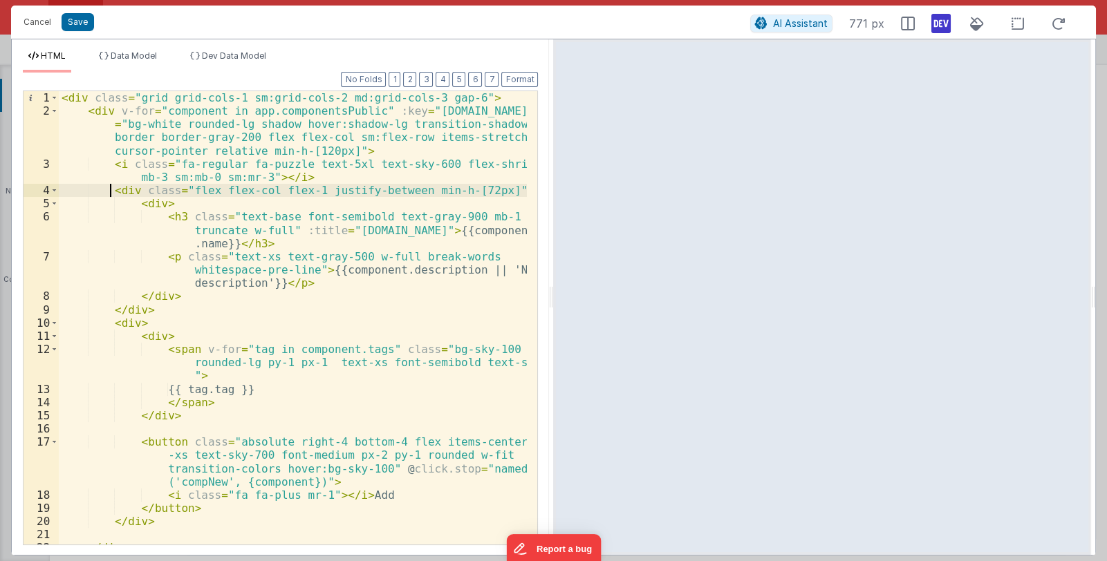
click at [108, 189] on div "< div class = "grid grid-cols-1 sm:grid-cols-2 md:grid-cols-3 gap-6" > < div v-…" at bounding box center [293, 331] width 469 height 480
click at [55, 189] on span at bounding box center [54, 190] width 8 height 13
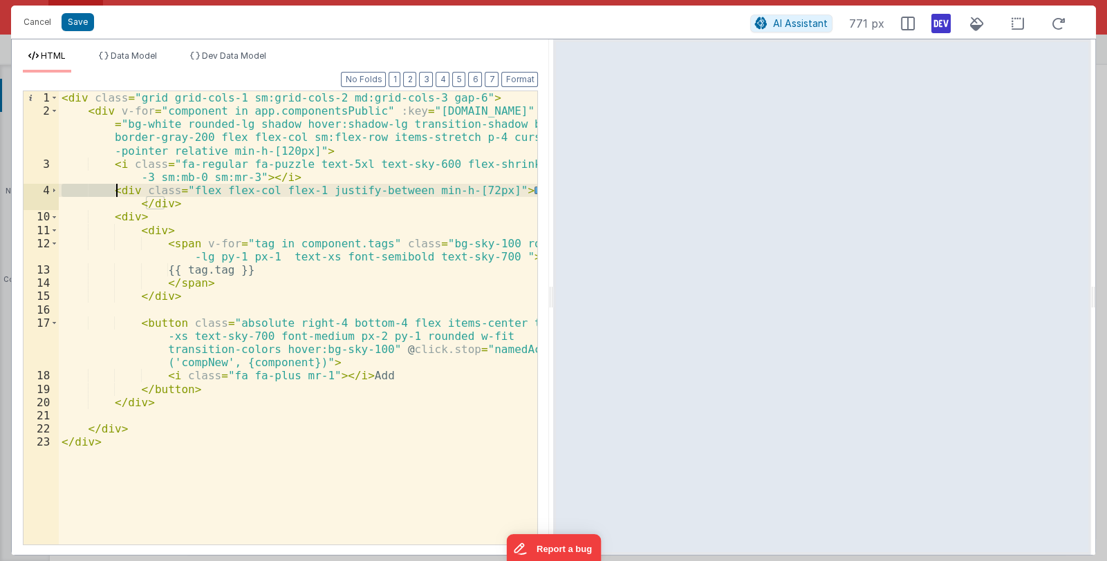
click at [270, 259] on div "< div class = "grid grid-cols-1 sm:grid-cols-2 md:grid-cols-3 gap-6" > < div v-…" at bounding box center [298, 331] width 479 height 480
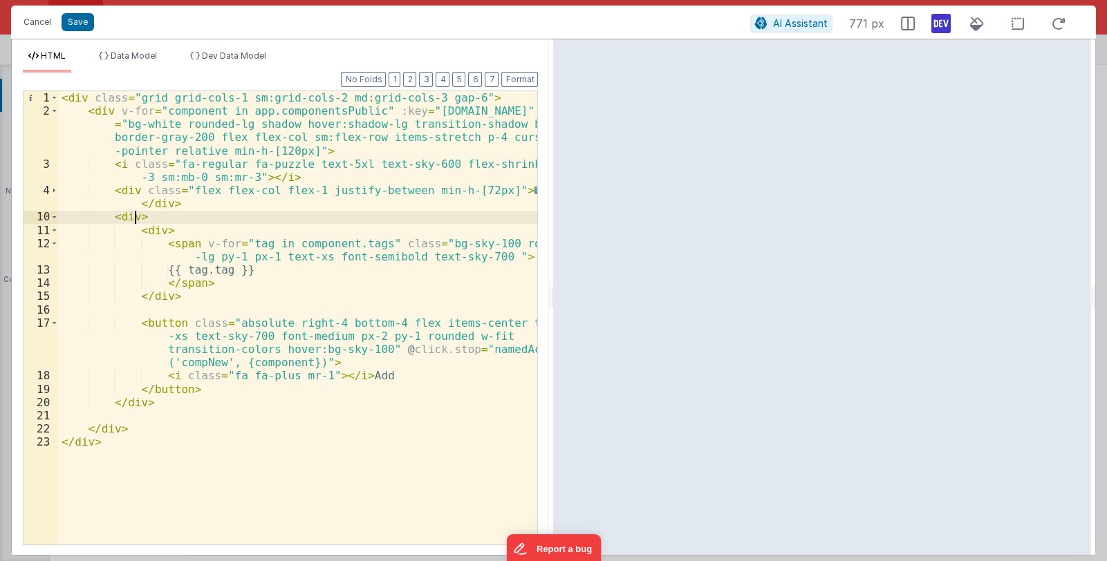
click at [135, 218] on div "< div class = "grid grid-cols-1 sm:grid-cols-2 md:grid-cols-3 gap-6" > < div v-…" at bounding box center [298, 331] width 479 height 480
drag, startPoint x: 220, startPoint y: 220, endPoint x: 113, endPoint y: 216, distance: 107.2
click at [113, 216] on div "< div class = "grid grid-cols-1 sm:grid-cols-2 md:grid-cols-3 gap-6" > < div v-…" at bounding box center [298, 331] width 479 height 480
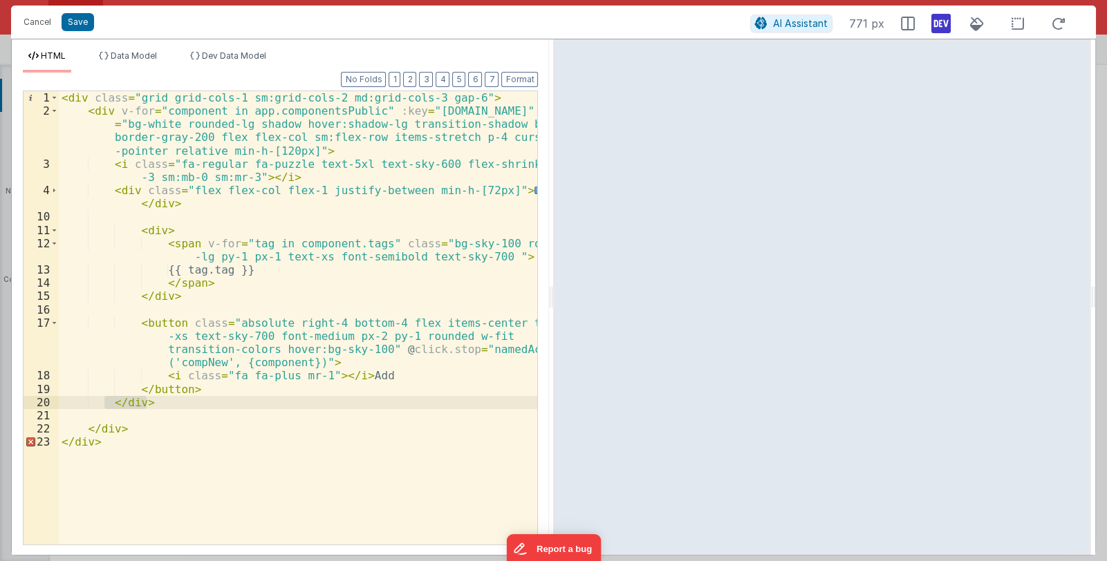
drag, startPoint x: 153, startPoint y: 403, endPoint x: 105, endPoint y: 406, distance: 47.8
click at [105, 406] on div "< div class = "grid grid-cols-1 sm:grid-cols-2 md:grid-cols-3 gap-6" > < div v-…" at bounding box center [298, 331] width 479 height 480
drag, startPoint x: 107, startPoint y: 413, endPoint x: 62, endPoint y: 415, distance: 44.9
click at [62, 415] on div "< div class = "grid grid-cols-1 sm:grid-cols-2 md:grid-cols-3 gap-6" > < div v-…" at bounding box center [298, 331] width 479 height 480
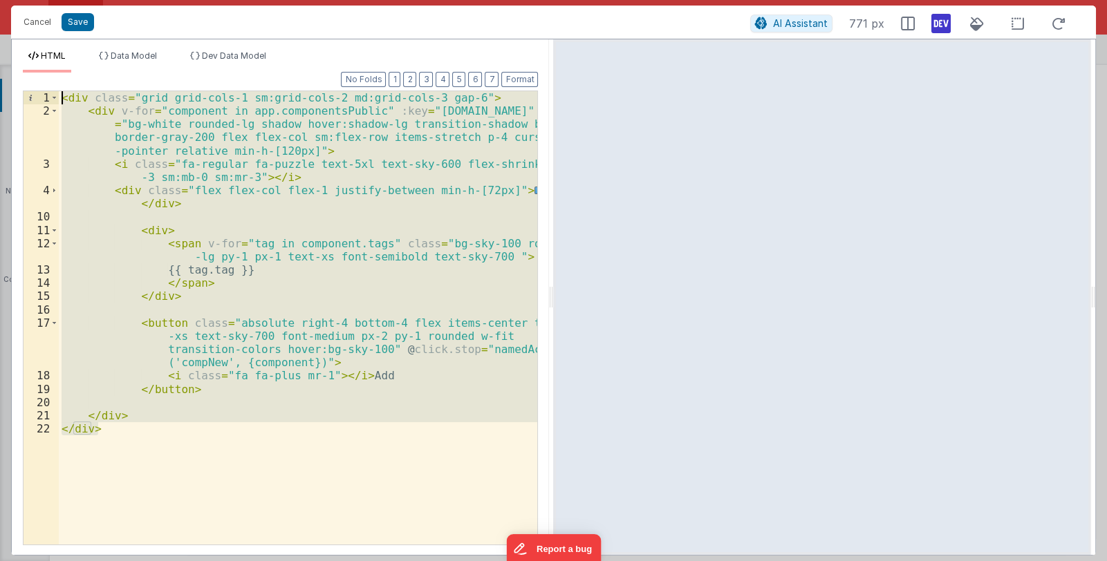
drag, startPoint x: 97, startPoint y: 427, endPoint x: 64, endPoint y: 95, distance: 333.4
click at [64, 95] on div "< div class = "grid grid-cols-1 sm:grid-cols-2 md:grid-cols-3 gap-6" > < div v-…" at bounding box center [298, 331] width 479 height 480
click at [79, 24] on button "Save" at bounding box center [78, 22] width 32 height 18
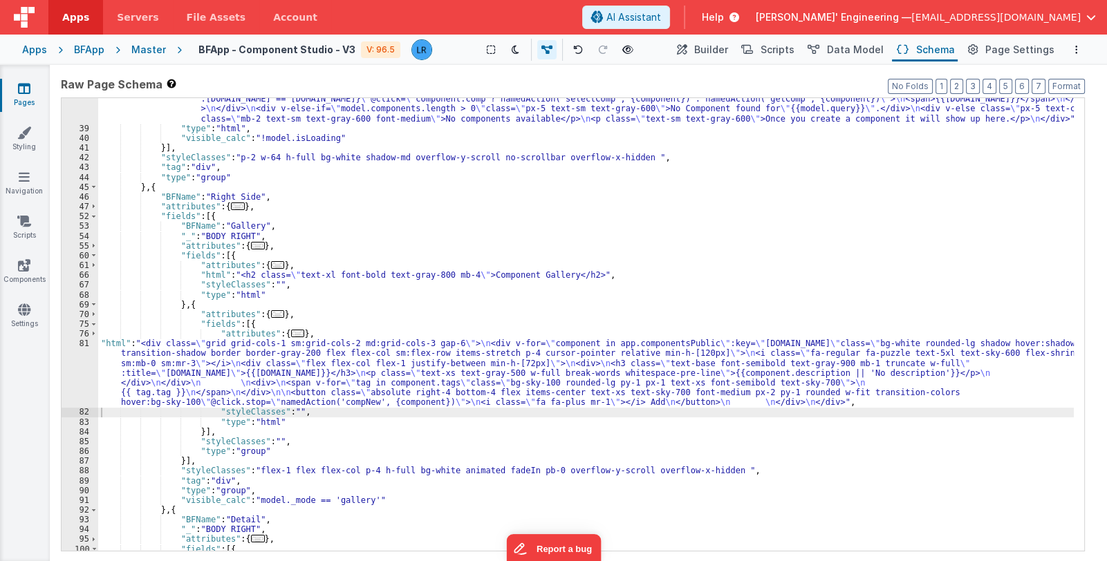
click at [930, 247] on div ""html" : "<div v-if= \" _.some(model.components, comp => comp.name.toLowerCase(…" at bounding box center [585, 326] width 975 height 522
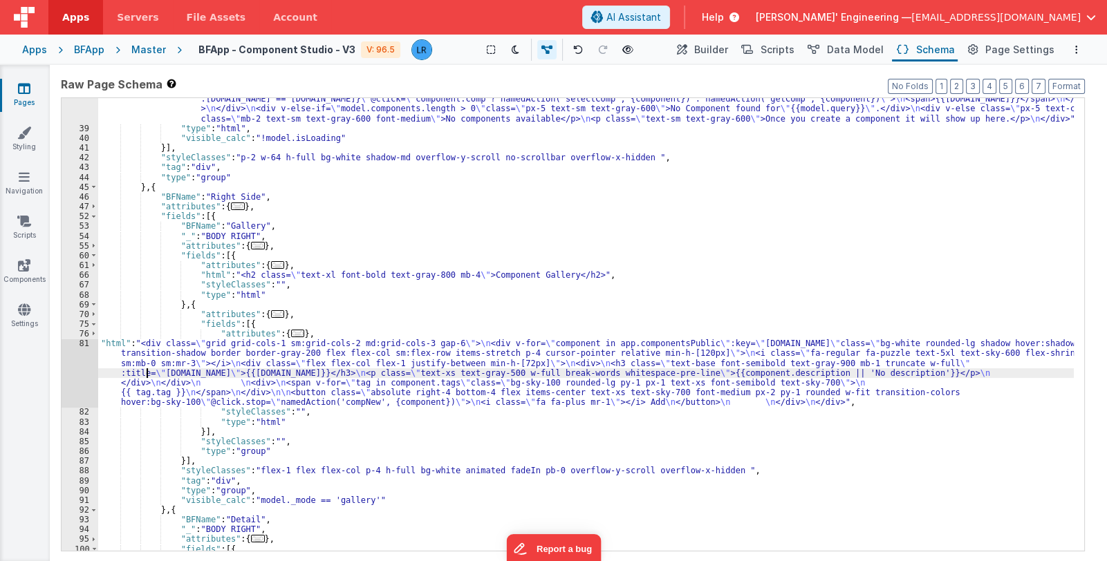
click at [149, 368] on div ""html" : "<div v-if= \" _.some(model.components, comp => comp.name.toLowerCase(…" at bounding box center [585, 326] width 975 height 522
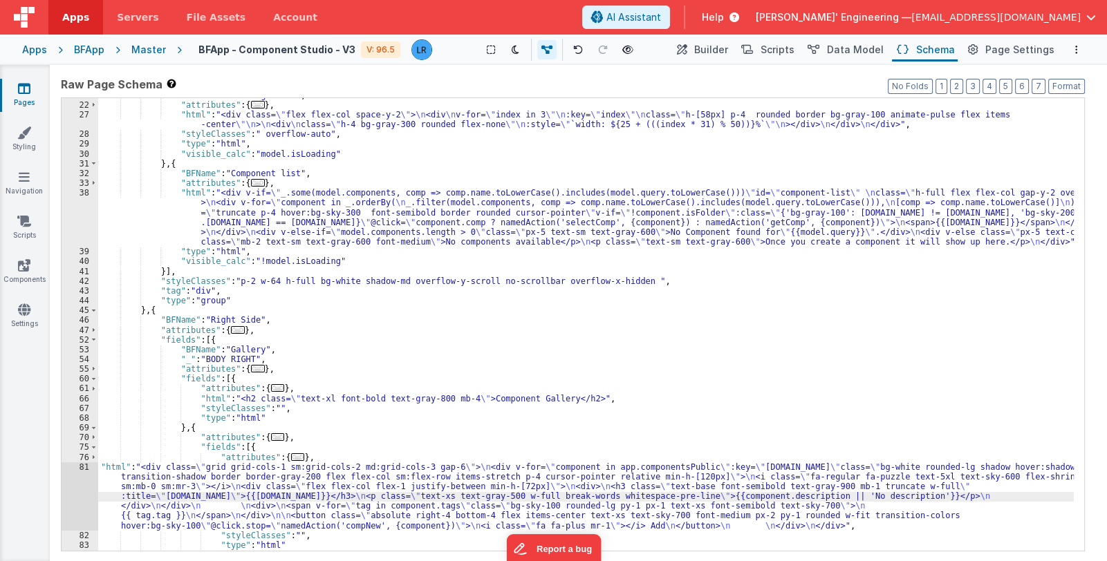
scroll to position [246, 0]
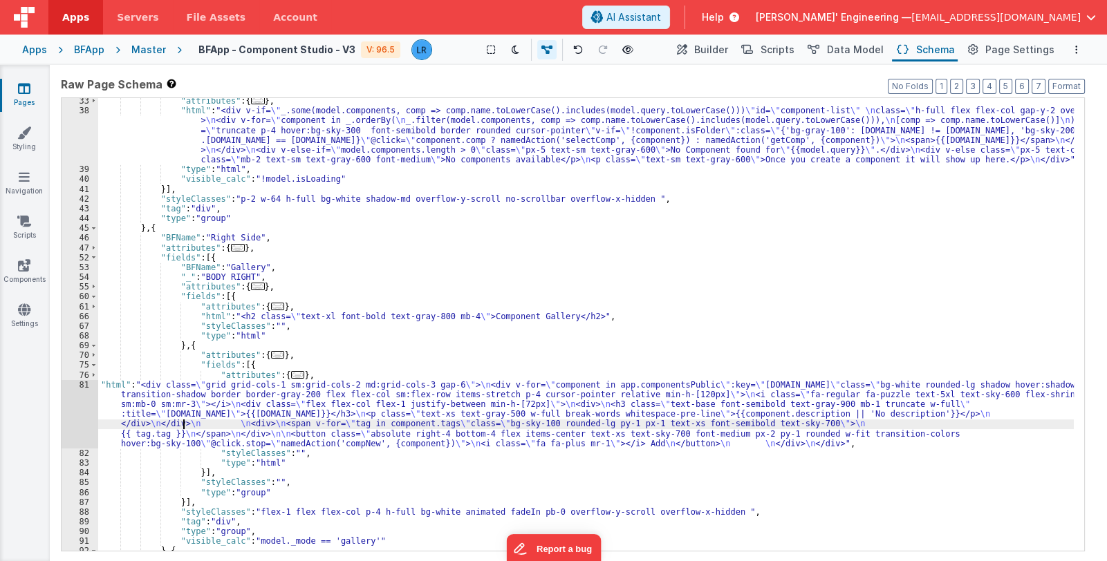
click at [184, 420] on div ""attributes" : { ... } , "html" : "<div v-if= \" _.some(model.components, comp …" at bounding box center [585, 332] width 975 height 473
click at [83, 420] on div "81" at bounding box center [80, 414] width 37 height 68
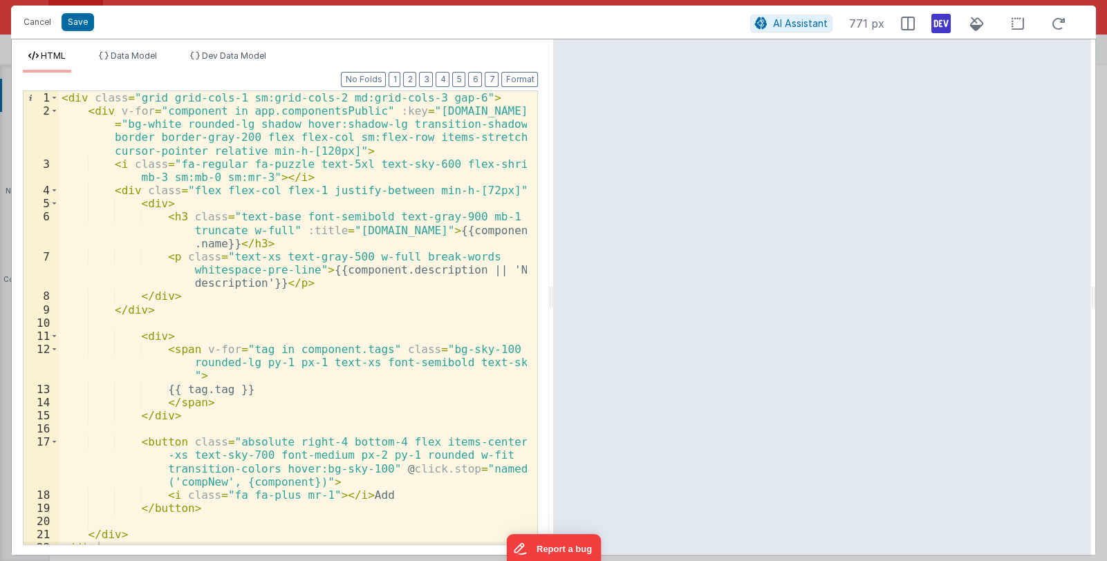
click at [236, 320] on div "< div class = "grid grid-cols-1 sm:grid-cols-2 md:grid-cols-3 gap-6" > < div v-…" at bounding box center [293, 331] width 469 height 480
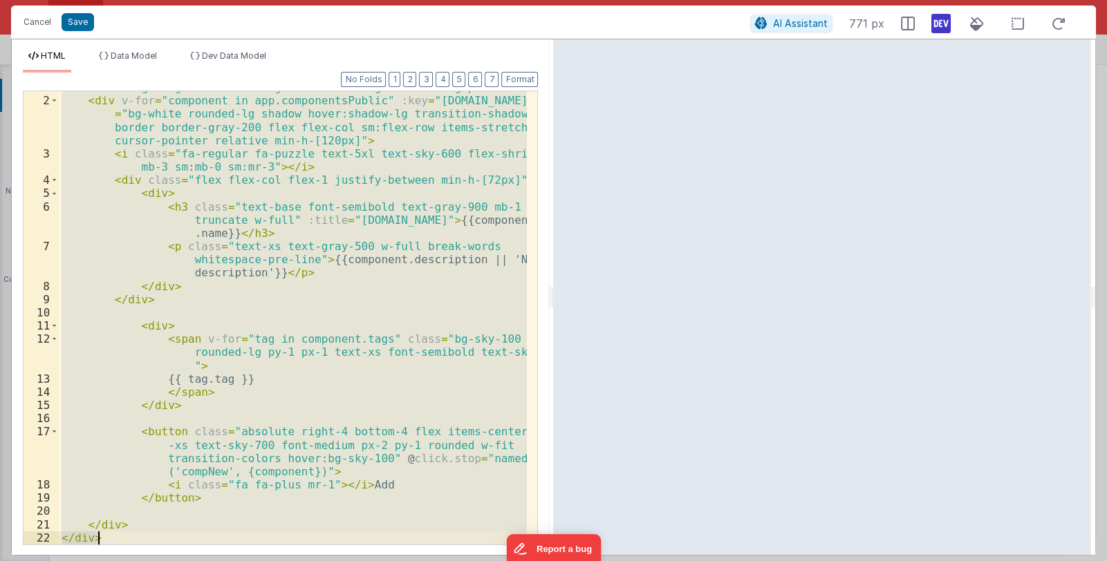
scroll to position [10, 0]
click at [143, 312] on div "< div class = "grid grid-cols-1 sm:grid-cols-2 md:grid-cols-3 gap-6" > < div v-…" at bounding box center [293, 317] width 468 height 453
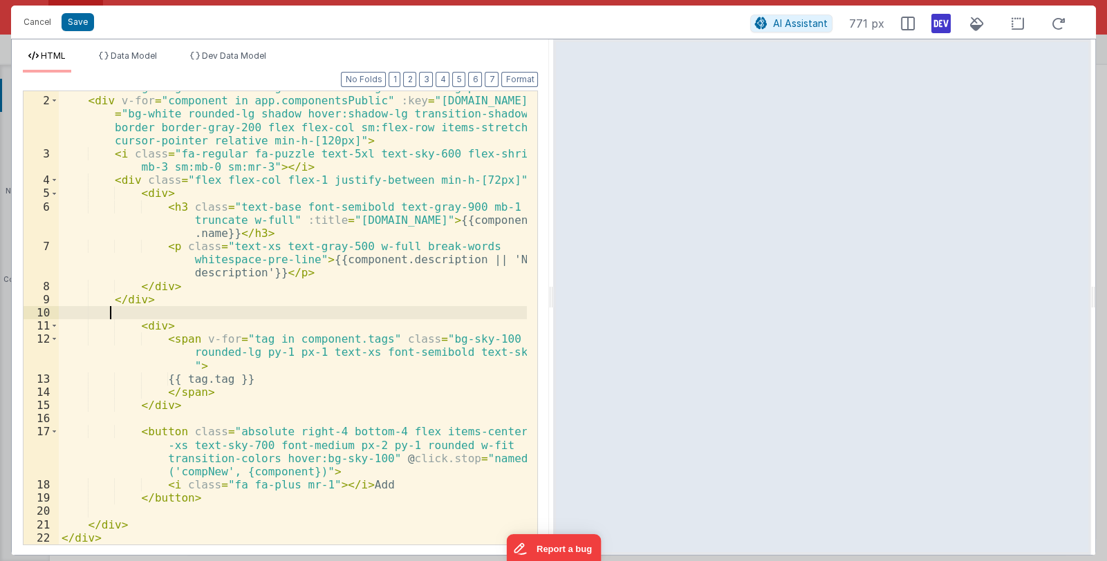
scroll to position [0, 0]
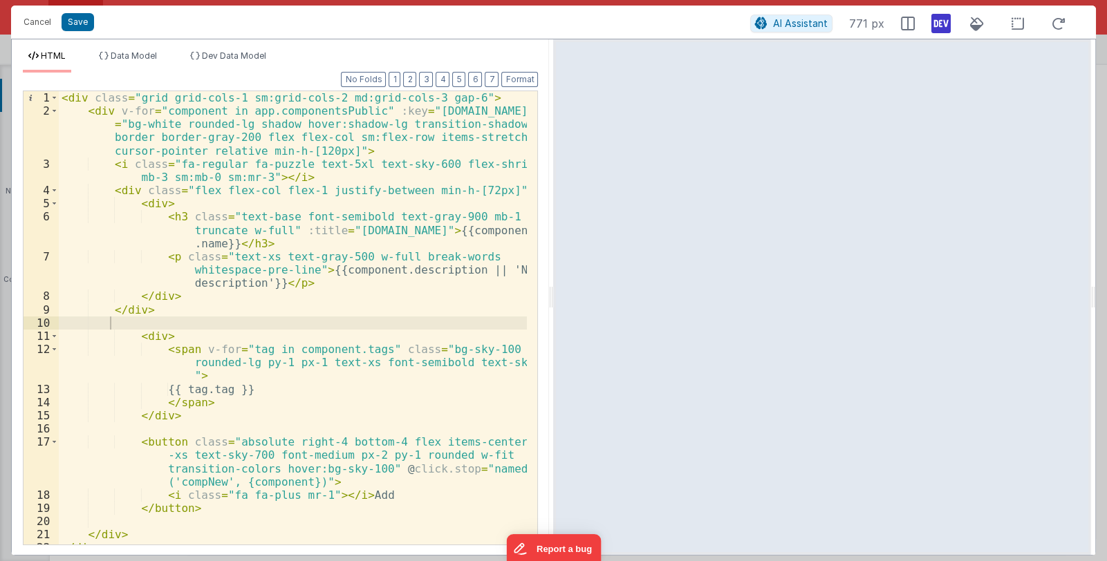
click at [247, 304] on div "< div class = "grid grid-cols-1 sm:grid-cols-2 md:grid-cols-3 gap-6" > < div v-…" at bounding box center [293, 331] width 469 height 480
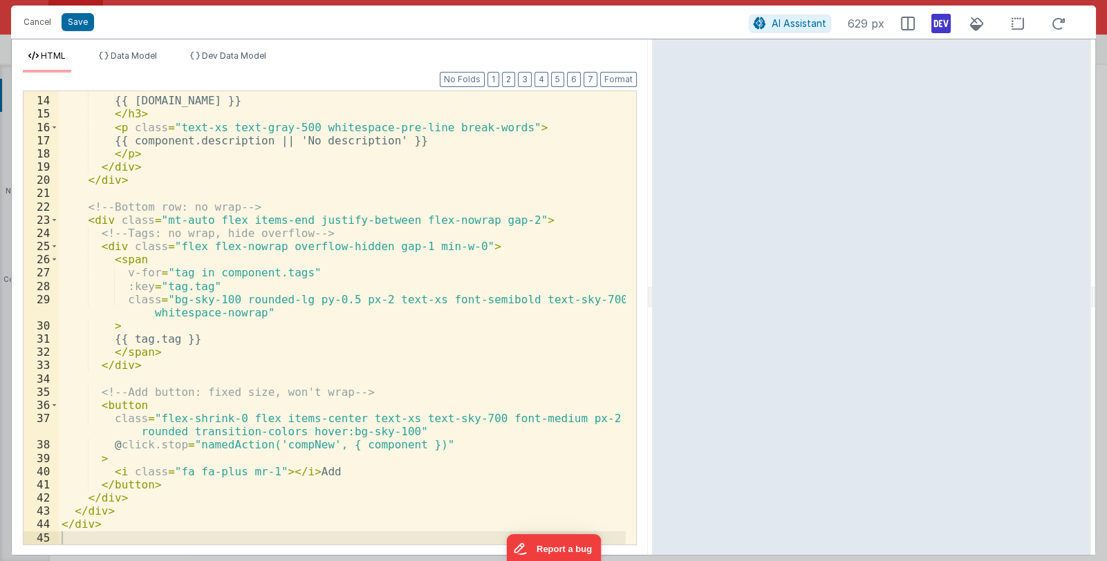
scroll to position [182, 0]
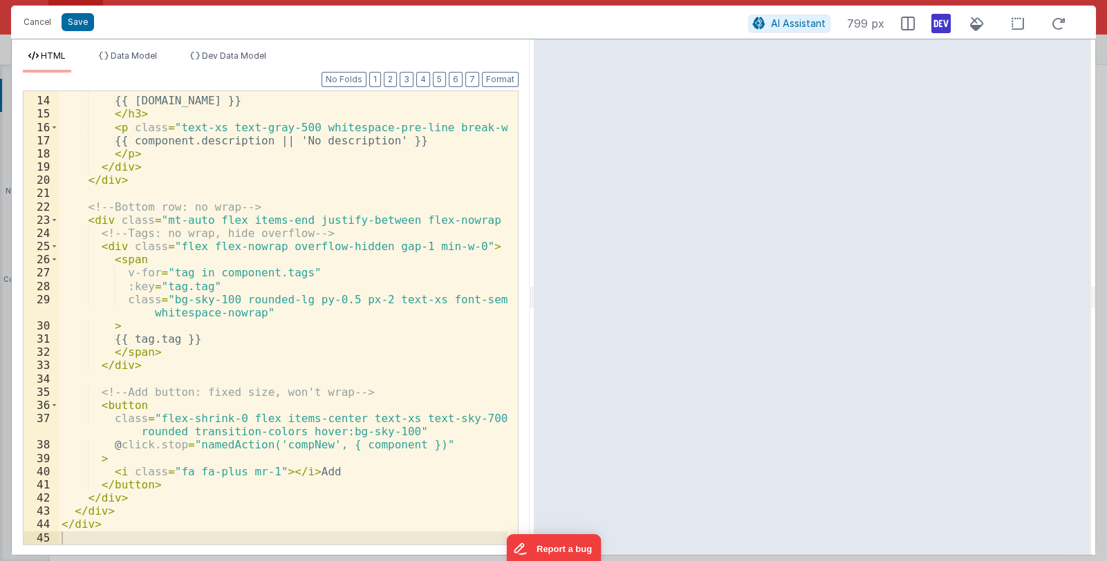
drag, startPoint x: 552, startPoint y: 292, endPoint x: 533, endPoint y: 279, distance: 23.4
click at [533, 279] on html "Cancel Save AI Assistant 799 px HTML Data Model Dev Data Model Format 7 6 5 4 3…" at bounding box center [553, 280] width 1107 height 561
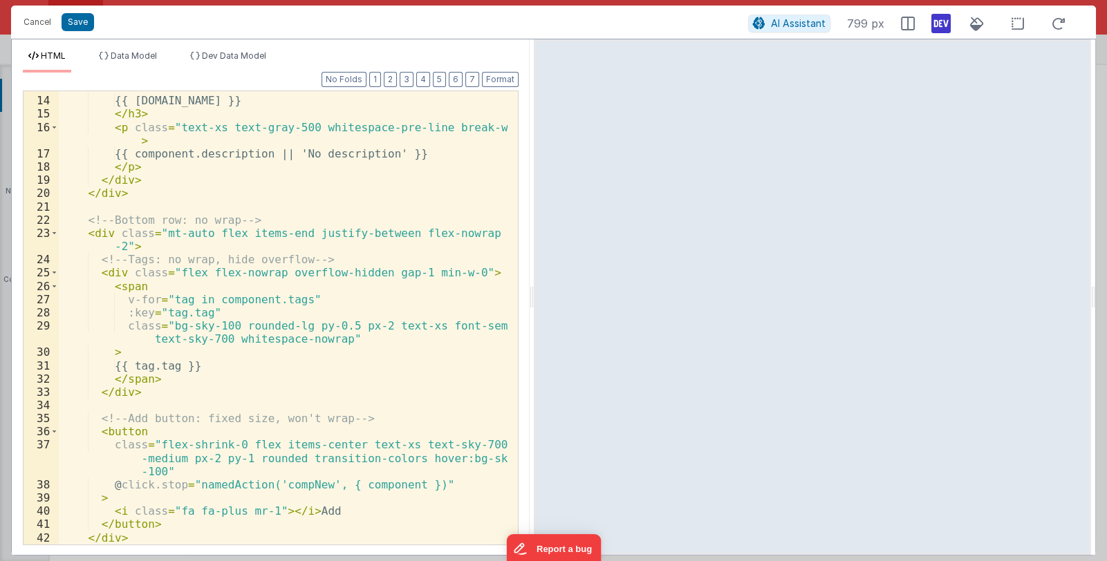
scroll to position [209, 0]
click at [366, 341] on div "> {{ component.name }} </ h3 > < p class = "text-xs text-gray-500 whitespace-pr…" at bounding box center [283, 321] width 449 height 480
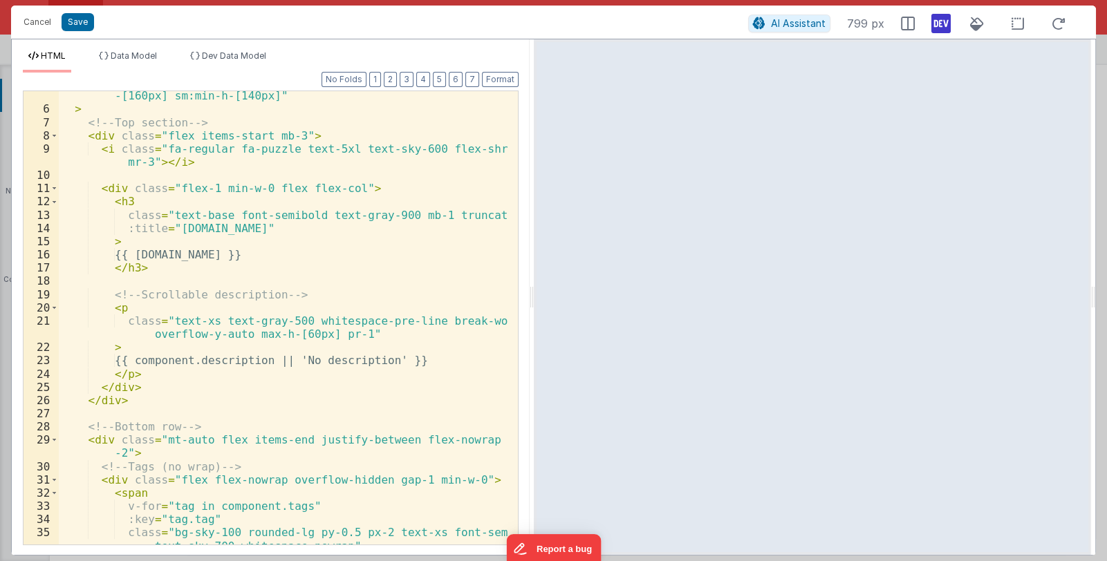
scroll to position [0, 0]
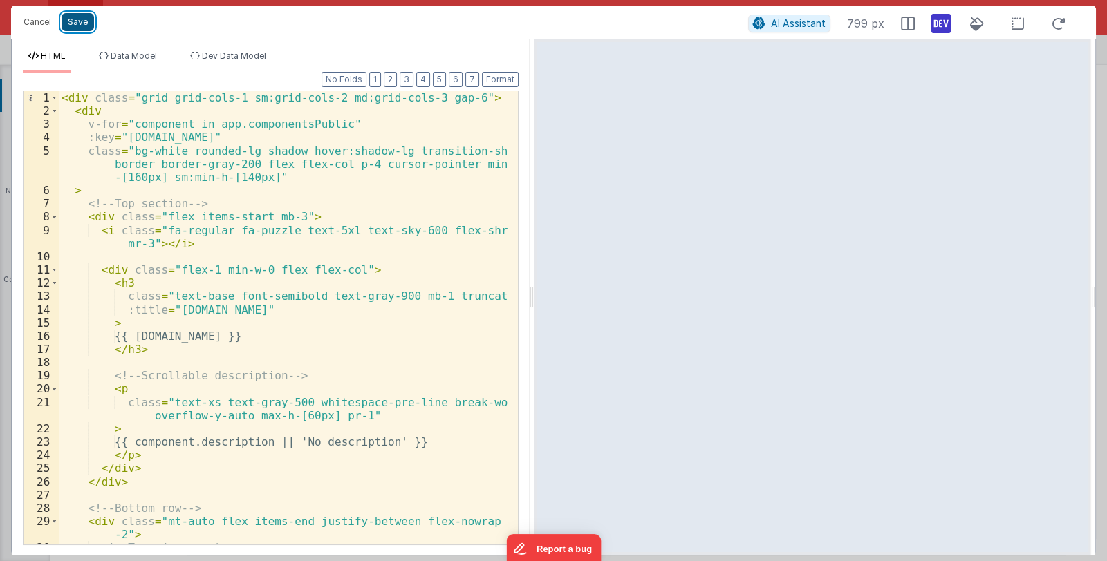
click at [76, 20] on button "Save" at bounding box center [78, 22] width 32 height 18
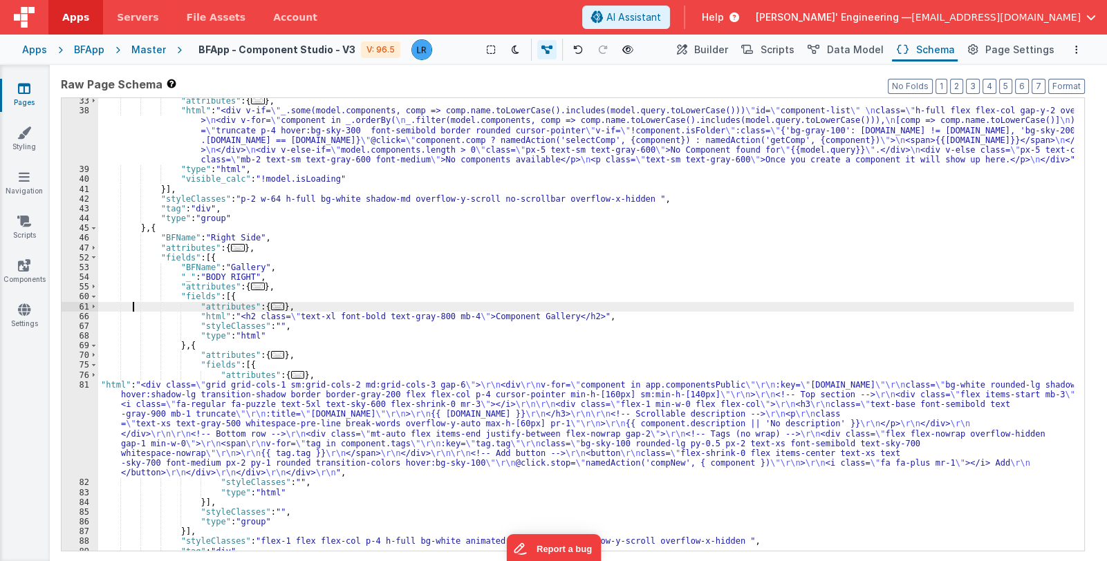
click at [135, 303] on div ""attributes" : { ... } , "html" : "<div v-if= \" _.some(model.components, comp …" at bounding box center [585, 332] width 975 height 473
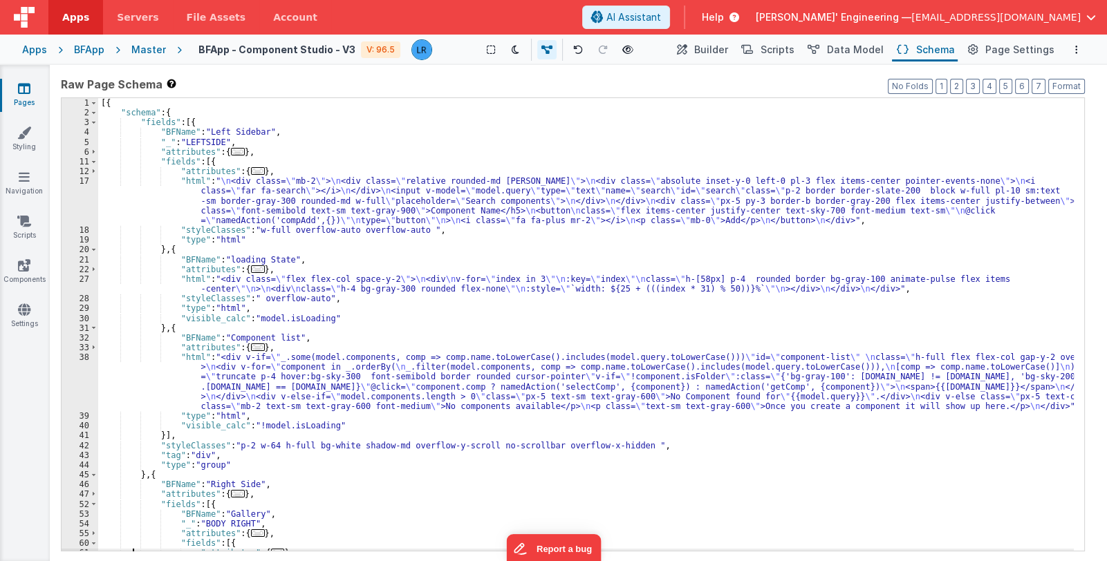
click at [487, 376] on div "[{ "schema" : { "fields" : [{ "BFName" : "Left Sidebar" , "_" : "LEFTSIDE" , "a…" at bounding box center [585, 334] width 975 height 473
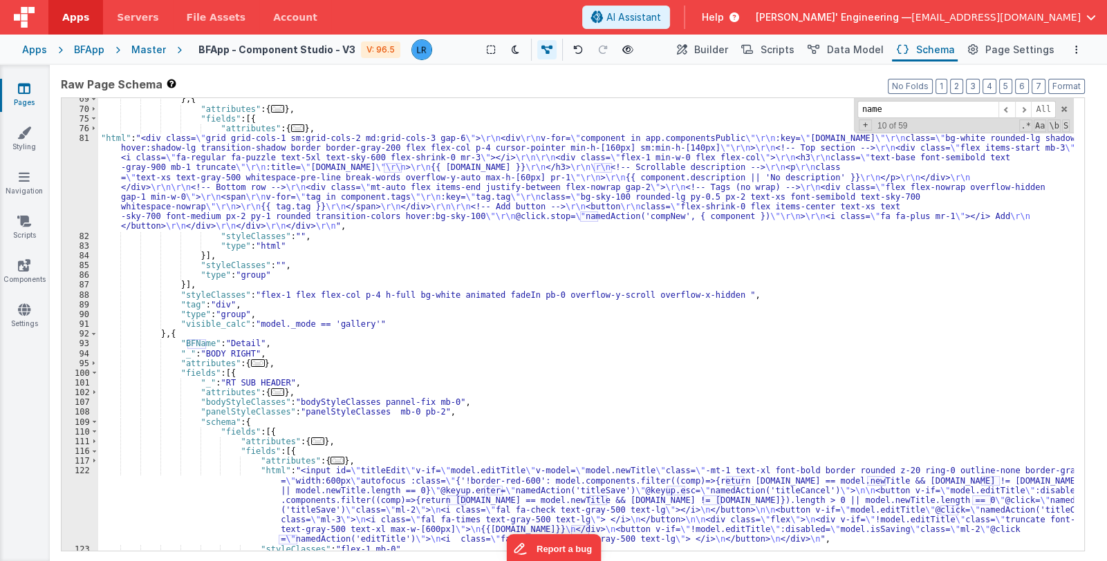
scroll to position [576, 0]
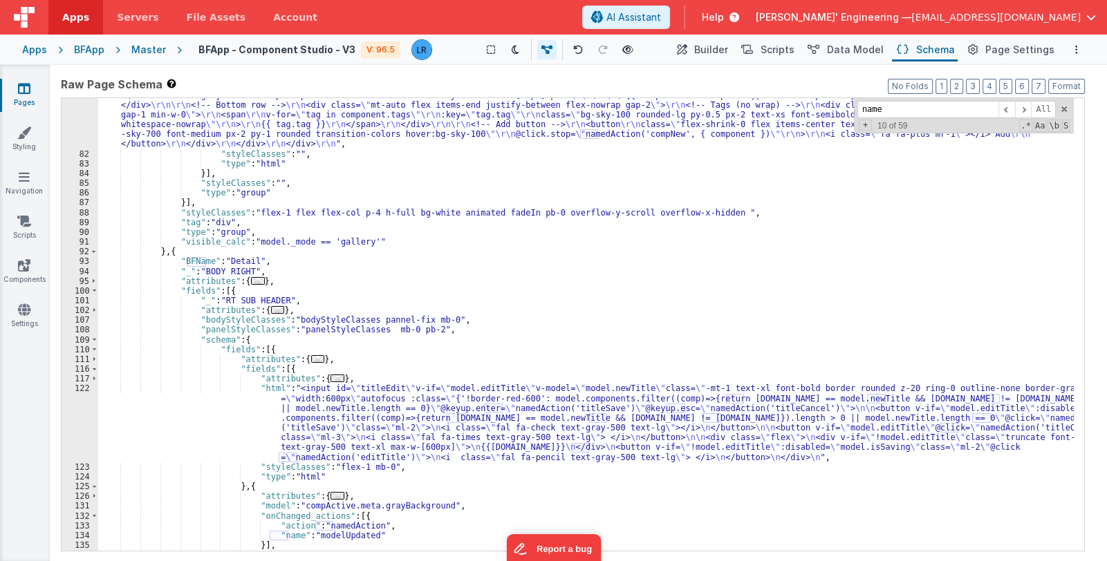
type input "name"
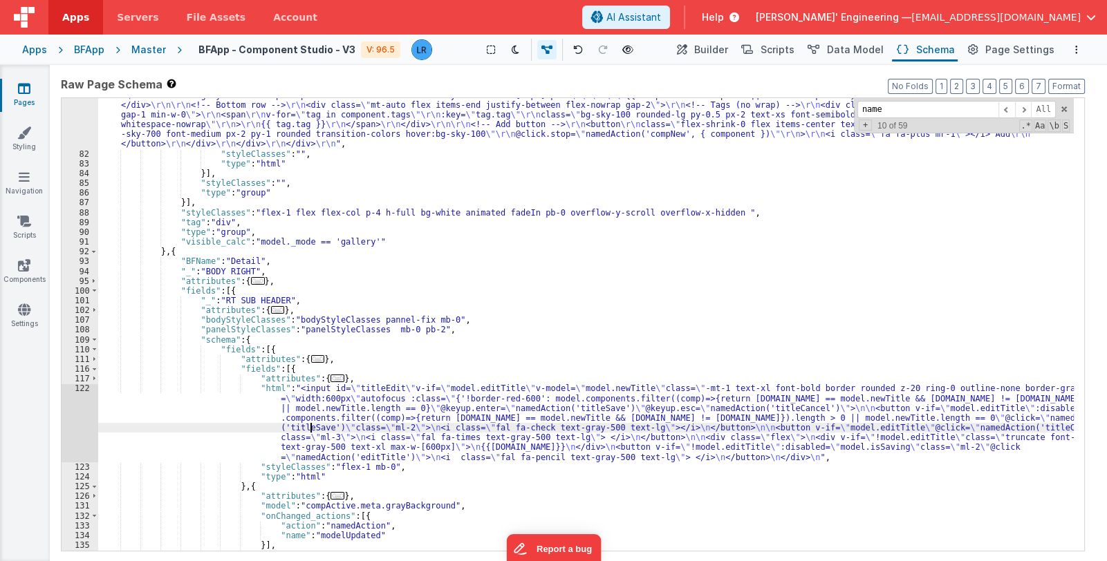
click at [311, 431] on div ""html" : "<div class= \" grid grid-cols-1 sm:grid-cols-2 md:grid-cols-3 gap-6 \…" at bounding box center [585, 331] width 975 height 561
click at [73, 431] on div "122" at bounding box center [80, 423] width 37 height 78
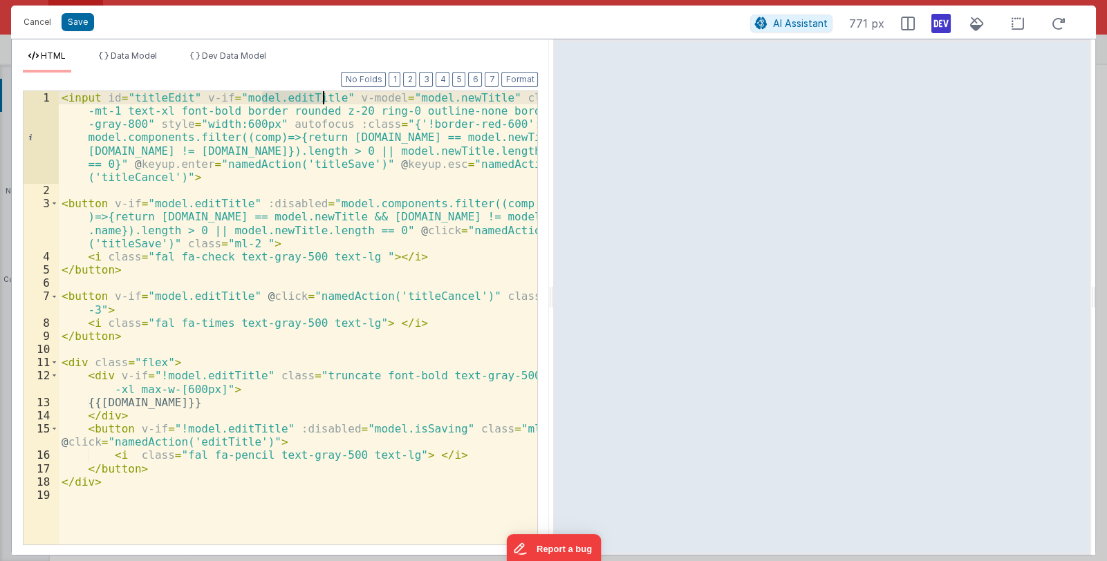
drag, startPoint x: 265, startPoint y: 100, endPoint x: 326, endPoint y: 102, distance: 60.9
click at [326, 102] on div "< input id = "titleEdit" v-if = "model.editTitle" v-model = "model.newTitle" cl…" at bounding box center [298, 370] width 479 height 559
click at [323, 281] on div "< input id = "titleEdit" v-if = "model.editTitle" v-model = "model.newTitle" cl…" at bounding box center [298, 370] width 479 height 559
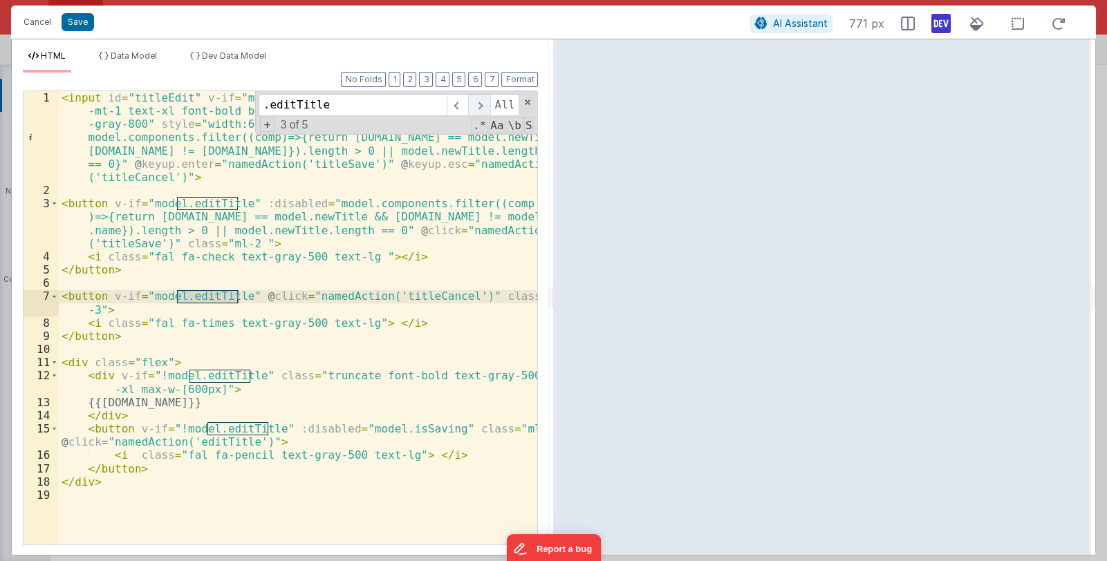
type input ".editTitle"
click at [480, 102] on span at bounding box center [478, 105] width 21 height 22
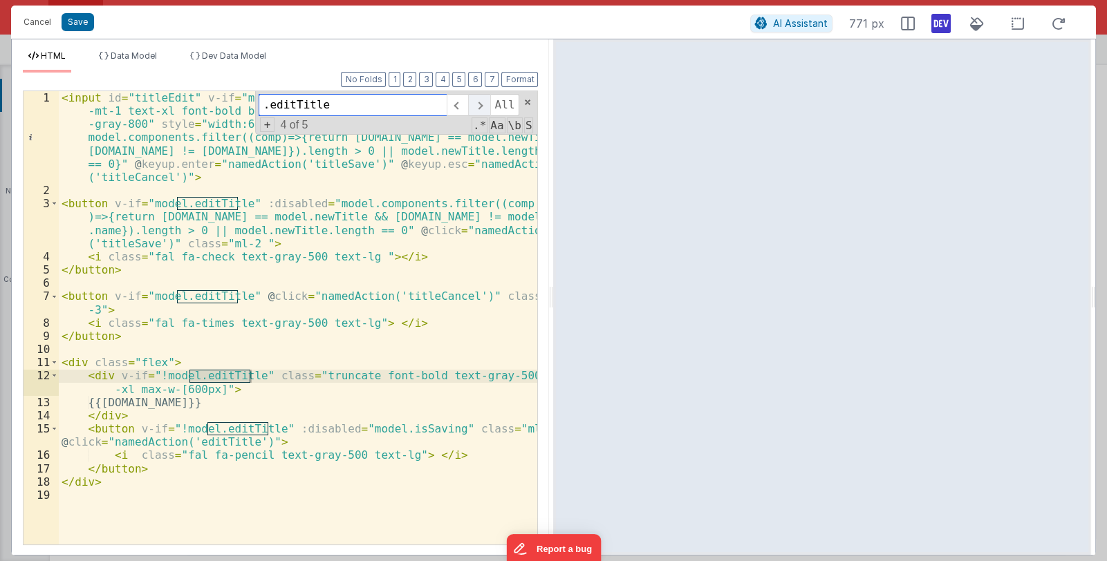
click at [480, 102] on span at bounding box center [478, 105] width 21 height 22
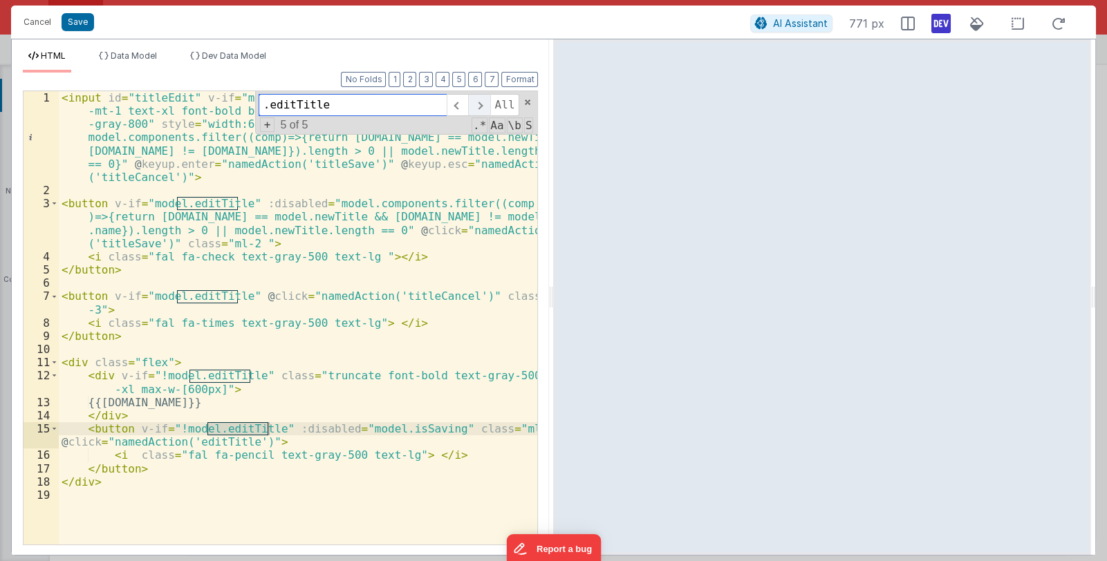
click at [480, 102] on span at bounding box center [478, 105] width 21 height 22
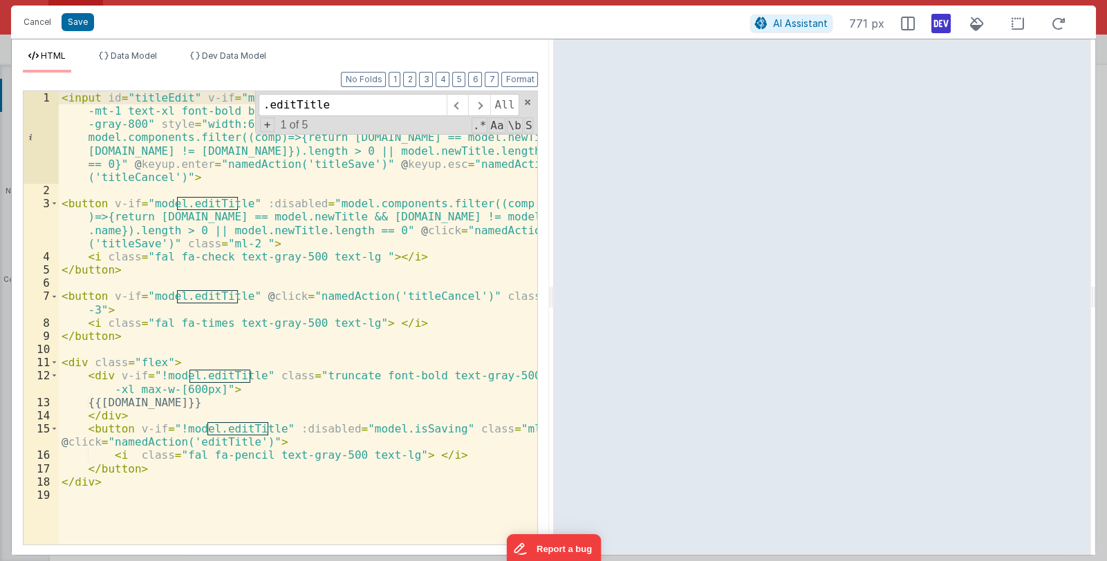
click at [281, 188] on div "< input id = "titleEdit" v-if = "model.editTitle" v-model = "model.newTitle" cl…" at bounding box center [298, 370] width 479 height 559
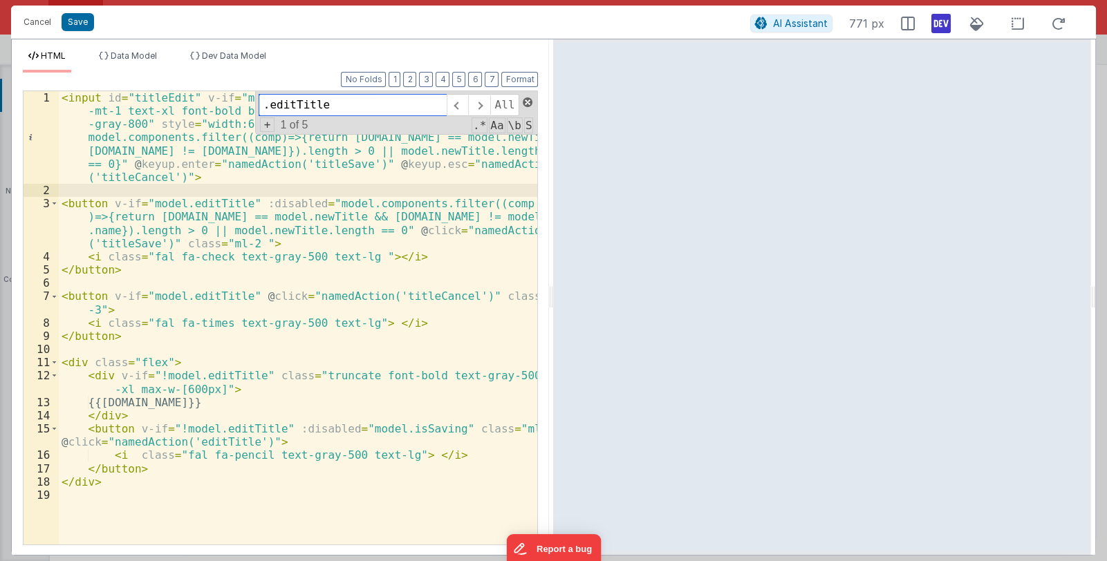
click at [527, 98] on span at bounding box center [528, 102] width 10 height 10
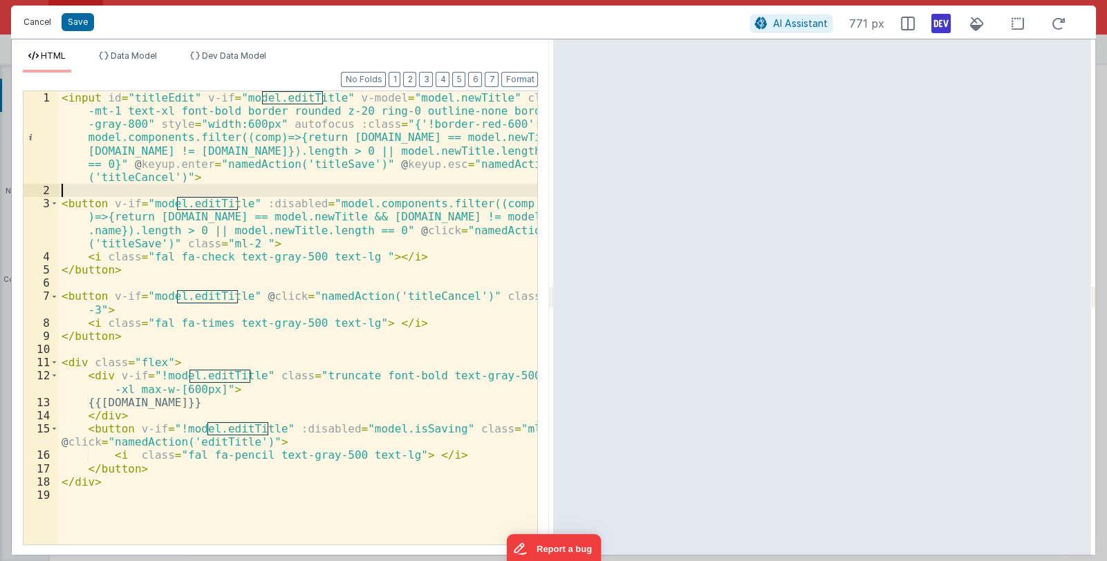
click at [41, 22] on button "Cancel" at bounding box center [37, 21] width 41 height 19
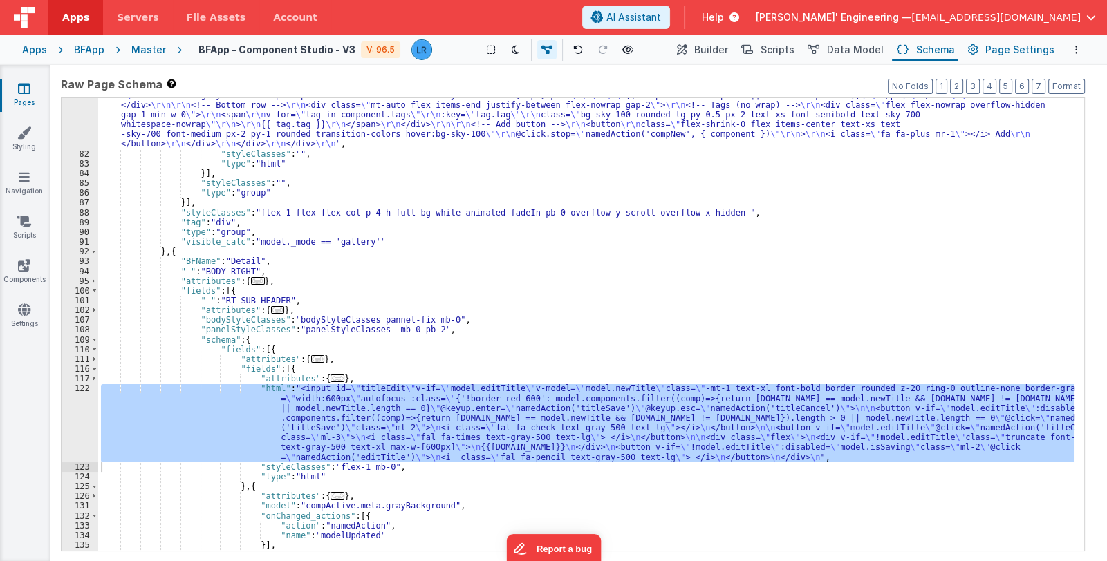
click at [1011, 47] on span "Page Settings" at bounding box center [1019, 50] width 69 height 14
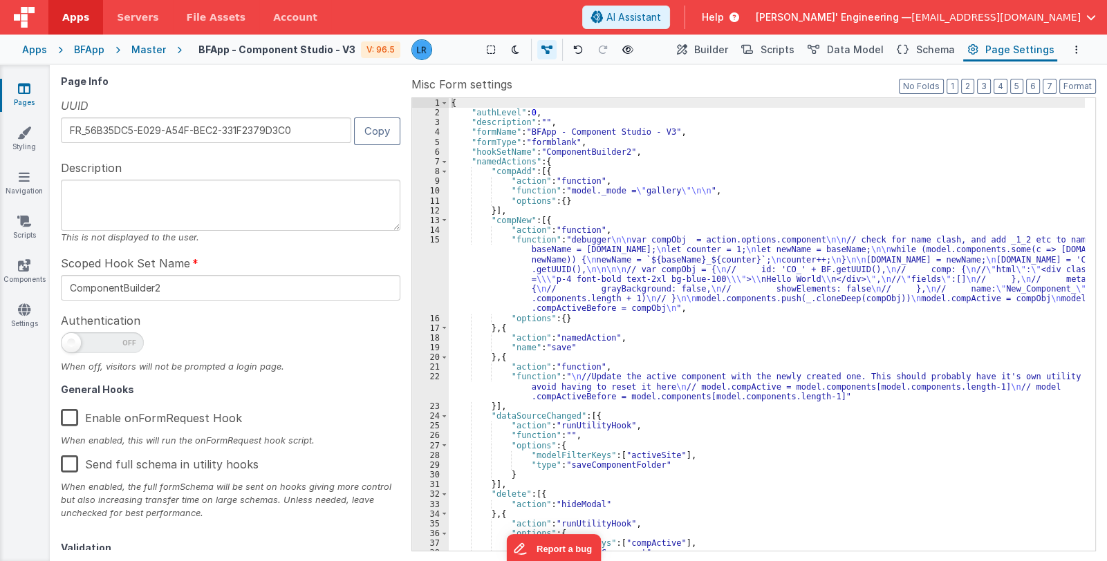
click at [788, 299] on div "{ "authLevel" : 0 , "description" : "" , "formName" : "BFApp - Component Studio…" at bounding box center [767, 334] width 636 height 473
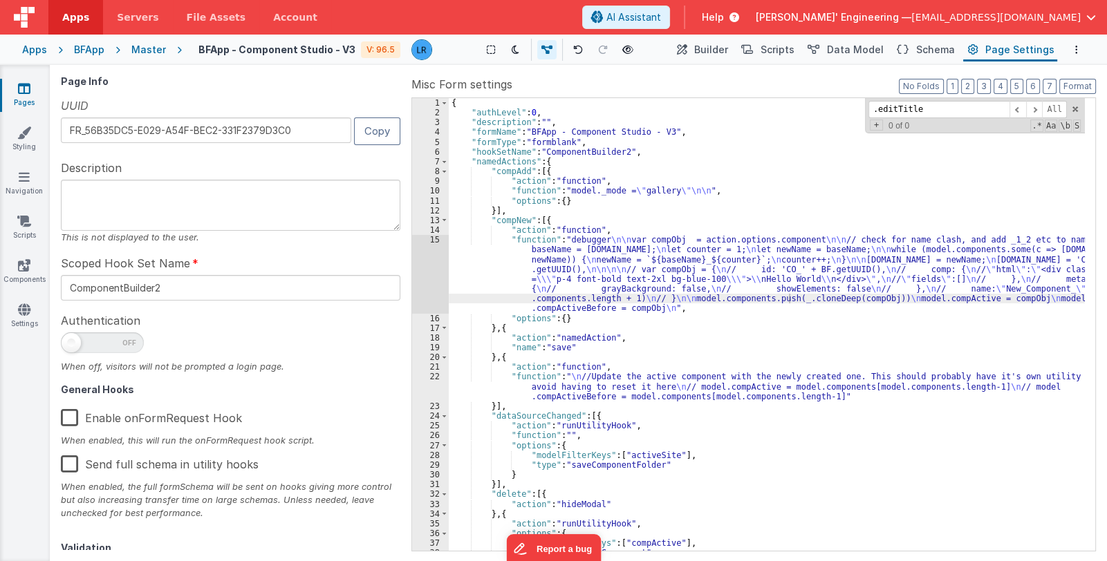
scroll to position [390, 0]
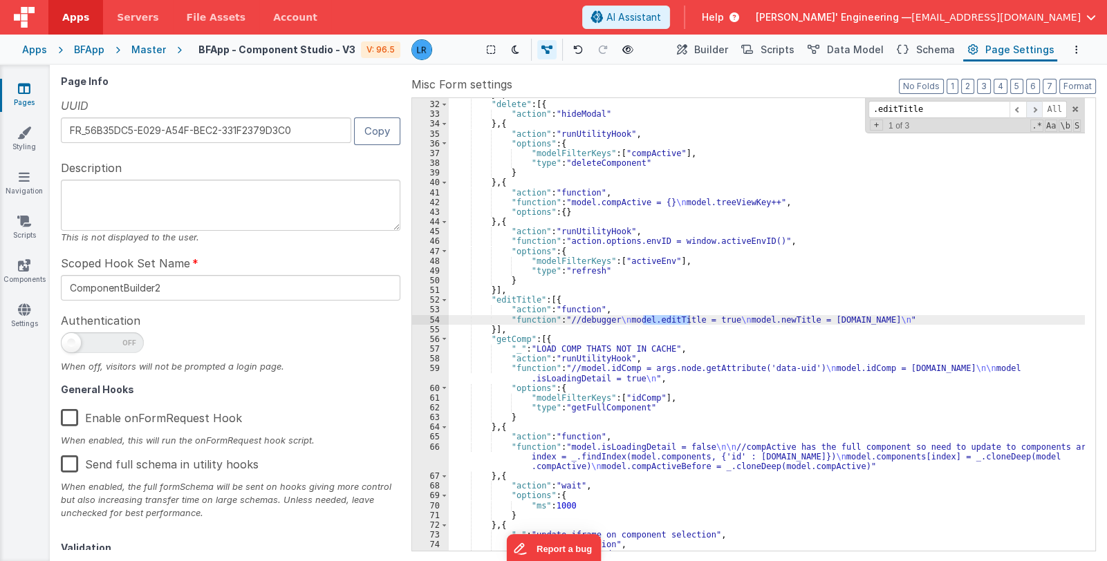
type input ".editTitle"
click at [1034, 111] on span at bounding box center [1034, 109] width 17 height 17
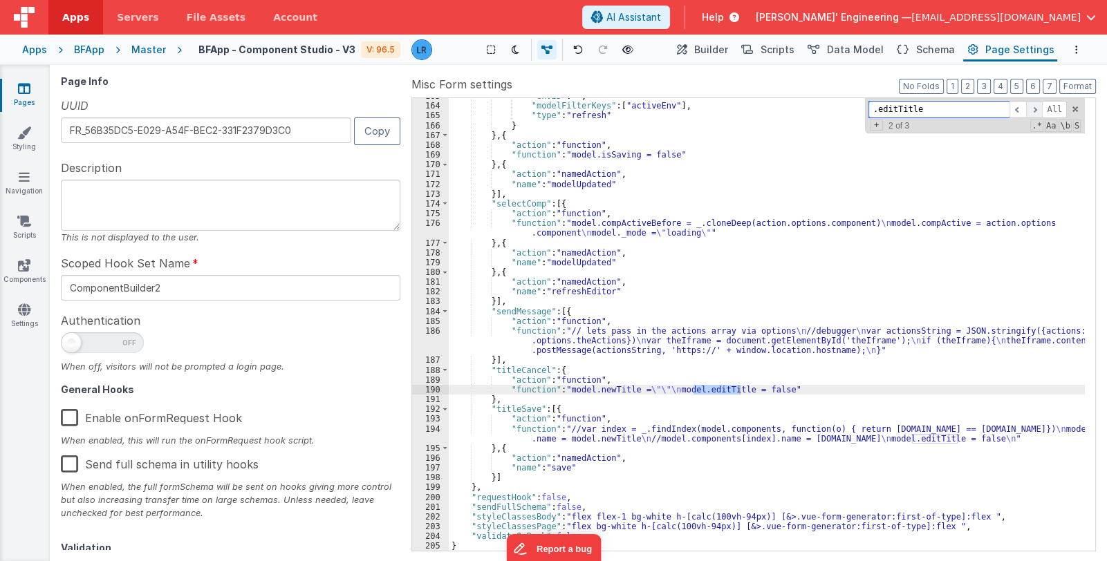
scroll to position [1759, 0]
click at [1034, 111] on span at bounding box center [1034, 109] width 17 height 17
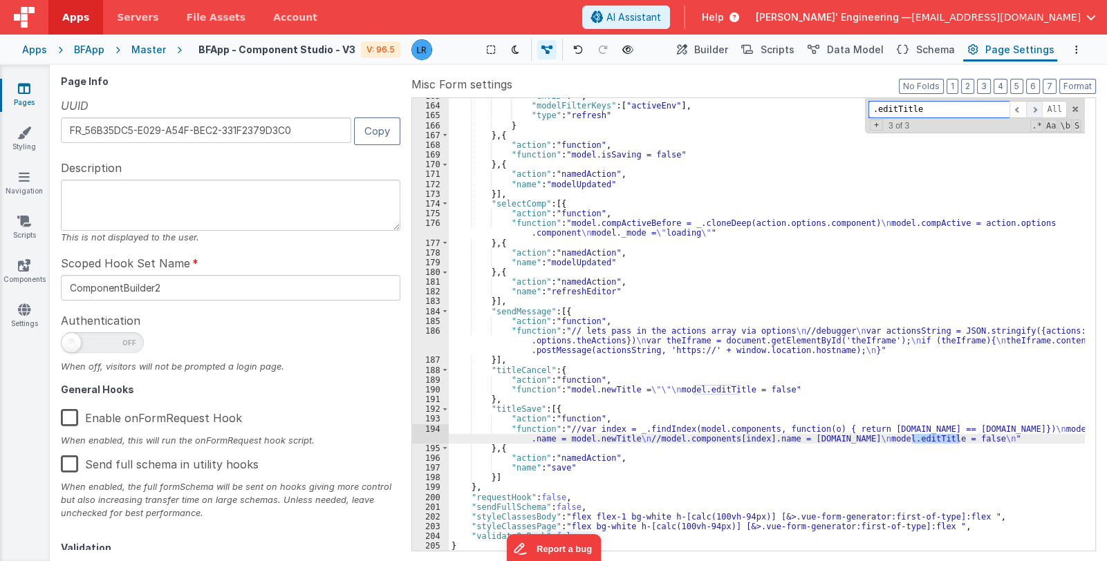
click at [1034, 111] on span at bounding box center [1034, 109] width 17 height 17
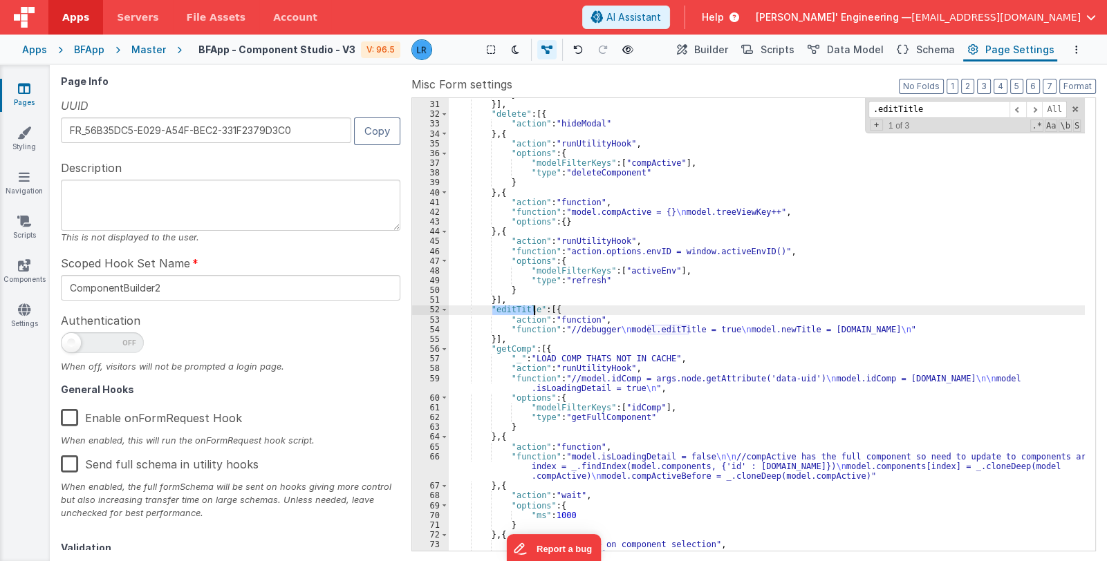
drag, startPoint x: 491, startPoint y: 311, endPoint x: 532, endPoint y: 310, distance: 41.5
click at [532, 310] on div "} }] , "delete" : [{ "action" : "hideModal" } , { "action" : "runUtilityHook" ,…" at bounding box center [767, 326] width 636 height 473
click at [933, 51] on span "Schema" at bounding box center [935, 50] width 39 height 14
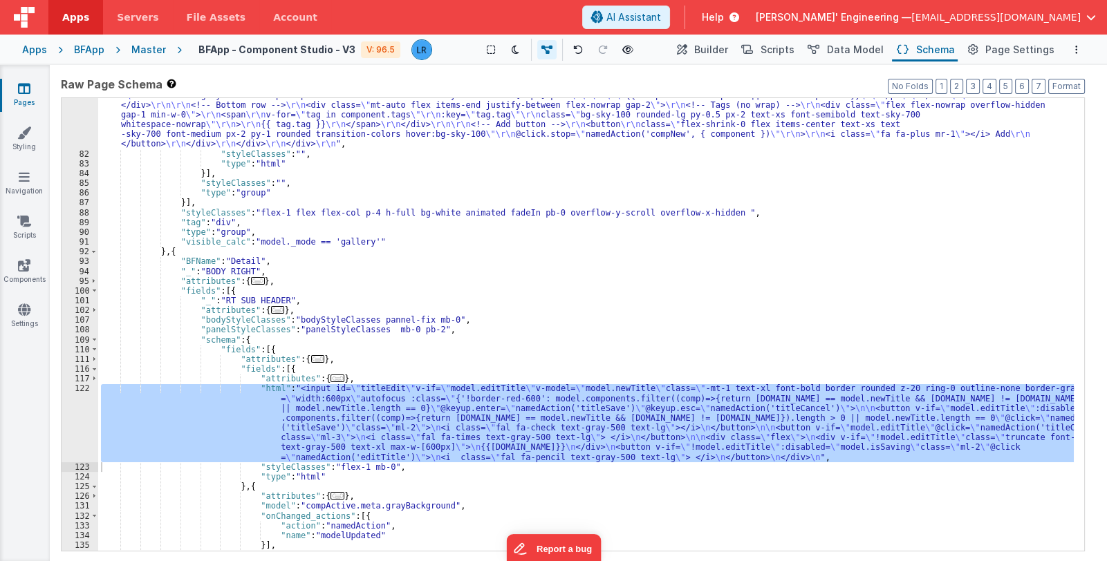
click at [589, 257] on div ""html" : "<div class= \" grid grid-cols-1 sm:grid-cols-2 md:grid-cols-3 gap-6 \…" at bounding box center [585, 331] width 975 height 561
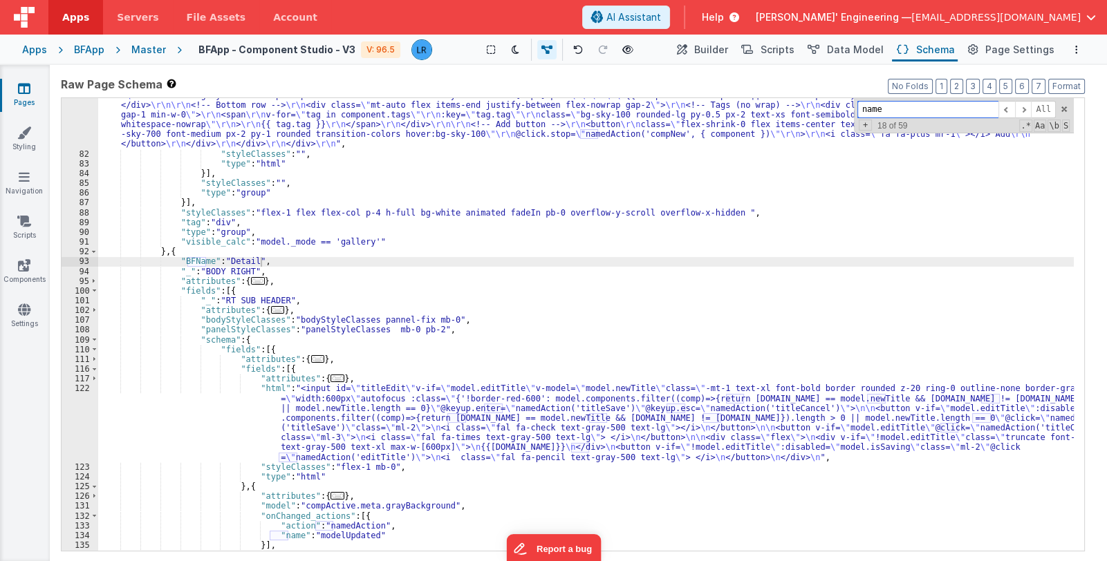
paste input "editTitl"
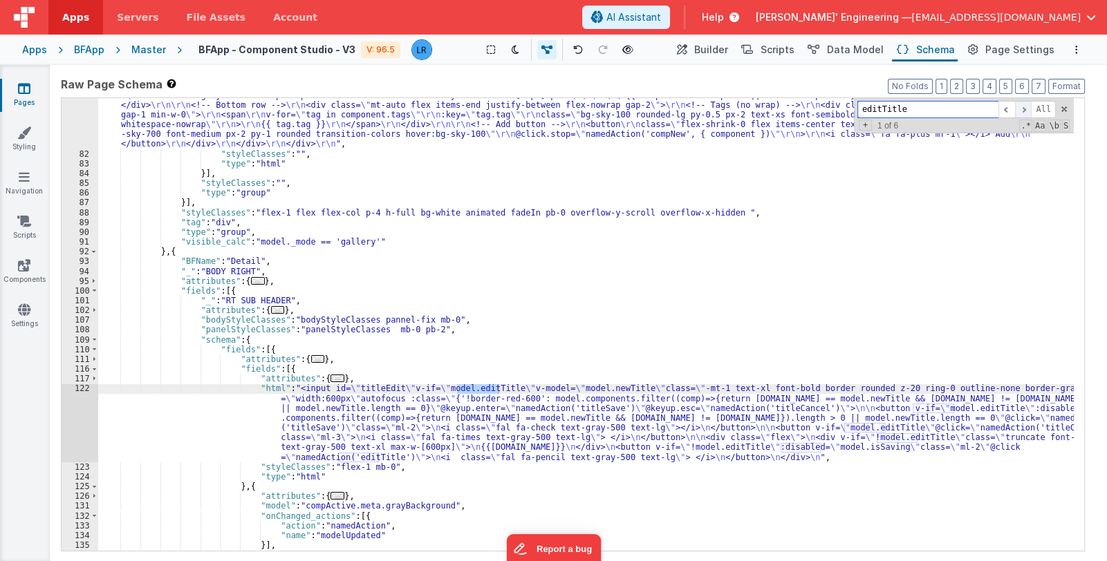
type input "editTitle"
click at [1026, 112] on span at bounding box center [1023, 109] width 17 height 17
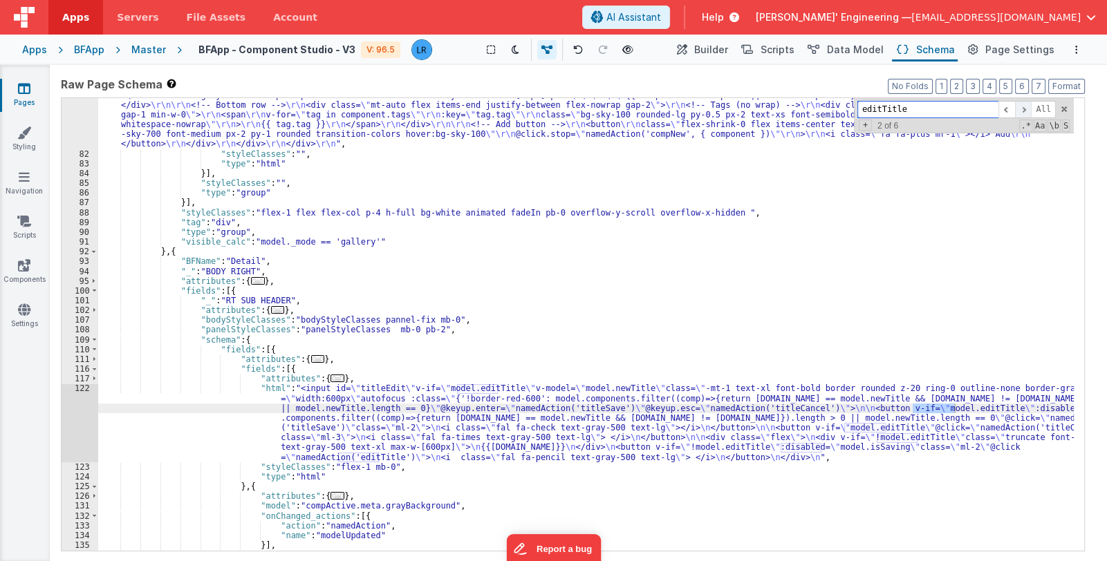
click at [1026, 112] on span at bounding box center [1023, 109] width 17 height 17
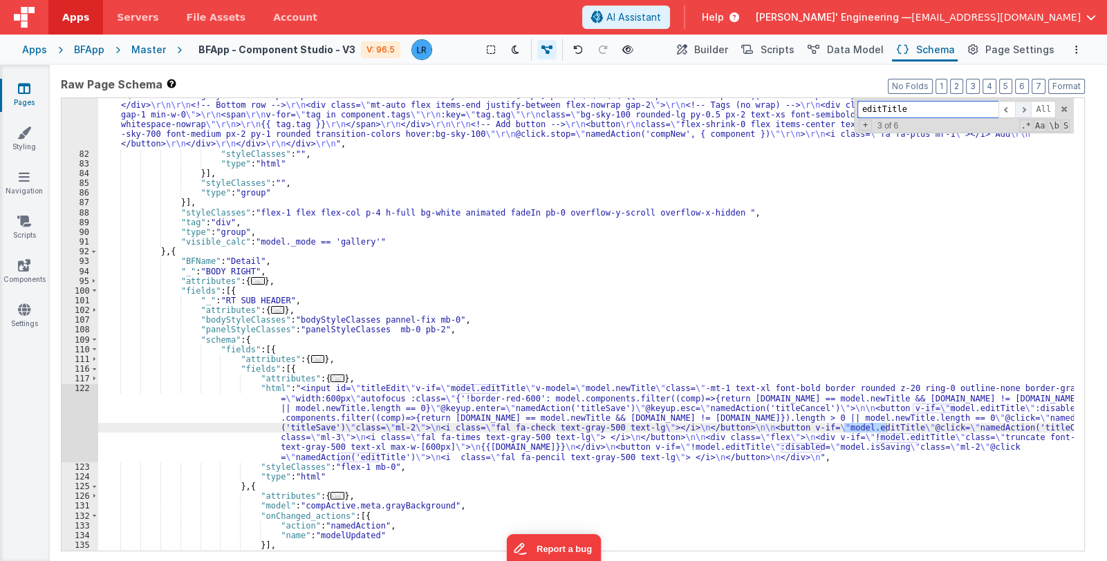
click at [1026, 112] on span at bounding box center [1023, 109] width 17 height 17
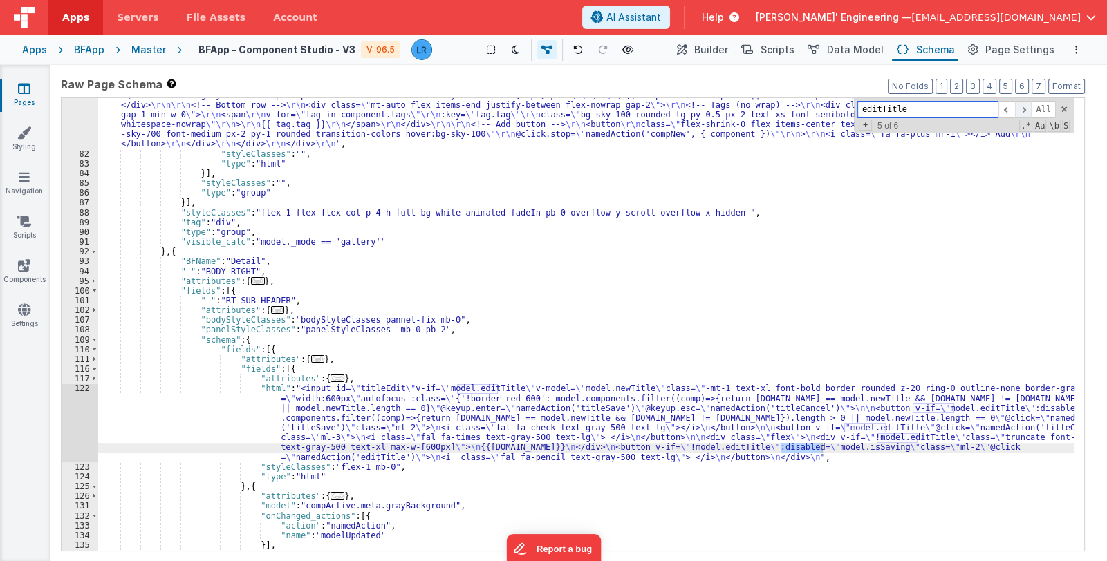
click at [1026, 112] on span at bounding box center [1023, 109] width 17 height 17
click at [77, 426] on div "122" at bounding box center [80, 423] width 37 height 78
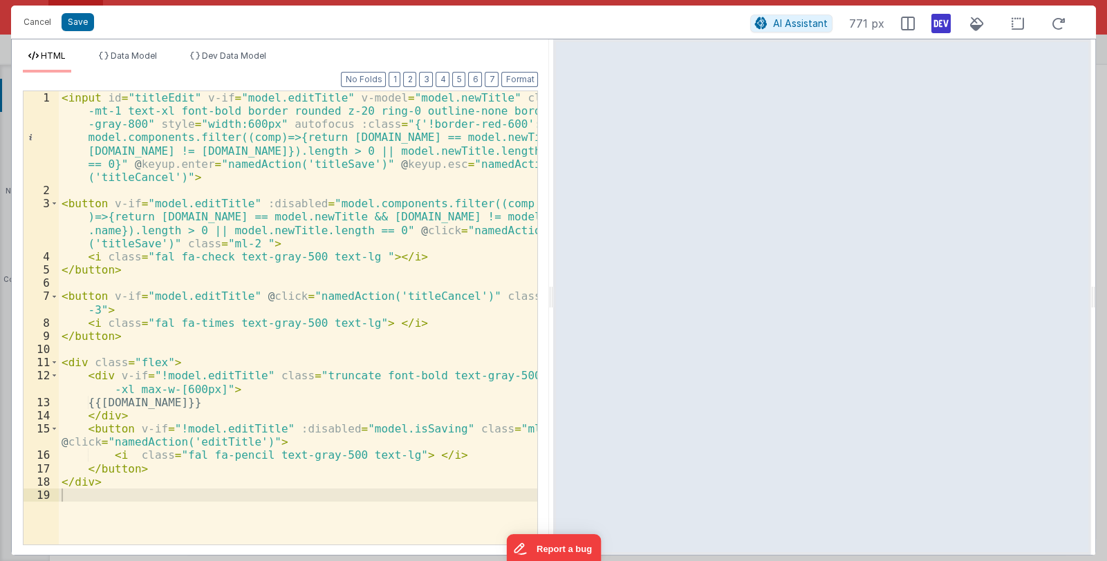
click at [511, 431] on div "< input id = "titleEdit" v-if = "model.editTitle" v-model = "model.newTitle" cl…" at bounding box center [298, 370] width 479 height 559
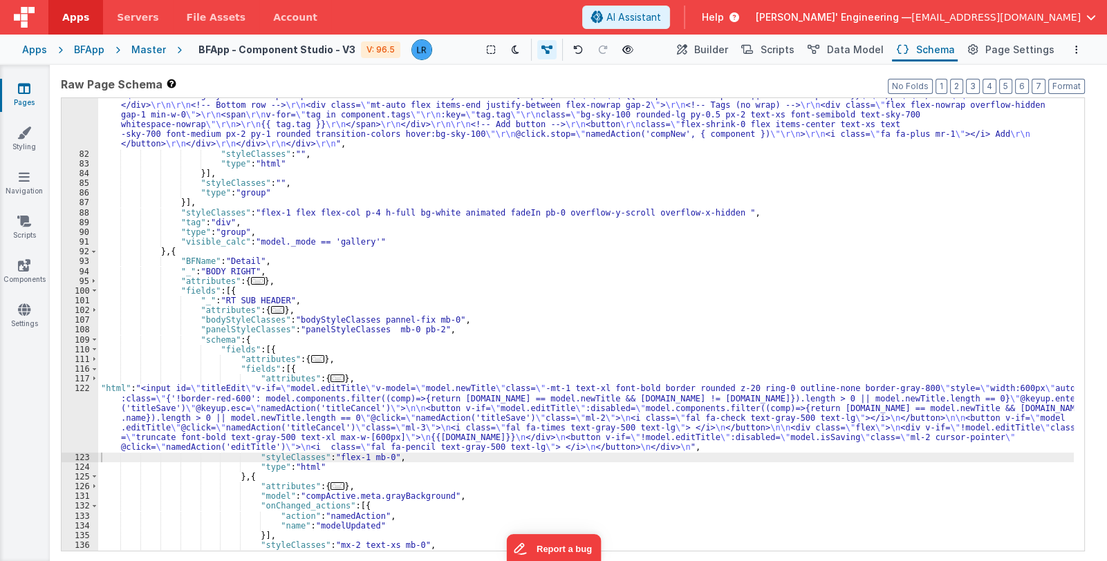
click at [269, 440] on div ""html" : "<div class= \" grid grid-cols-1 sm:grid-cols-2 md:grid-cols-3 gap-6 \…" at bounding box center [585, 331] width 975 height 561
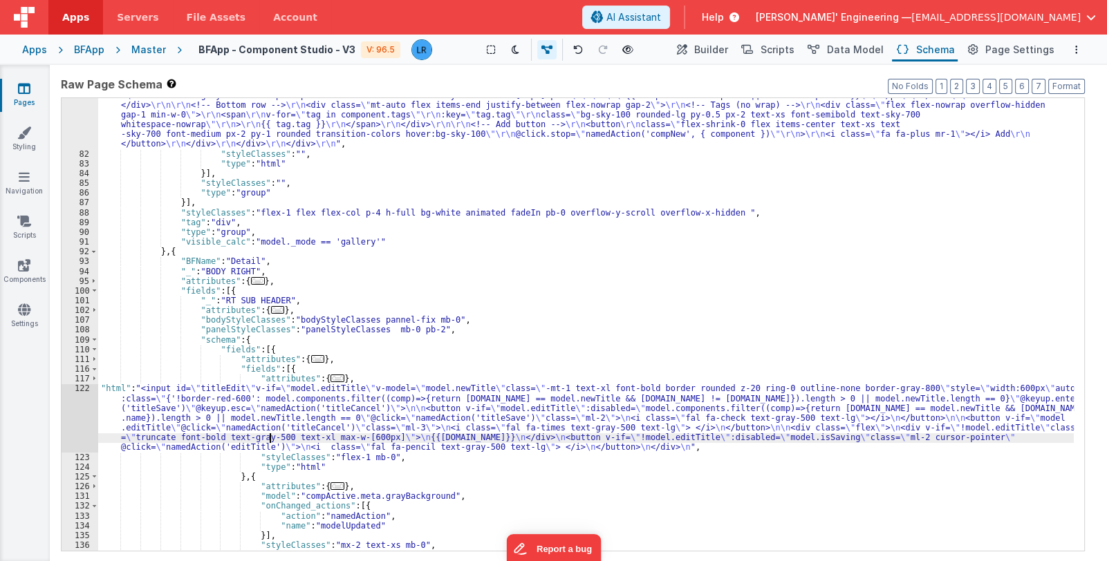
click at [84, 424] on div "122" at bounding box center [80, 418] width 37 height 68
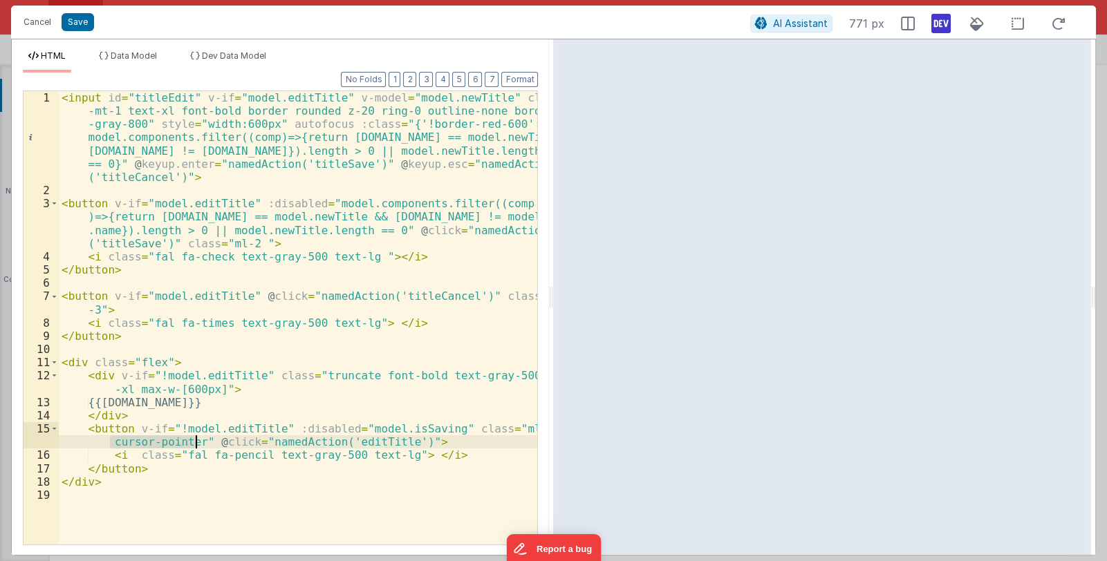
drag, startPoint x: 109, startPoint y: 444, endPoint x: 194, endPoint y: 444, distance: 84.3
click at [194, 444] on div "< input id = "titleEdit" v-if = "model.editTitle" v-model = "model.newTitle" cl…" at bounding box center [298, 370] width 479 height 559
click at [294, 431] on div "< input id = "titleEdit" v-if = "model.editTitle" v-model = "model.newTitle" cl…" at bounding box center [298, 370] width 479 height 559
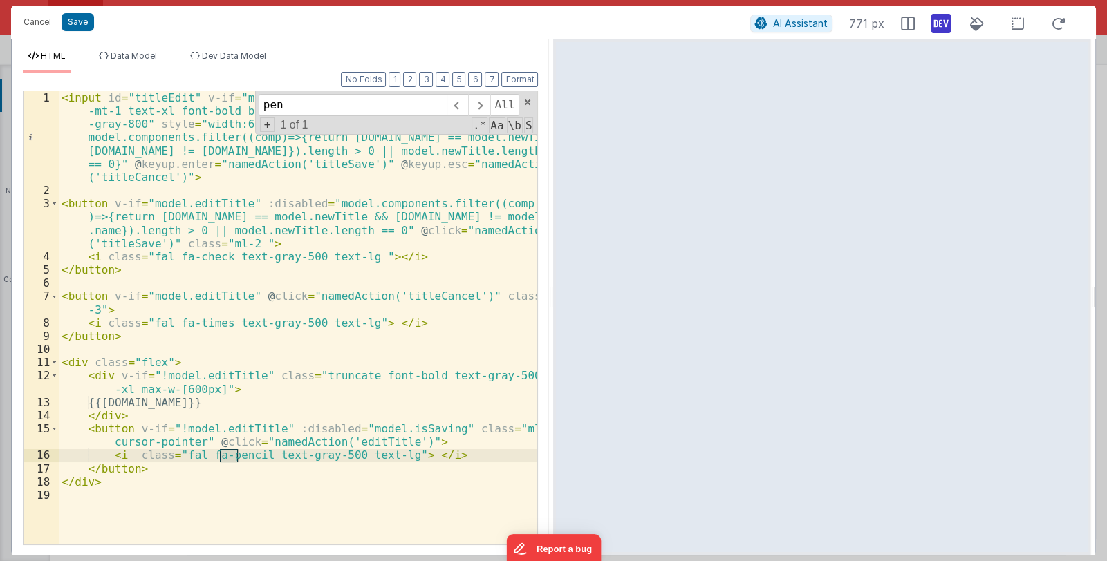
type input "pen"
drag, startPoint x: 108, startPoint y: 441, endPoint x: 194, endPoint y: 443, distance: 85.7
click at [194, 443] on div "< input id = "titleEdit" v-if = "model.editTitle" v-model = "model.newTitle" cl…" at bounding box center [298, 370] width 479 height 559
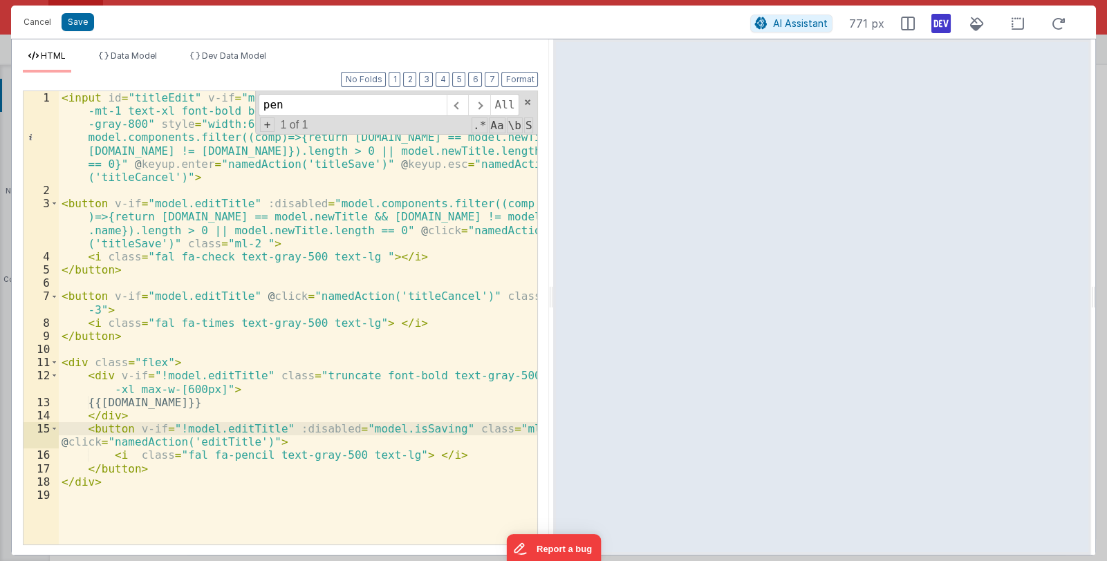
click at [388, 453] on div "< input id = "titleEdit" v-if = "model.editTitle" v-model = "model.newTitle" cl…" at bounding box center [298, 370] width 479 height 559
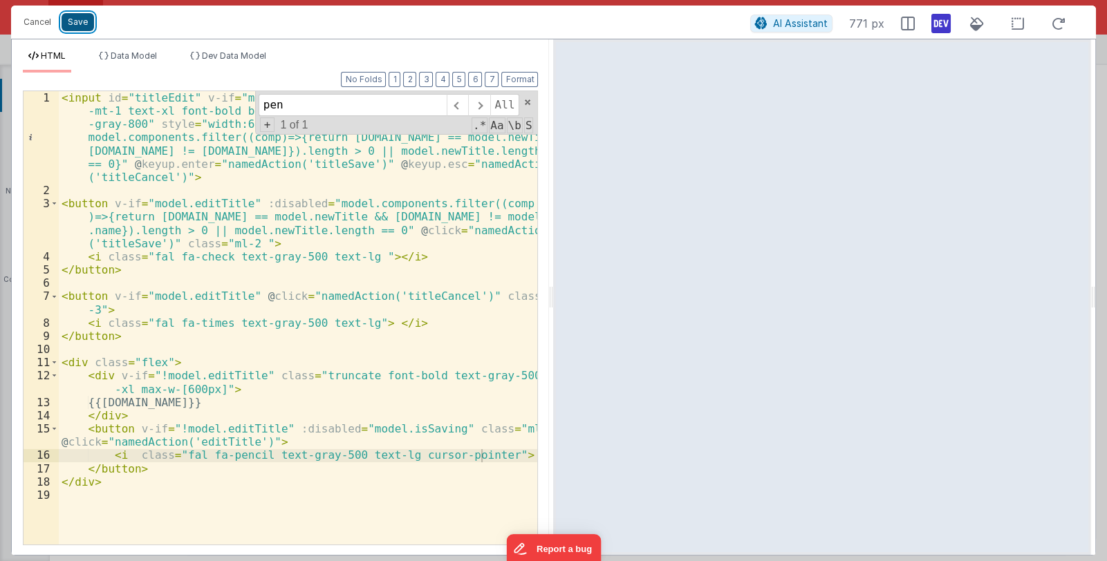
click at [75, 22] on button "Save" at bounding box center [78, 22] width 32 height 18
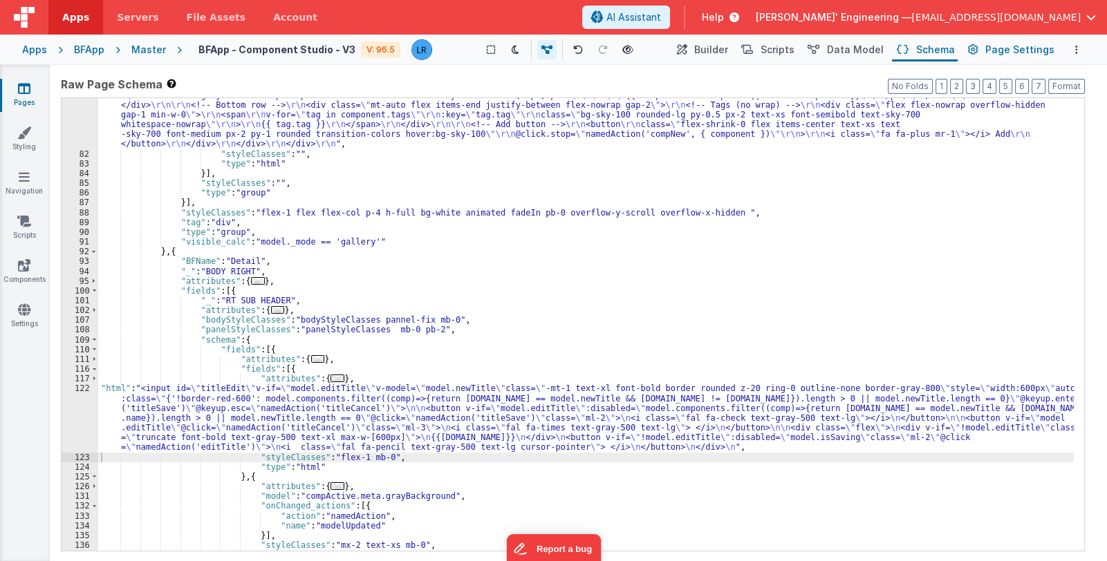
click at [1013, 50] on span "Page Settings" at bounding box center [1019, 50] width 69 height 14
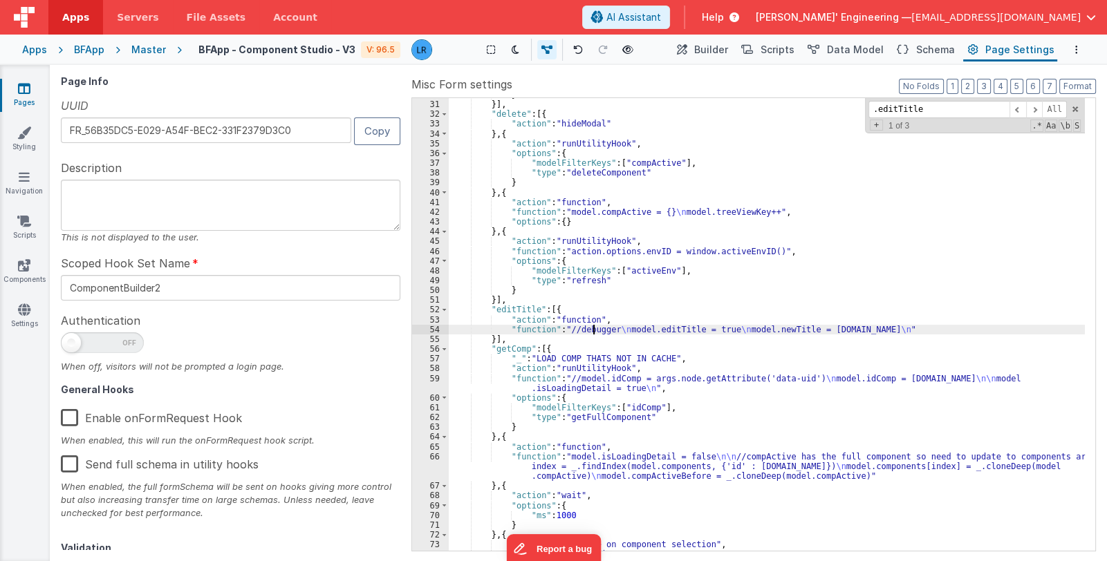
click at [592, 328] on div "} }] , "delete" : [{ "action" : "hideModal" } , { "action" : "runUtilityHook" ,…" at bounding box center [767, 326] width 636 height 473
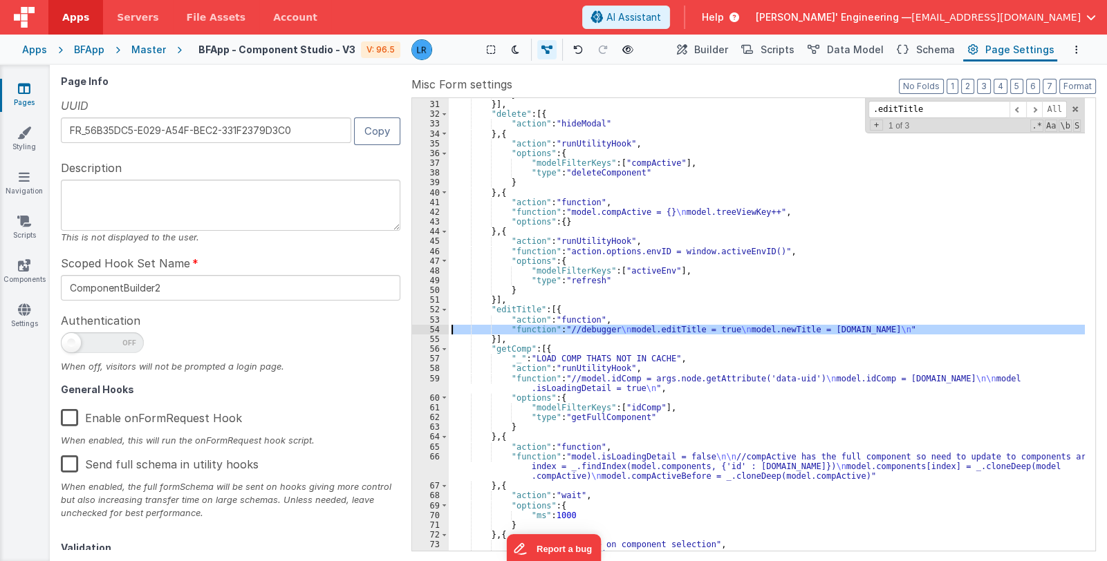
click at [425, 328] on div "54" at bounding box center [430, 330] width 37 height 10
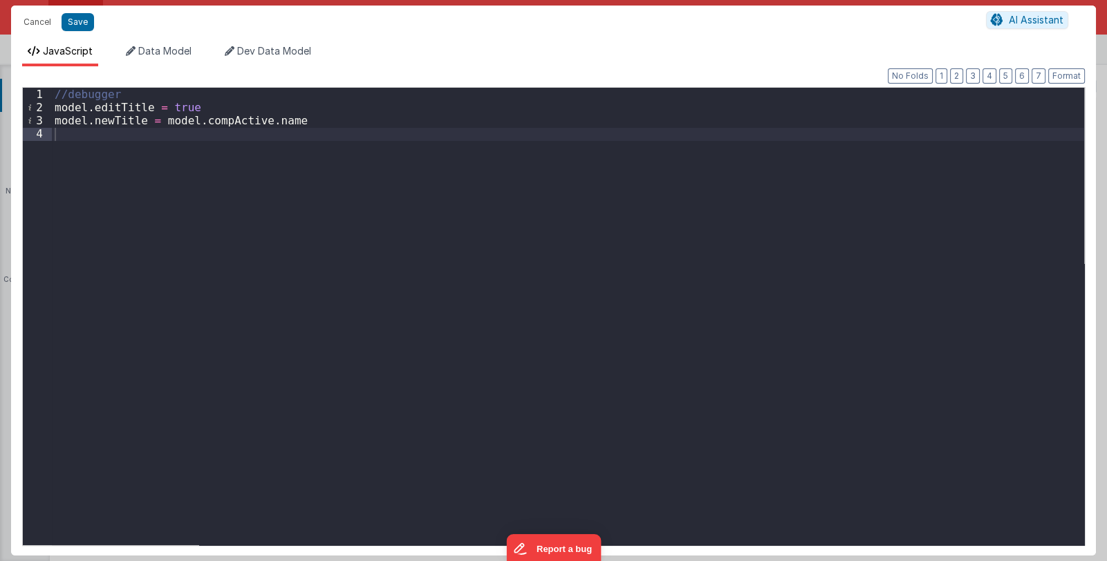
click at [124, 95] on div "//debugger model . editTitle = true model . newTitle = model . compActive . name" at bounding box center [568, 330] width 1032 height 484
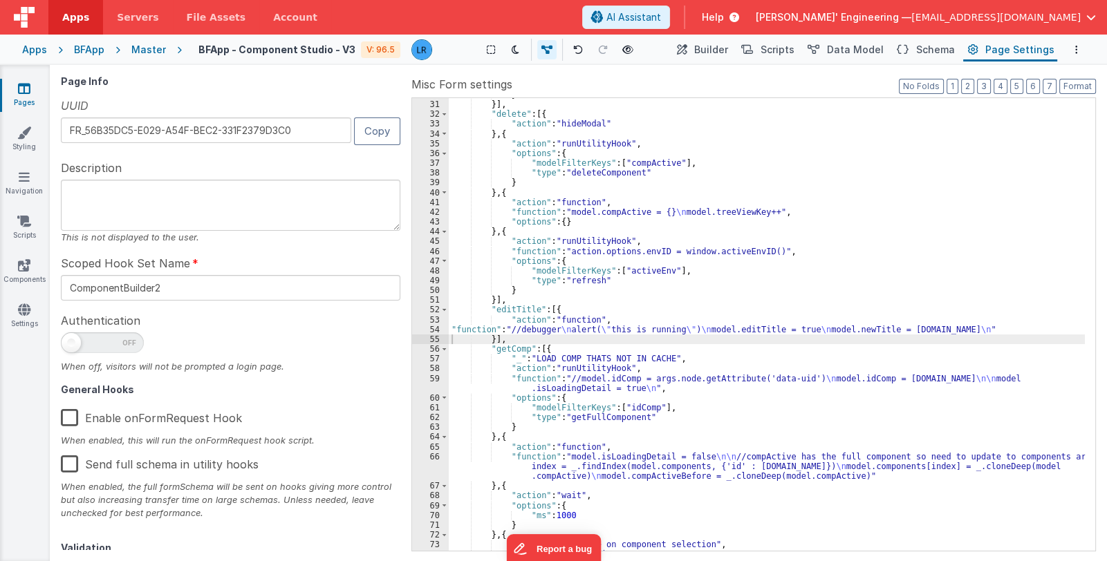
click at [566, 332] on div "} }] , "delete" : [{ "action" : "hideModal" } , { "action" : "runUtilityHook" ,…" at bounding box center [767, 326] width 636 height 473
click at [934, 48] on span "Schema" at bounding box center [935, 50] width 39 height 14
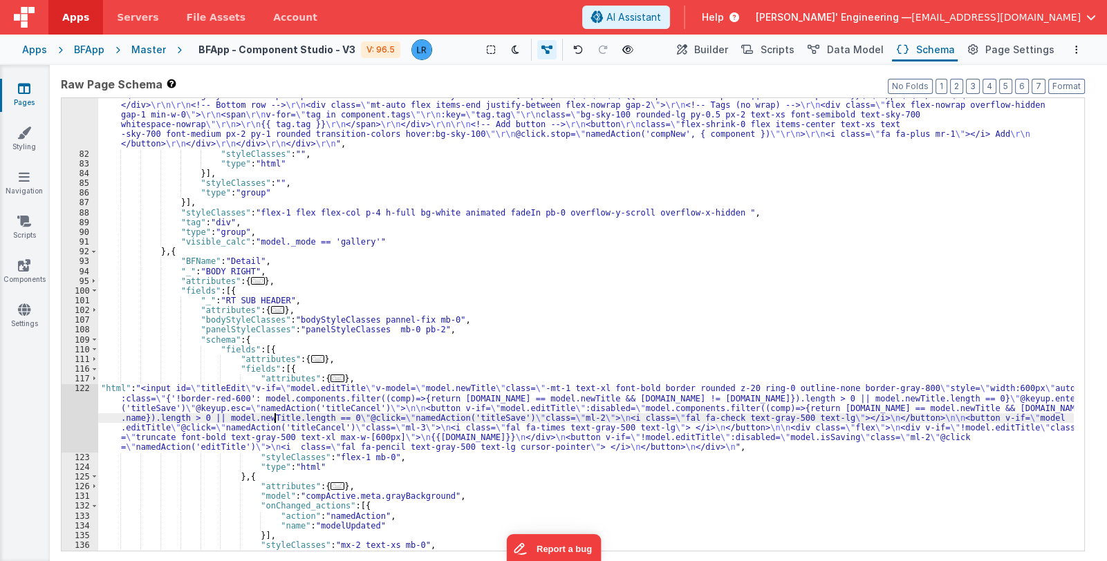
click at [273, 420] on div ""html" : "<div class= \" grid grid-cols-1 sm:grid-cols-2 md:grid-cols-3 gap-6 \…" at bounding box center [585, 331] width 975 height 561
click at [82, 425] on div "122" at bounding box center [80, 418] width 37 height 68
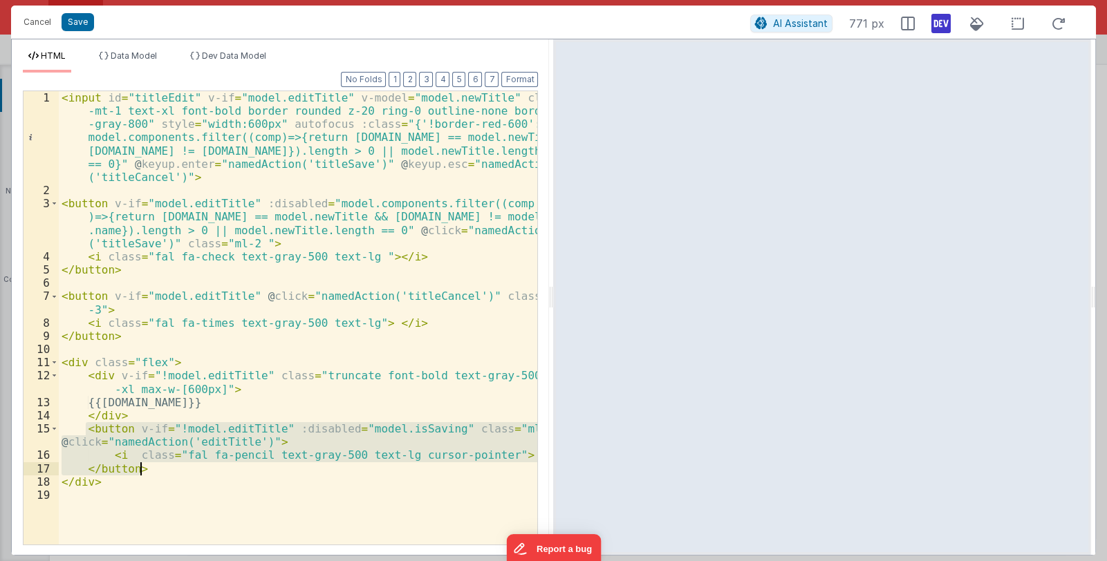
drag, startPoint x: 85, startPoint y: 429, endPoint x: 139, endPoint y: 471, distance: 68.9
click at [139, 471] on div "< input id = "titleEdit" v-if = "model.editTitle" v-model = "model.newTitle" cl…" at bounding box center [298, 370] width 479 height 559
click at [346, 427] on div "< input id = "titleEdit" v-if = "model.editTitle" v-model = "model.newTitle" cl…" at bounding box center [298, 317] width 478 height 453
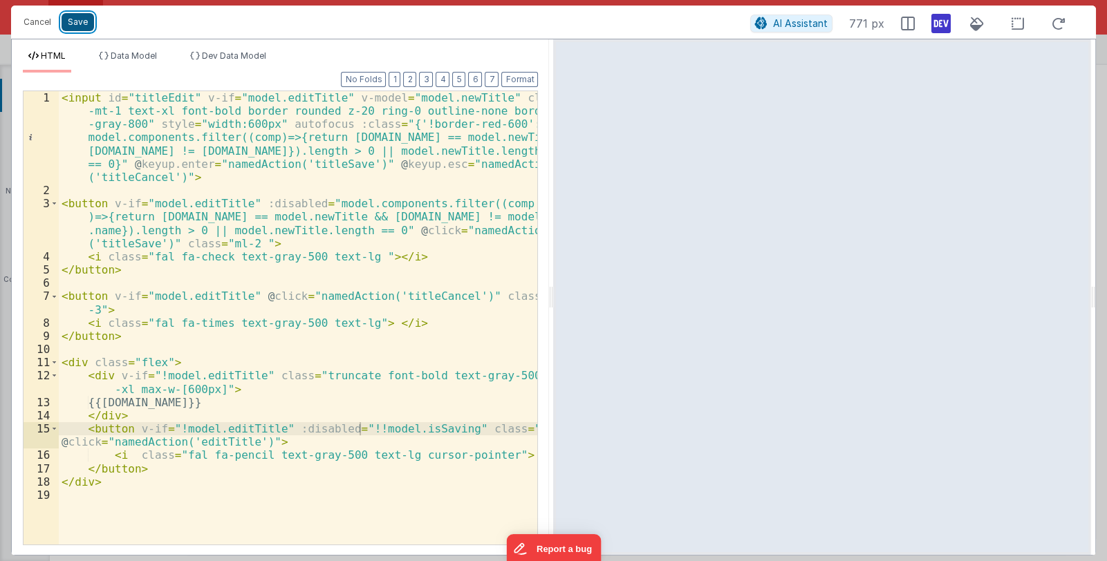
click at [82, 17] on button "Save" at bounding box center [78, 22] width 32 height 18
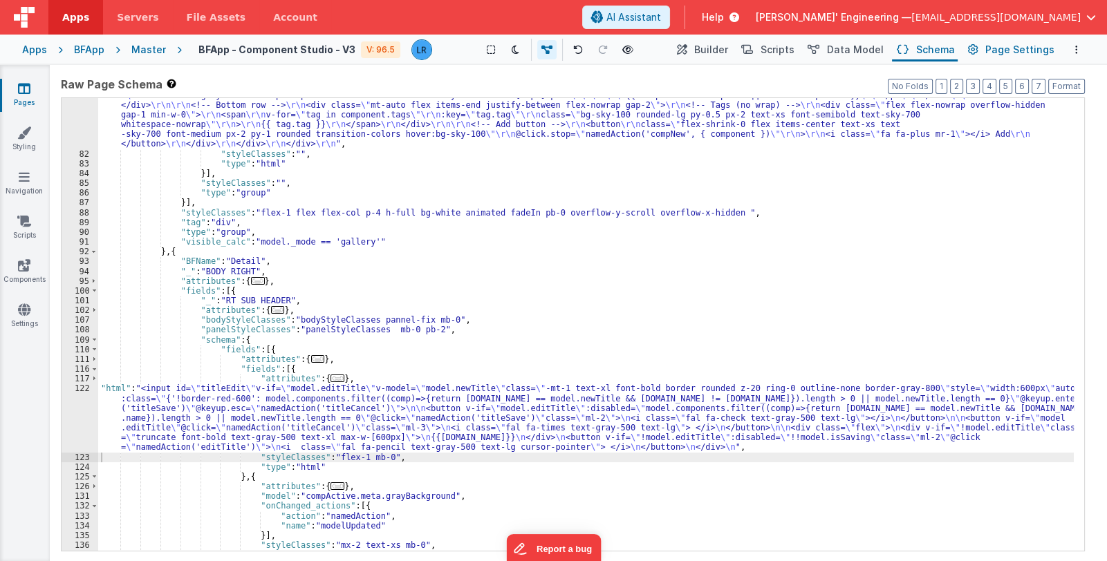
click at [1030, 54] on span "Page Settings" at bounding box center [1019, 50] width 69 height 14
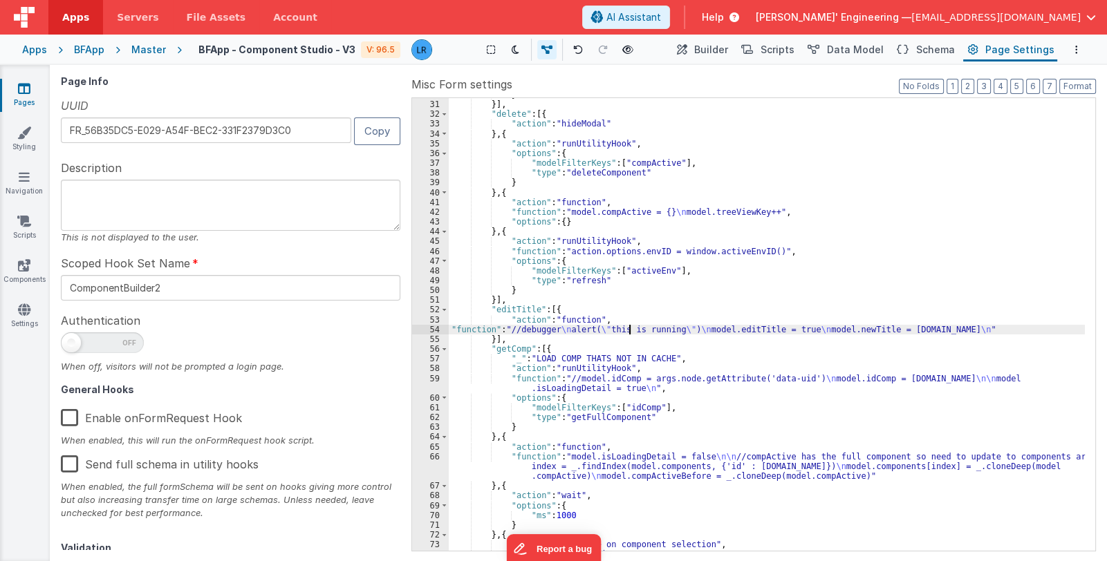
click at [628, 330] on div "} }] , "delete" : [{ "action" : "hideModal" } , { "action" : "runUtilityHook" ,…" at bounding box center [767, 326] width 636 height 473
click at [425, 331] on div "54" at bounding box center [430, 330] width 37 height 10
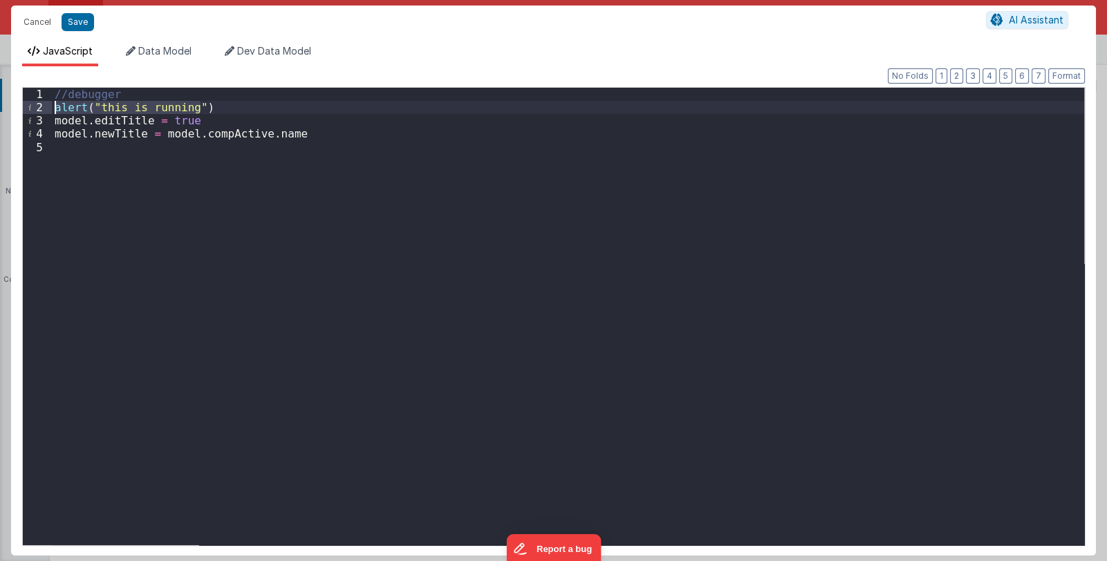
drag, startPoint x: 214, startPoint y: 109, endPoint x: 44, endPoint y: 106, distance: 170.1
click at [44, 106] on div "1 2 3 4 5 //debugger alert ( "this is running" ) model . editTitle = true model…" at bounding box center [553, 316] width 1062 height 459
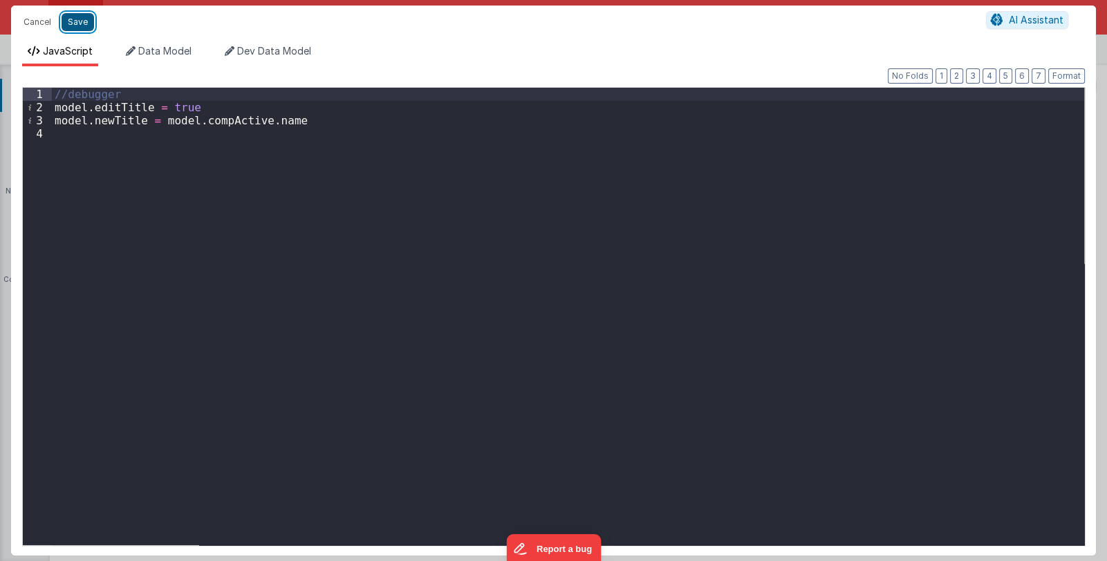
click at [79, 19] on button "Save" at bounding box center [78, 22] width 32 height 18
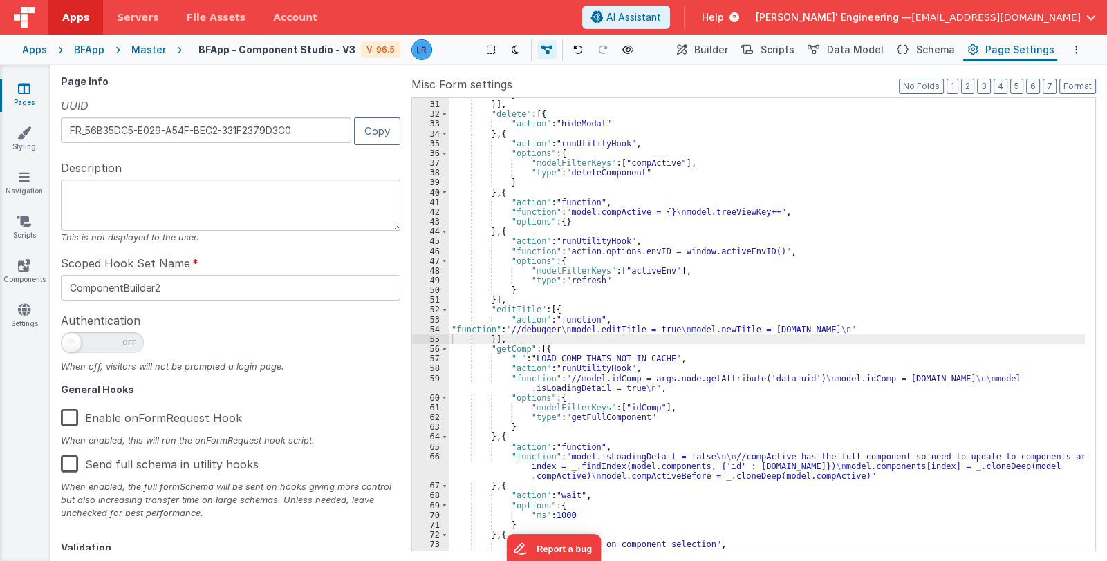
click at [769, 310] on div "} }] , "delete" : [{ "action" : "hideModal" } , { "action" : "runUtilityHook" ,…" at bounding box center [767, 326] width 636 height 473
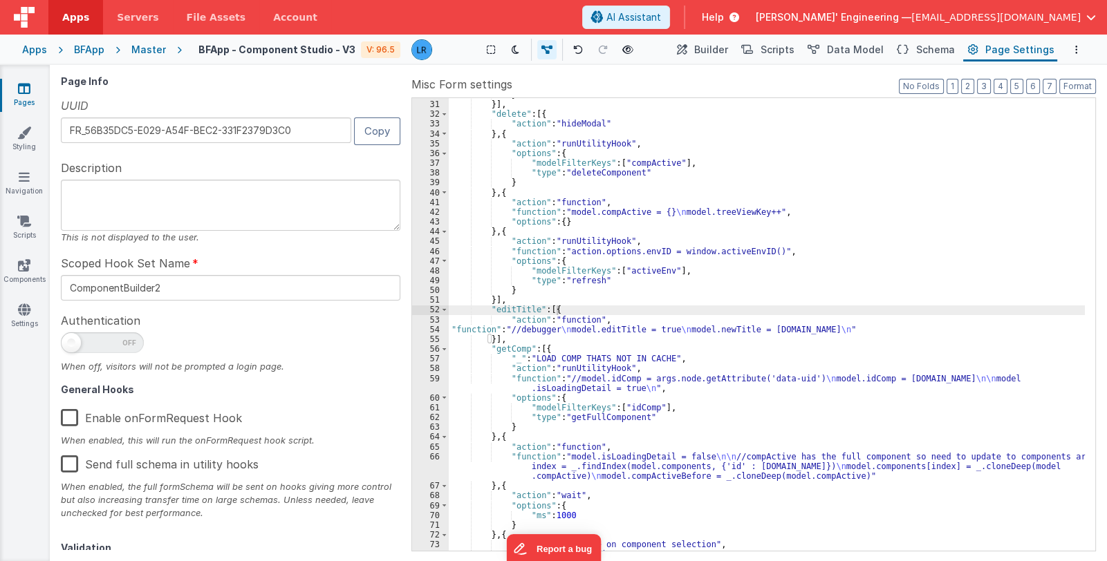
click at [976, 165] on div "} }] , "delete" : [{ "action" : "hideModal" } , { "action" : "runUtilityHook" ,…" at bounding box center [767, 326] width 636 height 473
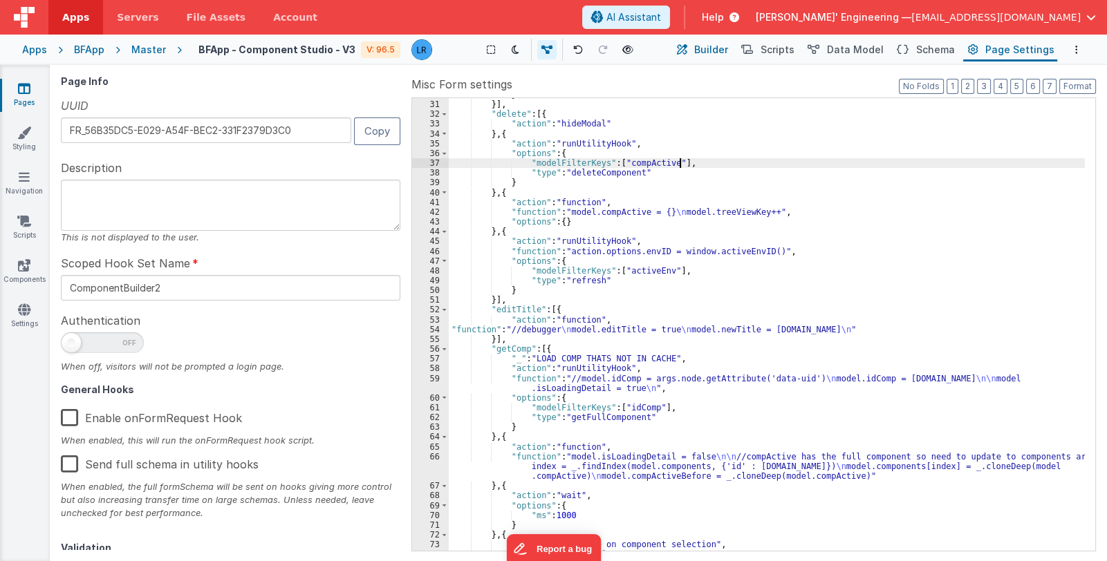
click at [704, 50] on button "Builder" at bounding box center [701, 50] width 59 height 24
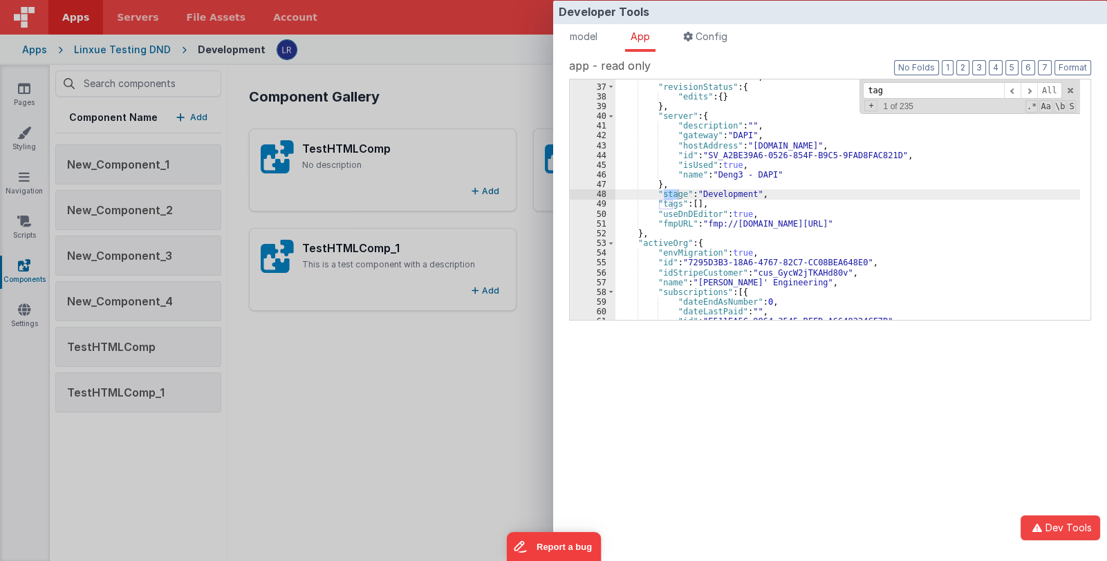
scroll to position [25, 0]
drag, startPoint x: 906, startPoint y: 88, endPoint x: 841, endPoint y: 92, distance: 65.1
click at [841, 92] on div ""oauthEnabled" : false , "revisionStatus" : { "edits" : { } } , "server" : { "d…" at bounding box center [847, 199] width 464 height 241
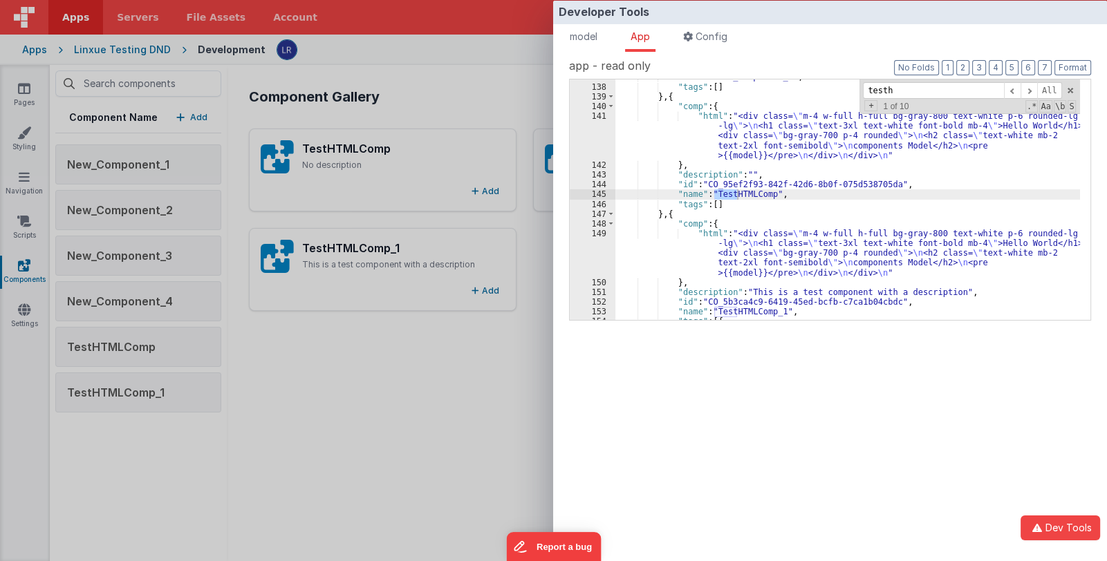
scroll to position [97, 0]
type input "testhtmlcom"
click at [1030, 88] on span at bounding box center [1028, 90] width 17 height 17
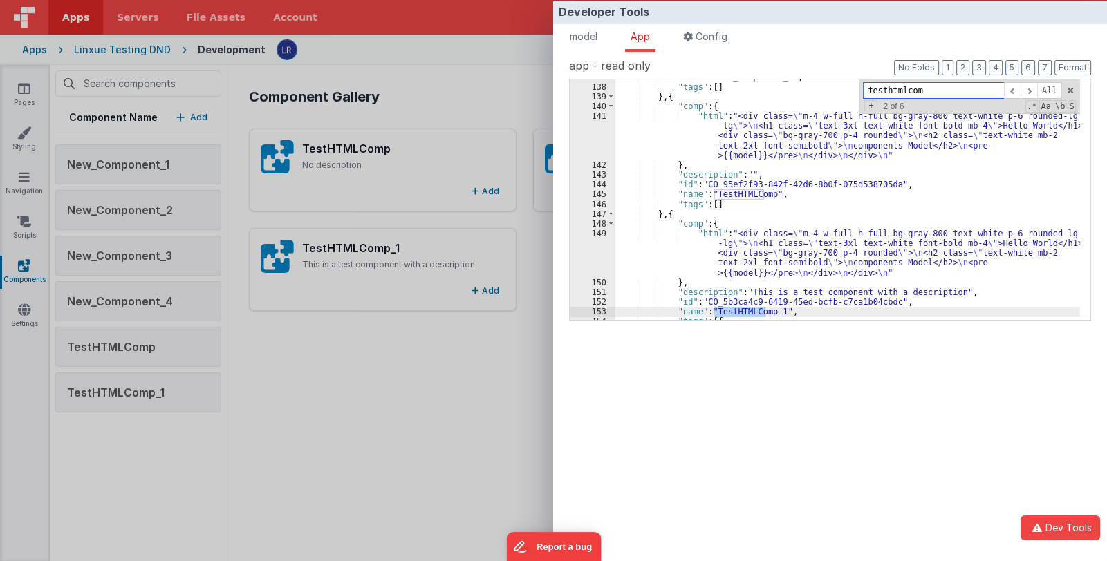
scroll to position [103, 0]
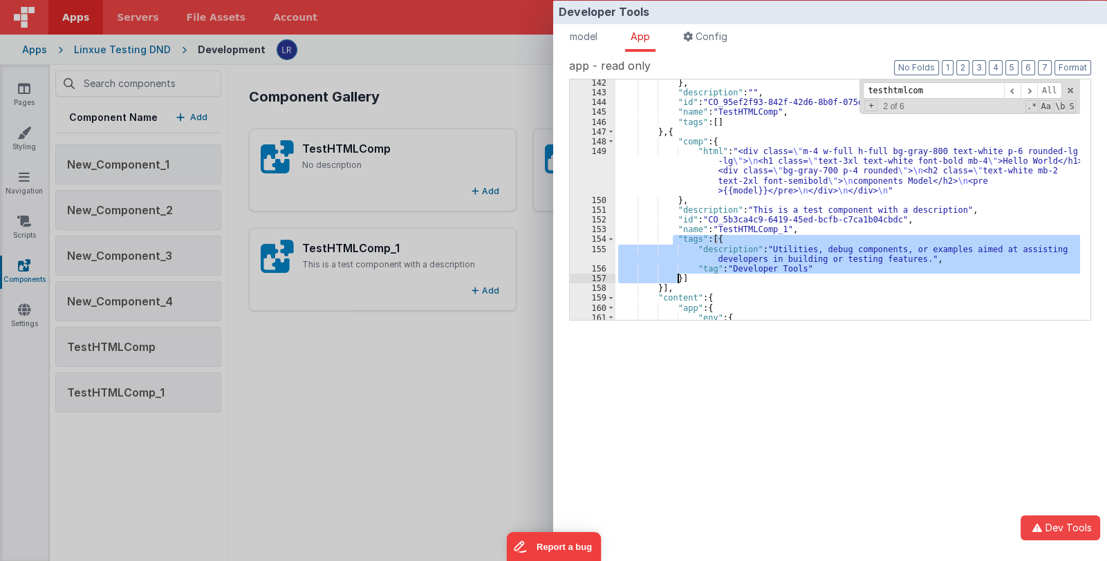
drag, startPoint x: 673, startPoint y: 239, endPoint x: 677, endPoint y: 276, distance: 37.6
click at [677, 276] on div "} , "description" : "" , "id" : "CO_95ef2f93-842f-42d6-8b0f-075d538705da" , "na…" at bounding box center [847, 208] width 464 height 260
click at [435, 413] on div "Developer Tools model App Params Log (9) Misc Windows Config model - read only …" at bounding box center [553, 280] width 1107 height 561
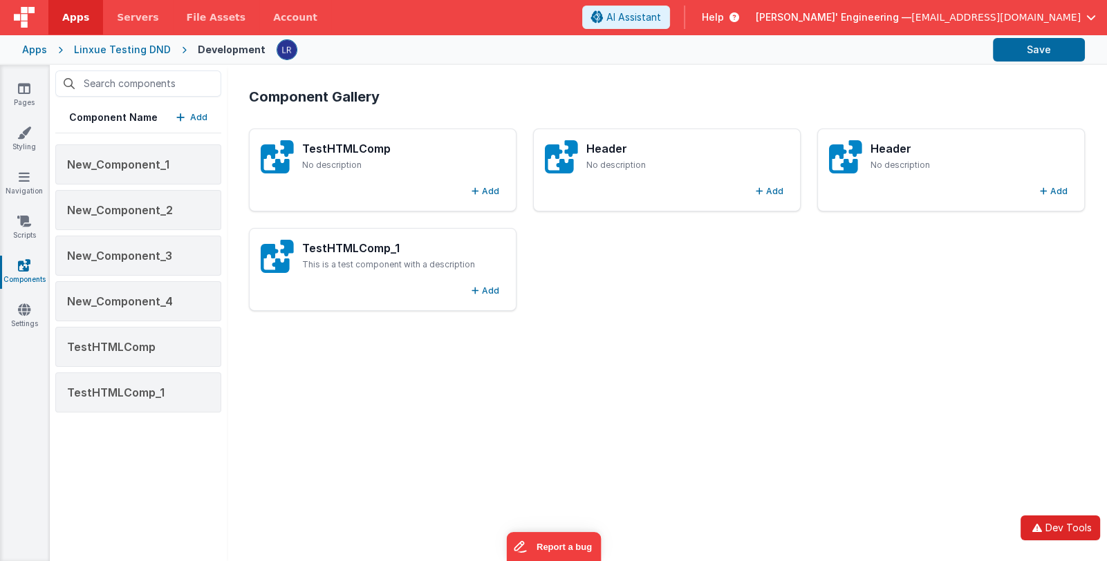
click at [1074, 539] on button "Dev Tools" at bounding box center [1059, 528] width 79 height 25
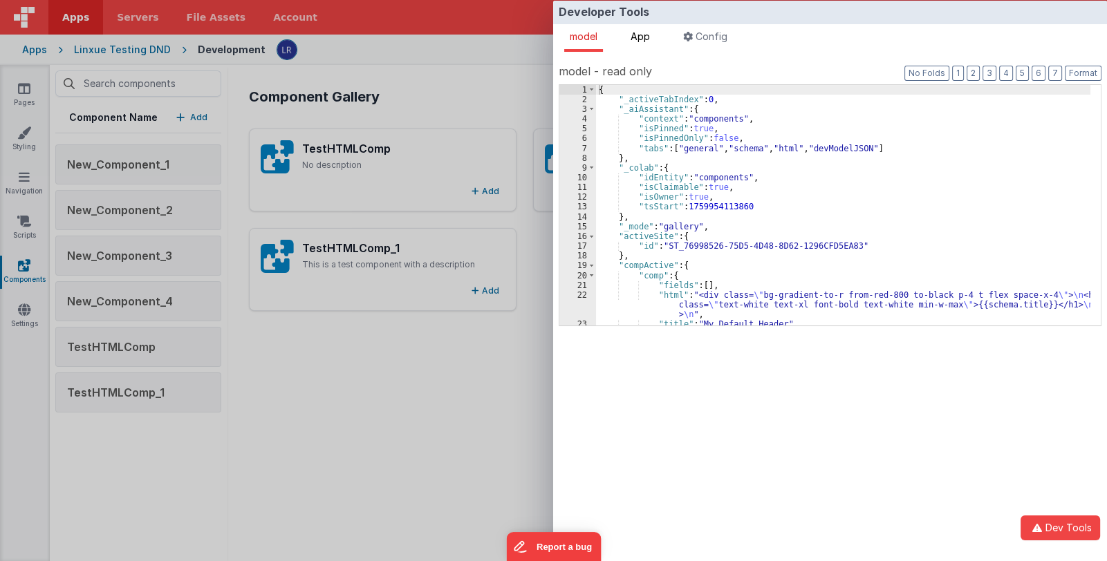
click at [650, 39] on span "App" at bounding box center [639, 36] width 19 height 12
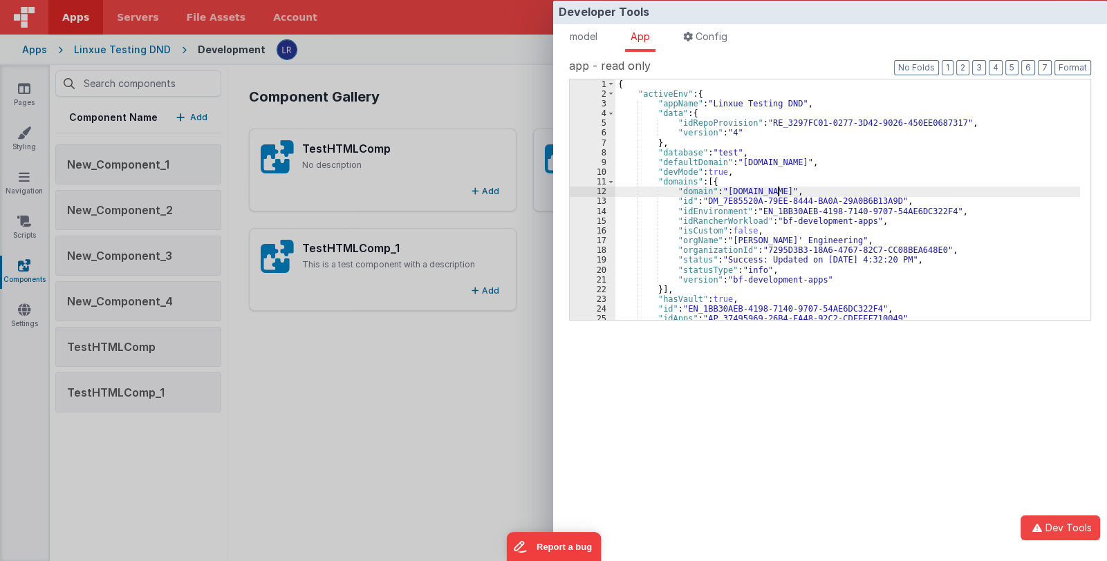
click at [778, 188] on div "{ "activeEnv" : { "appName" : "Linxue Testing DND" , "data" : { "idRepoProvisio…" at bounding box center [847, 209] width 464 height 260
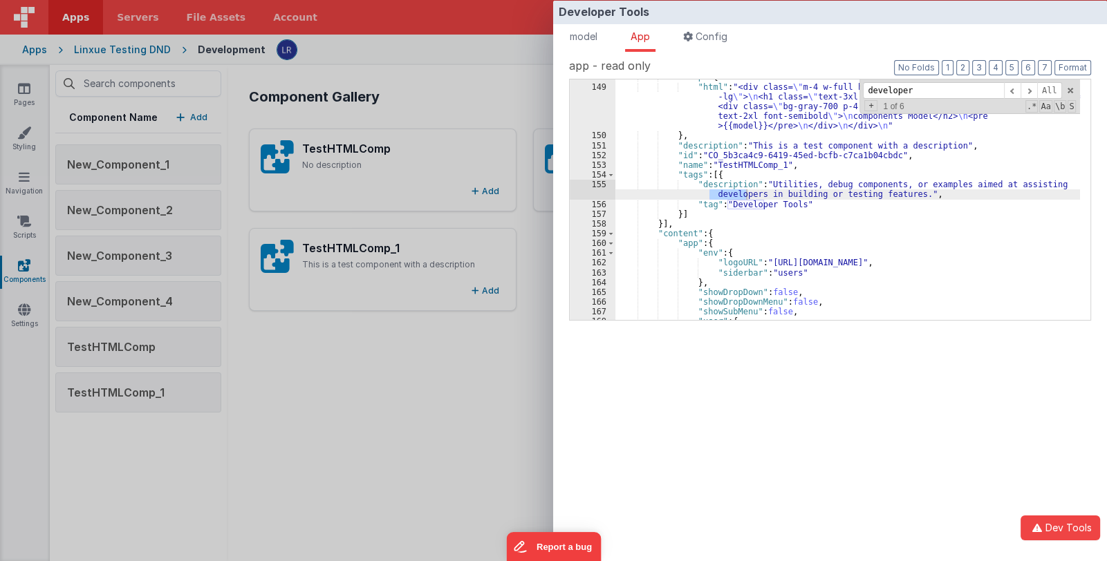
scroll to position [107, 0]
type input "developer"
click at [111, 430] on div "Developer Tools model App Params Log (10) Misc Windows Config model - read only…" at bounding box center [553, 280] width 1107 height 561
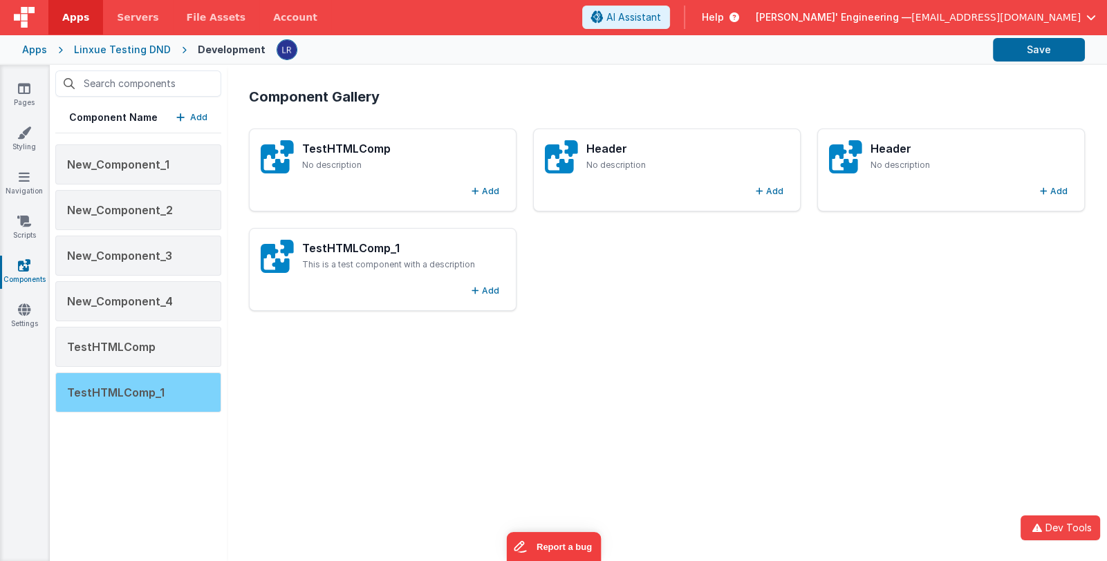
click at [122, 396] on span "TestHTMLComp_1" at bounding box center [115, 393] width 97 height 14
type textarea "This is a test component with a description"
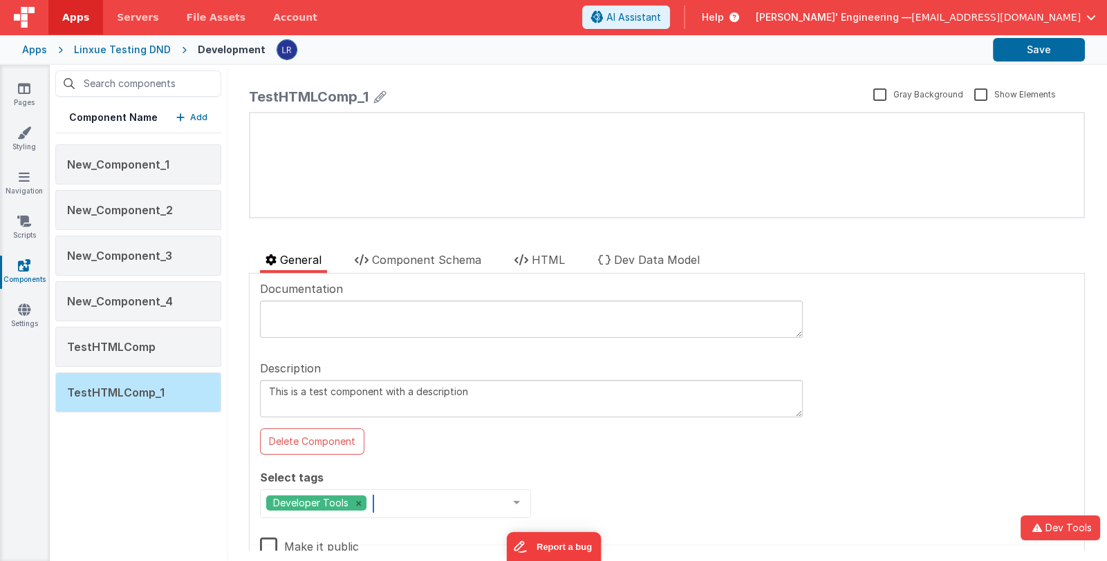
click at [468, 496] on div "Developer Tools" at bounding box center [395, 503] width 271 height 29
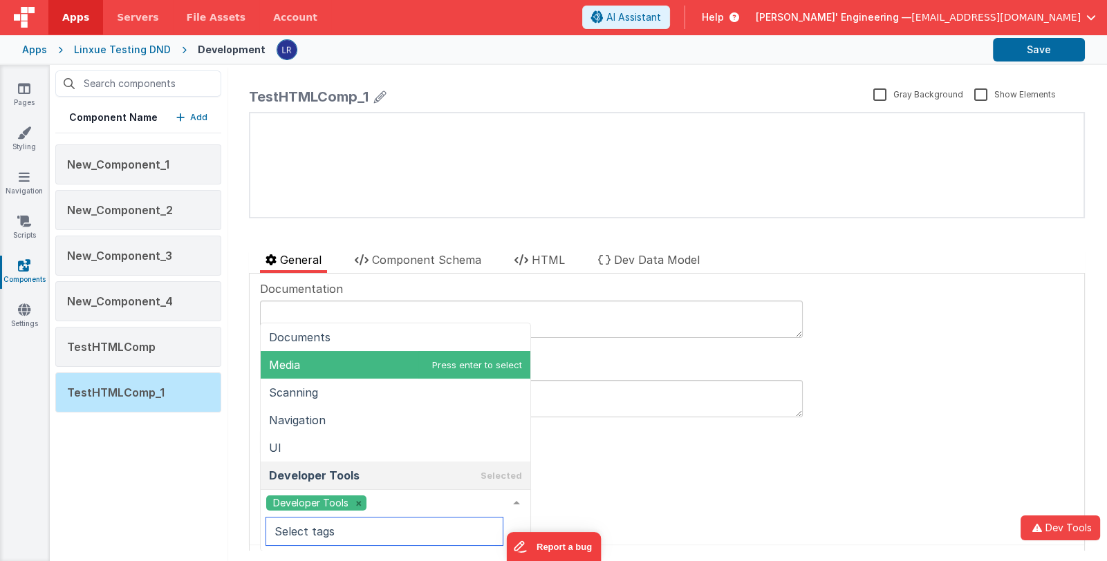
click at [391, 371] on span "Media" at bounding box center [396, 365] width 270 height 28
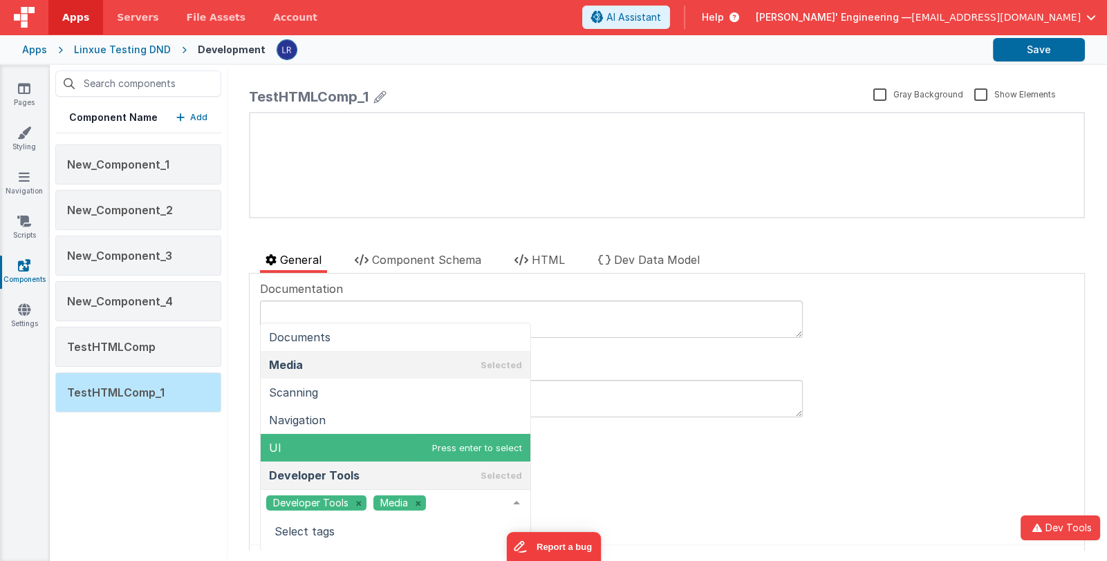
click at [610, 476] on div "Documentation Description This is a test component with a description Delete Co…" at bounding box center [667, 444] width 814 height 326
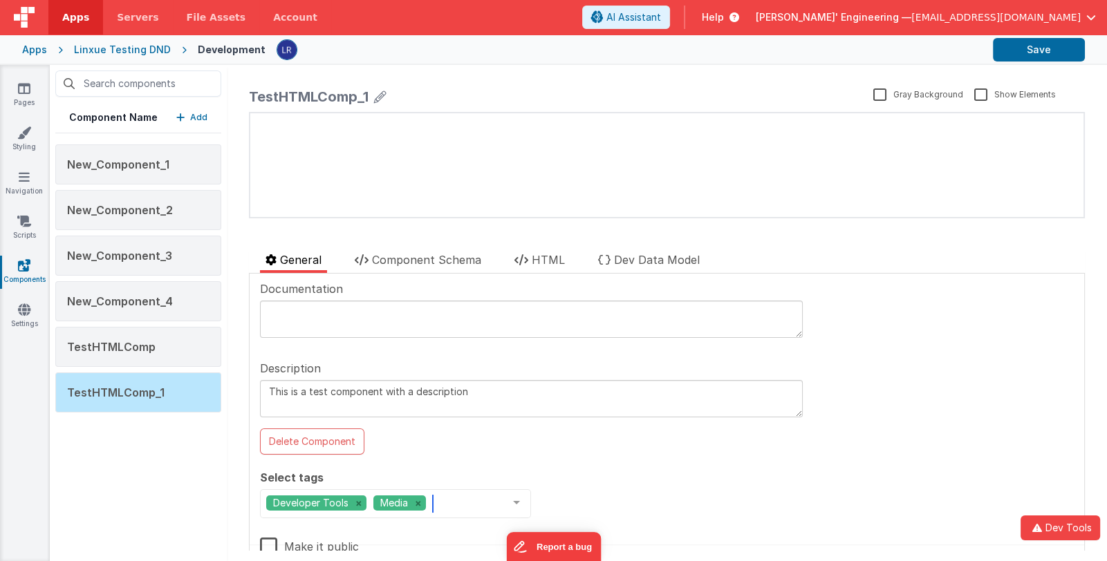
click at [463, 500] on div "Developer Tools Media" at bounding box center [395, 503] width 271 height 29
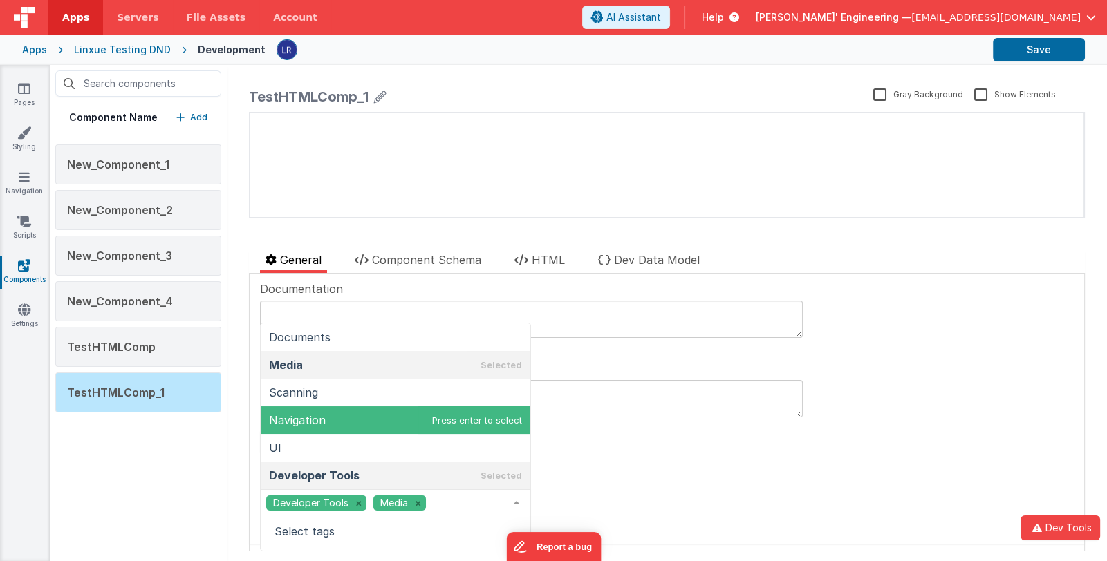
click at [699, 479] on div "Documentation Description This is a test component with a description Delete Co…" at bounding box center [667, 444] width 814 height 326
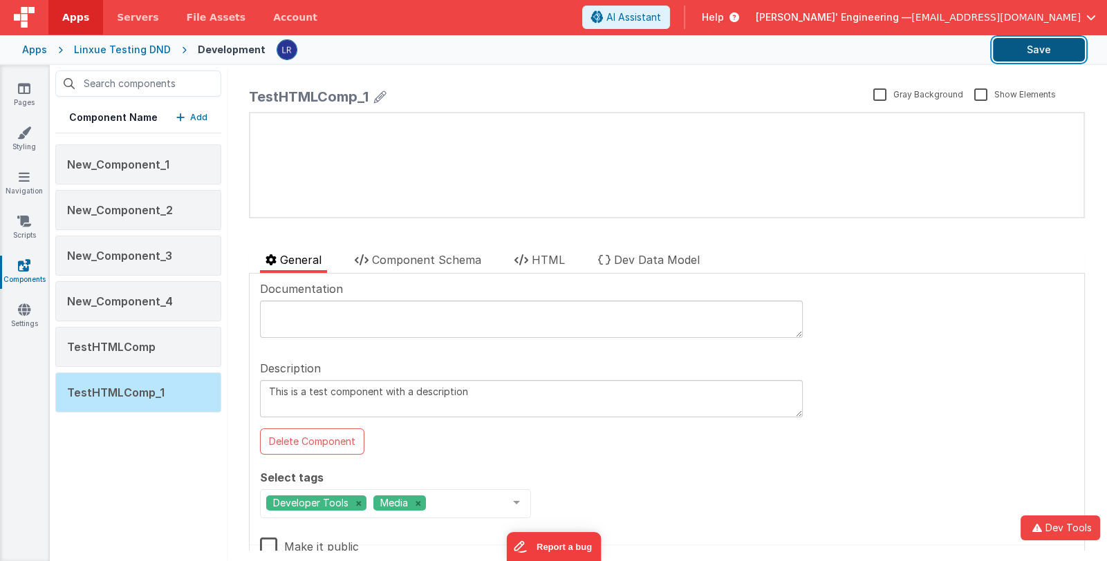
click at [1030, 52] on button "Save" at bounding box center [1039, 50] width 92 height 24
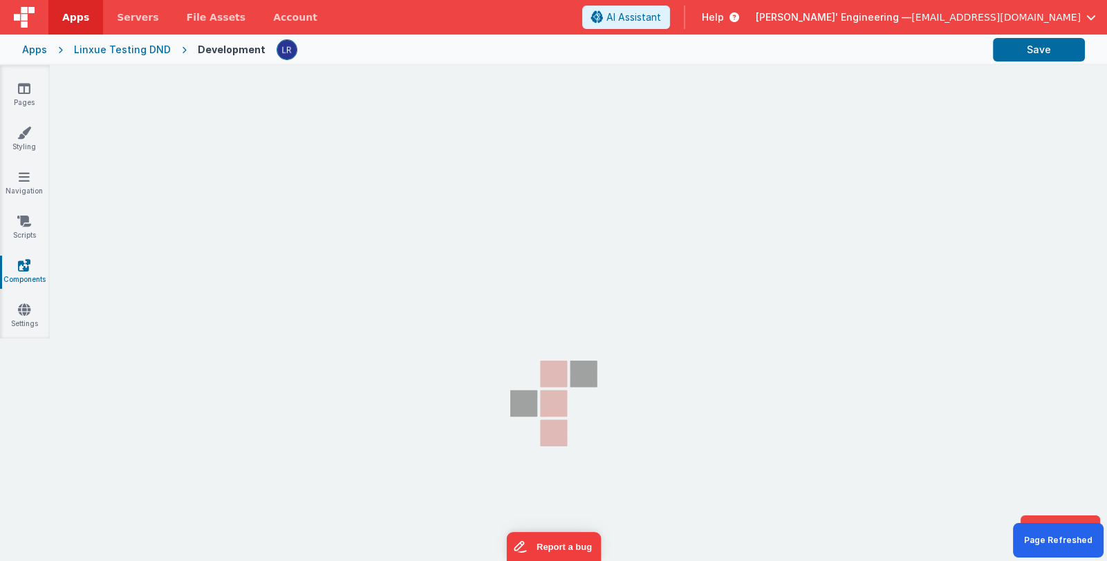
drag, startPoint x: 201, startPoint y: 126, endPoint x: 199, endPoint y: 116, distance: 10.6
click at [199, 116] on section "Pages Styling Navigation Scripts Components Settings" at bounding box center [553, 342] width 1107 height 554
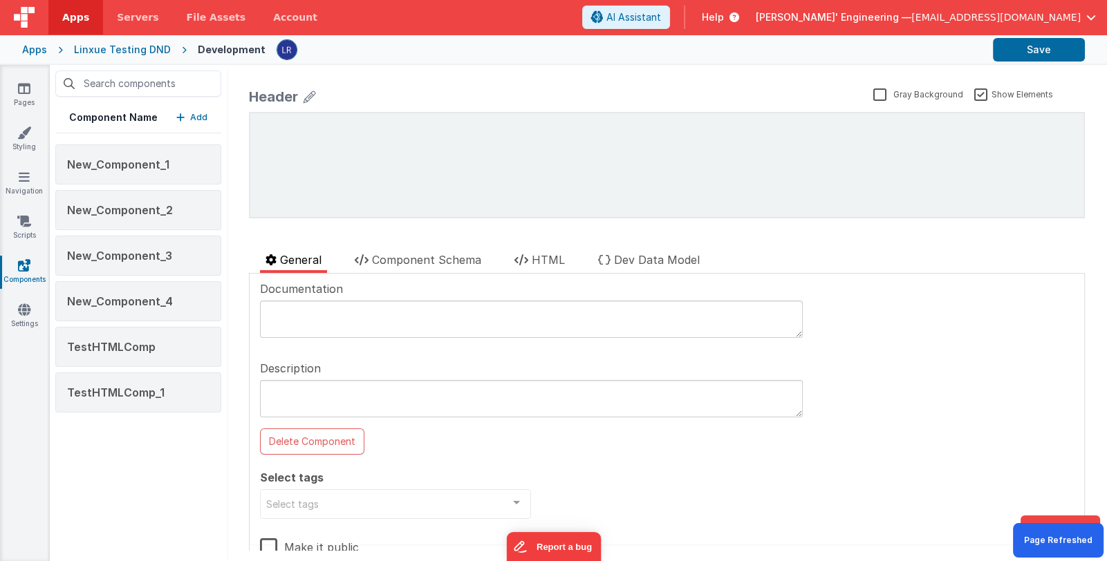
click at [198, 118] on p "Add" at bounding box center [198, 118] width 17 height 14
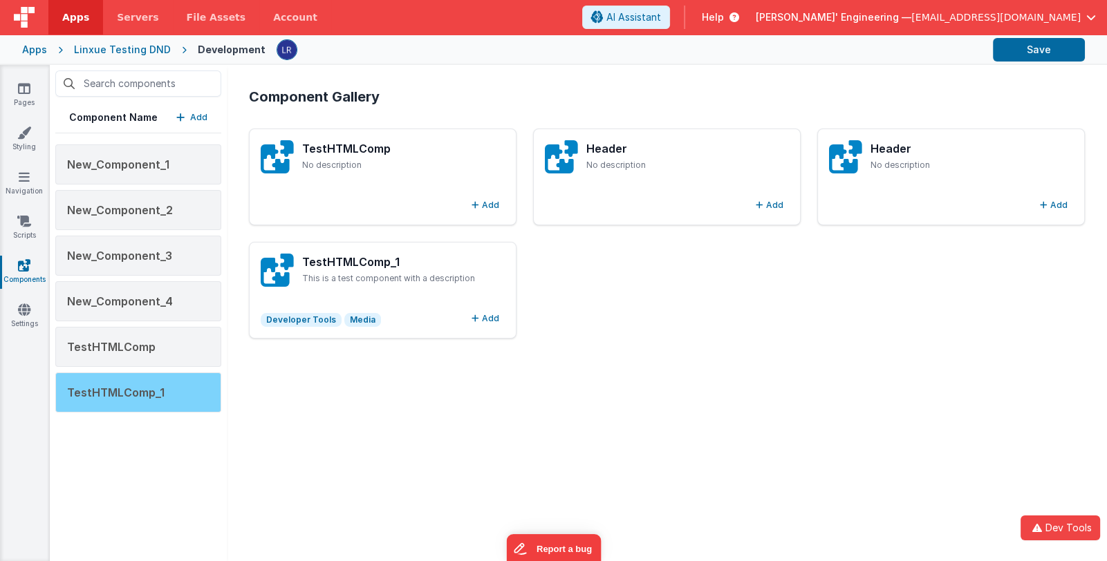
click at [145, 397] on div "TestHTMLComp_1" at bounding box center [138, 393] width 166 height 40
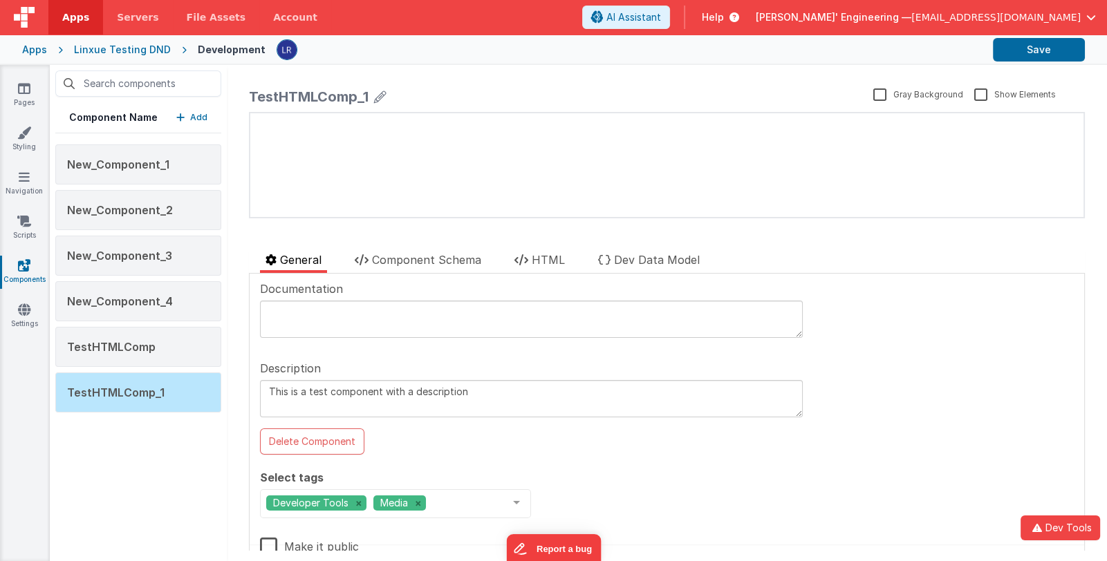
drag, startPoint x: 478, startPoint y: 396, endPoint x: 232, endPoint y: 382, distance: 246.5
click at [232, 382] on div "TestHTMLComp_1 Gray Background Show Elements General Component Schema HTML Dev …" at bounding box center [667, 313] width 880 height 496
click at [507, 388] on textarea "This is a test component with a description" at bounding box center [531, 398] width 543 height 37
paste textarea "This is a test component with a description"
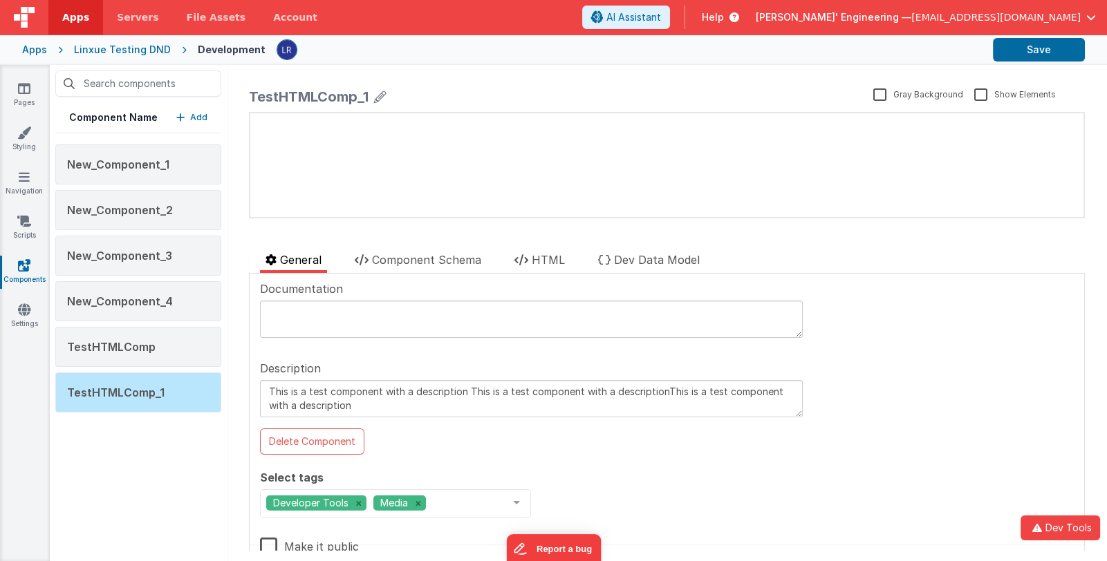
paste textarea "This is a test component with a description"
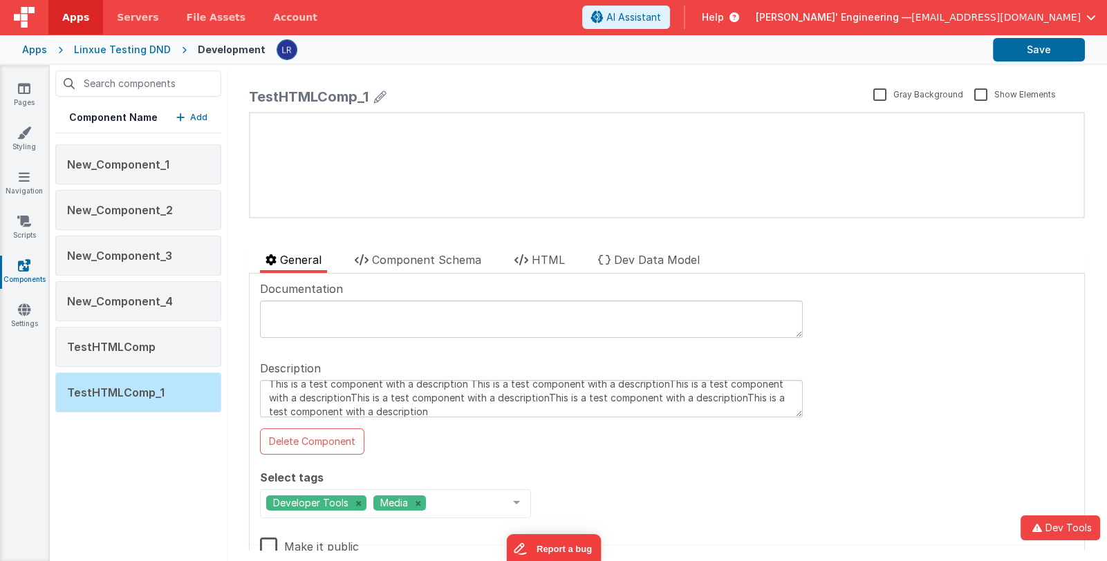
paste textarea "This is a test component with a description"
type textarea "This is a test component with a description This is a test component with a des…"
click at [1014, 45] on button "Save" at bounding box center [1039, 50] width 92 height 24
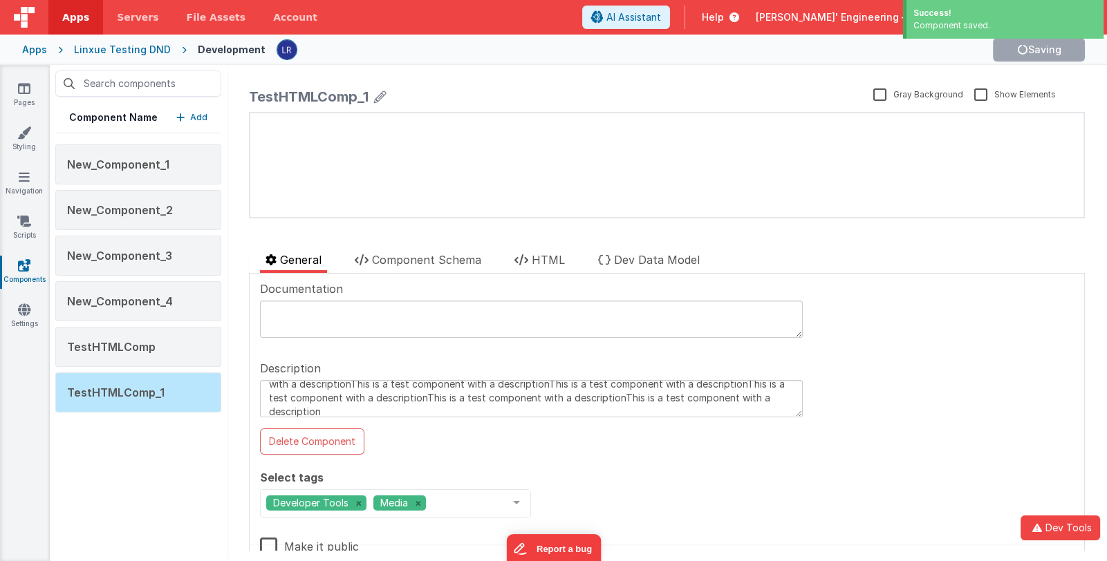
scroll to position [29, 0]
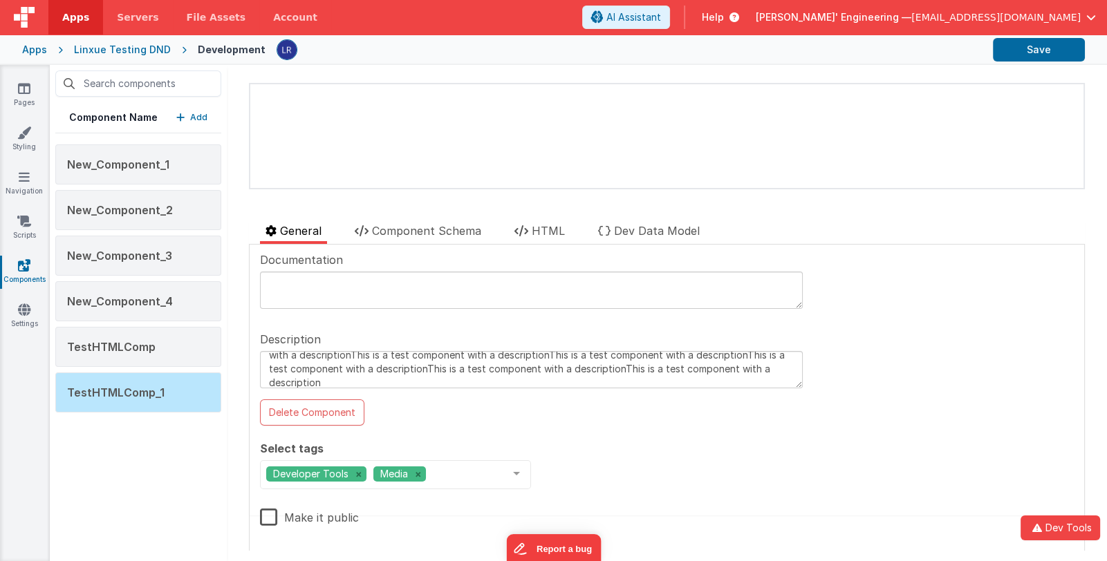
click at [196, 118] on p "Add" at bounding box center [198, 118] width 17 height 14
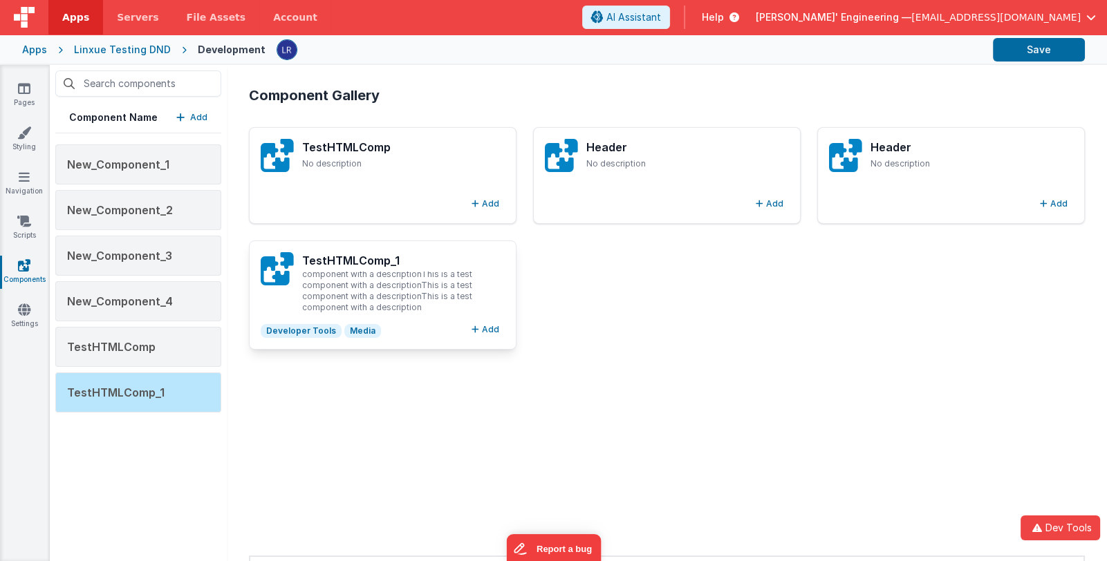
scroll to position [0, 0]
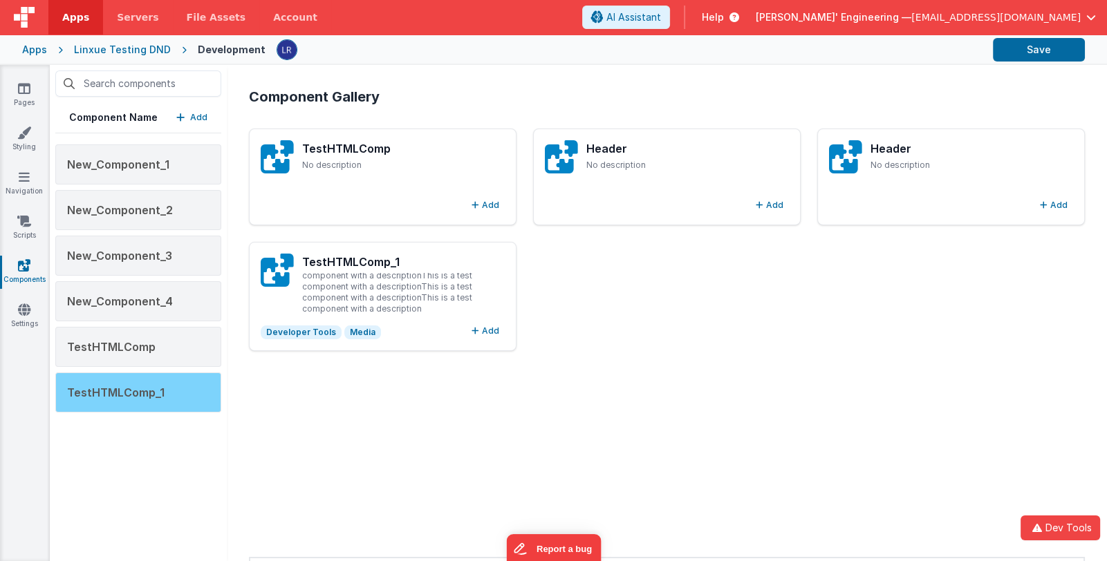
click at [138, 390] on span "TestHTMLComp_1" at bounding box center [115, 393] width 97 height 14
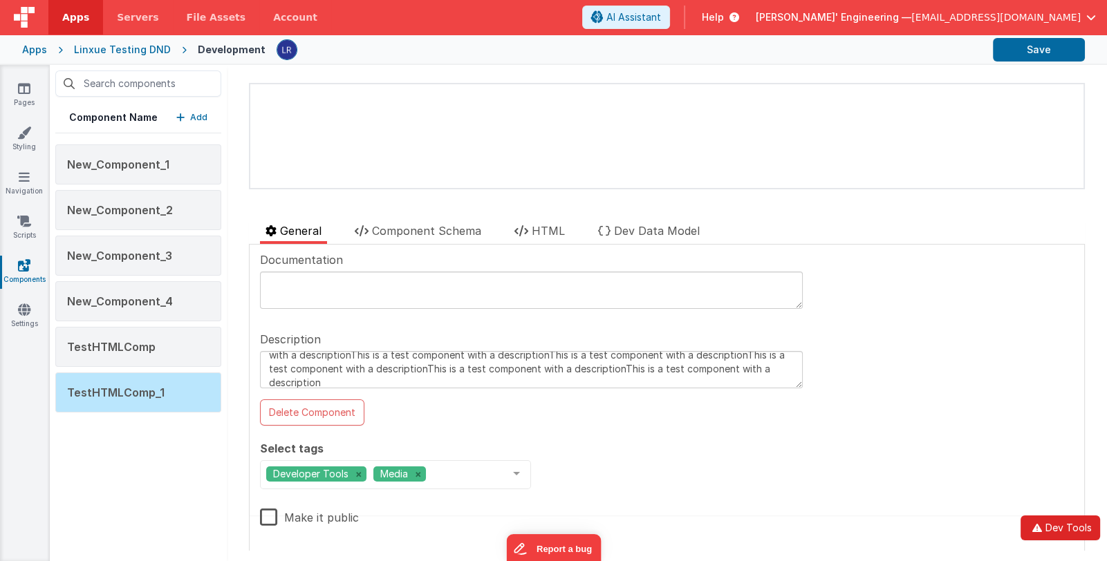
click at [1051, 523] on button "Dev Tools" at bounding box center [1059, 528] width 79 height 25
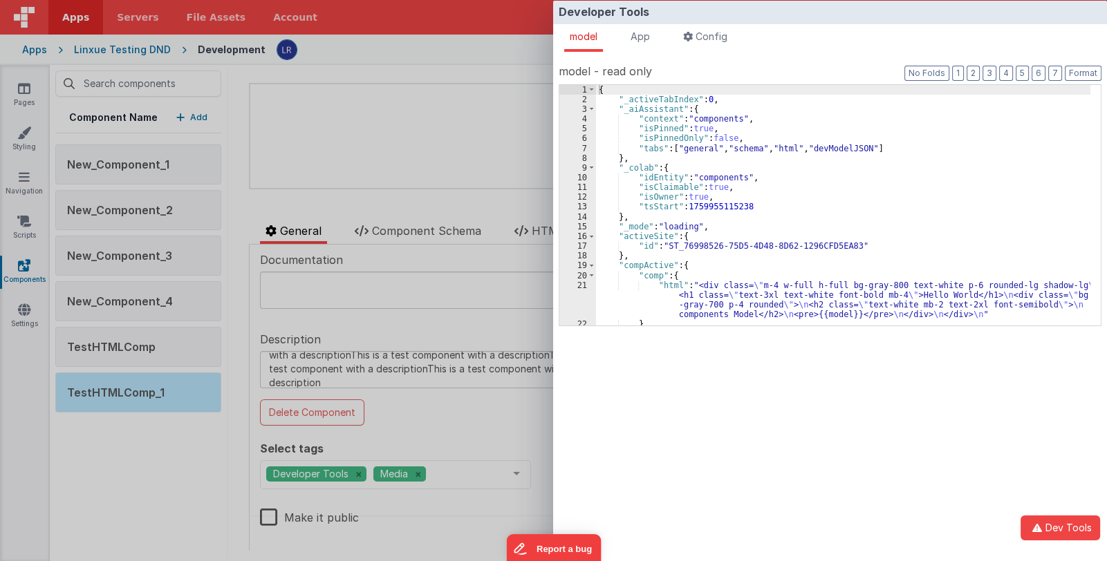
click at [768, 252] on div "{ "_activeTabIndex" : 0 , "_aiAssistant" : { "context" : "components" , "isPinn…" at bounding box center [843, 234] width 494 height 299
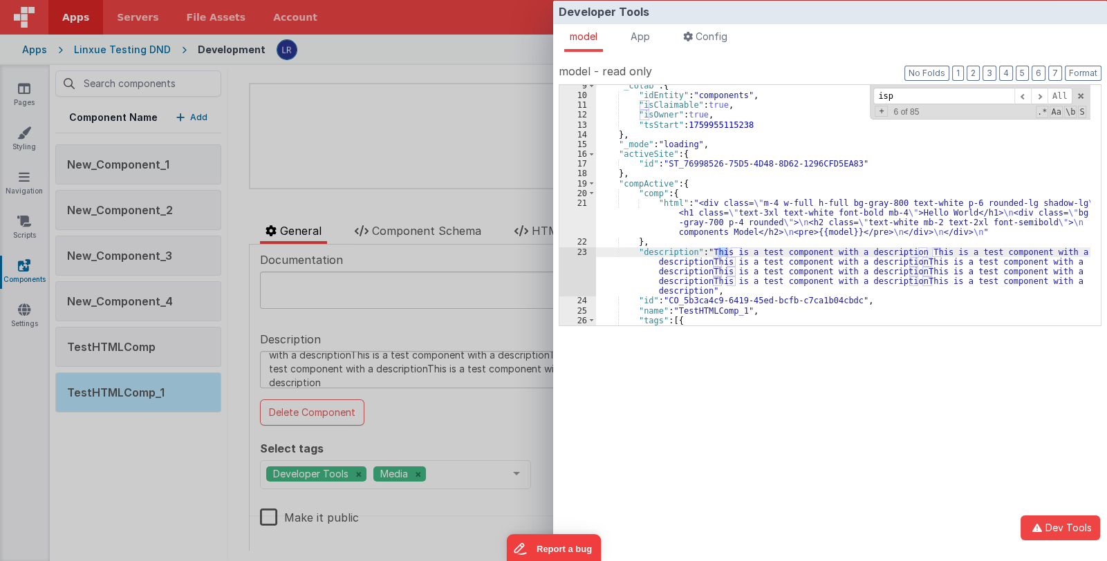
scroll to position [1378, 0]
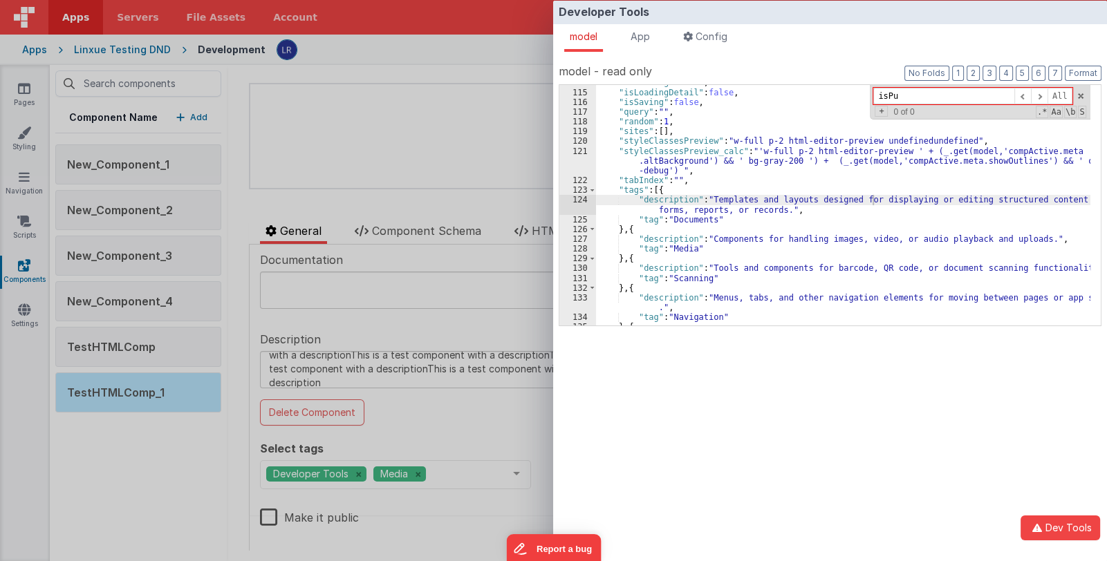
drag, startPoint x: 944, startPoint y: 95, endPoint x: 881, endPoint y: 95, distance: 63.6
click at [881, 95] on input "isPu" at bounding box center [943, 96] width 141 height 17
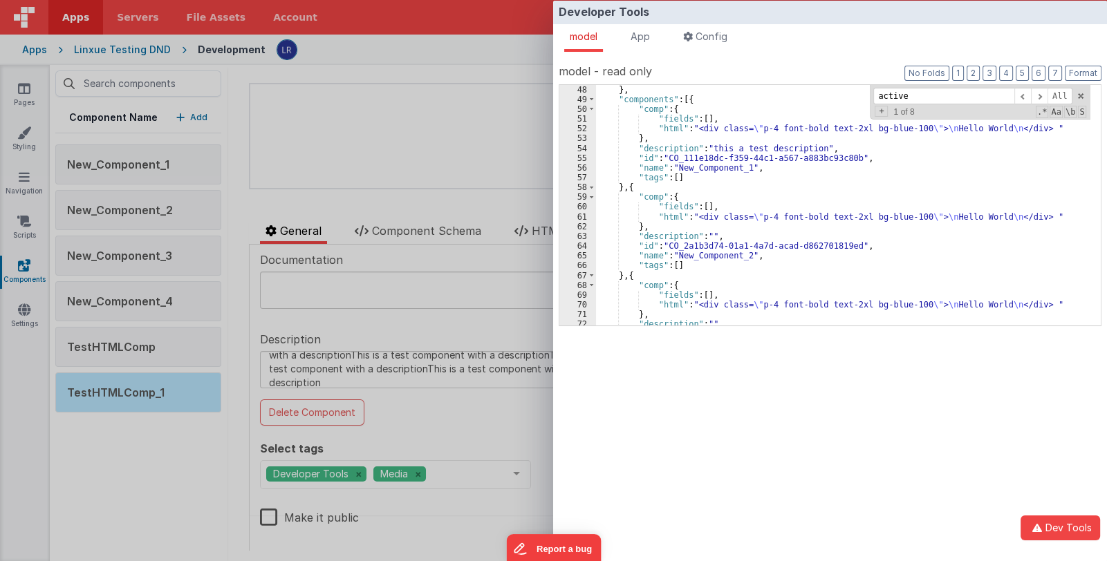
scroll to position [617, 0]
type input "active"
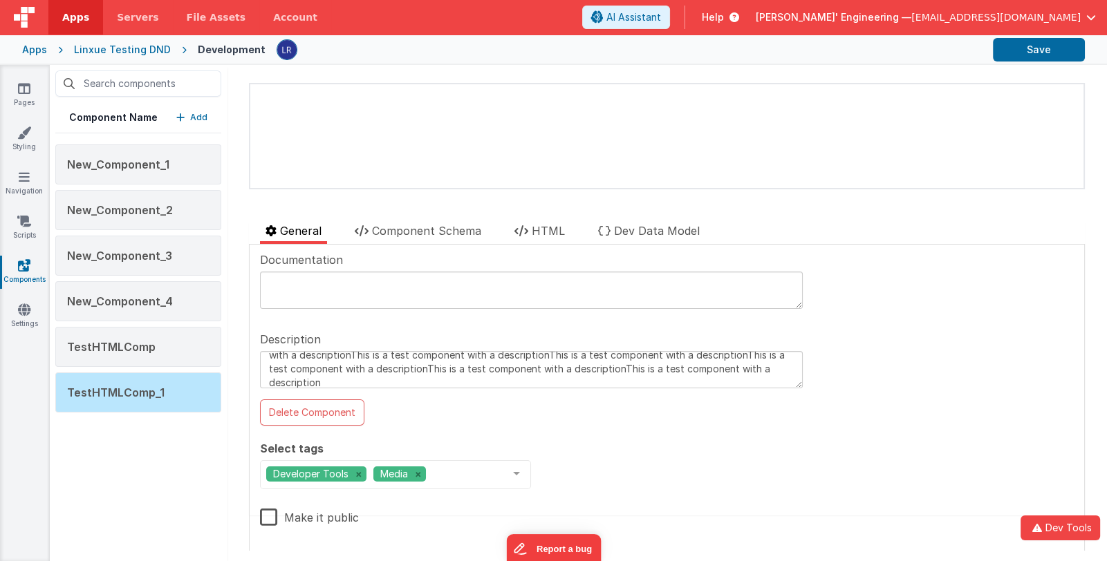
click at [182, 491] on div "Developer Tools model App Params Log (14) Misc Windows Config model - read only…" at bounding box center [553, 280] width 1107 height 561
